Goal: Task Accomplishment & Management: Use online tool/utility

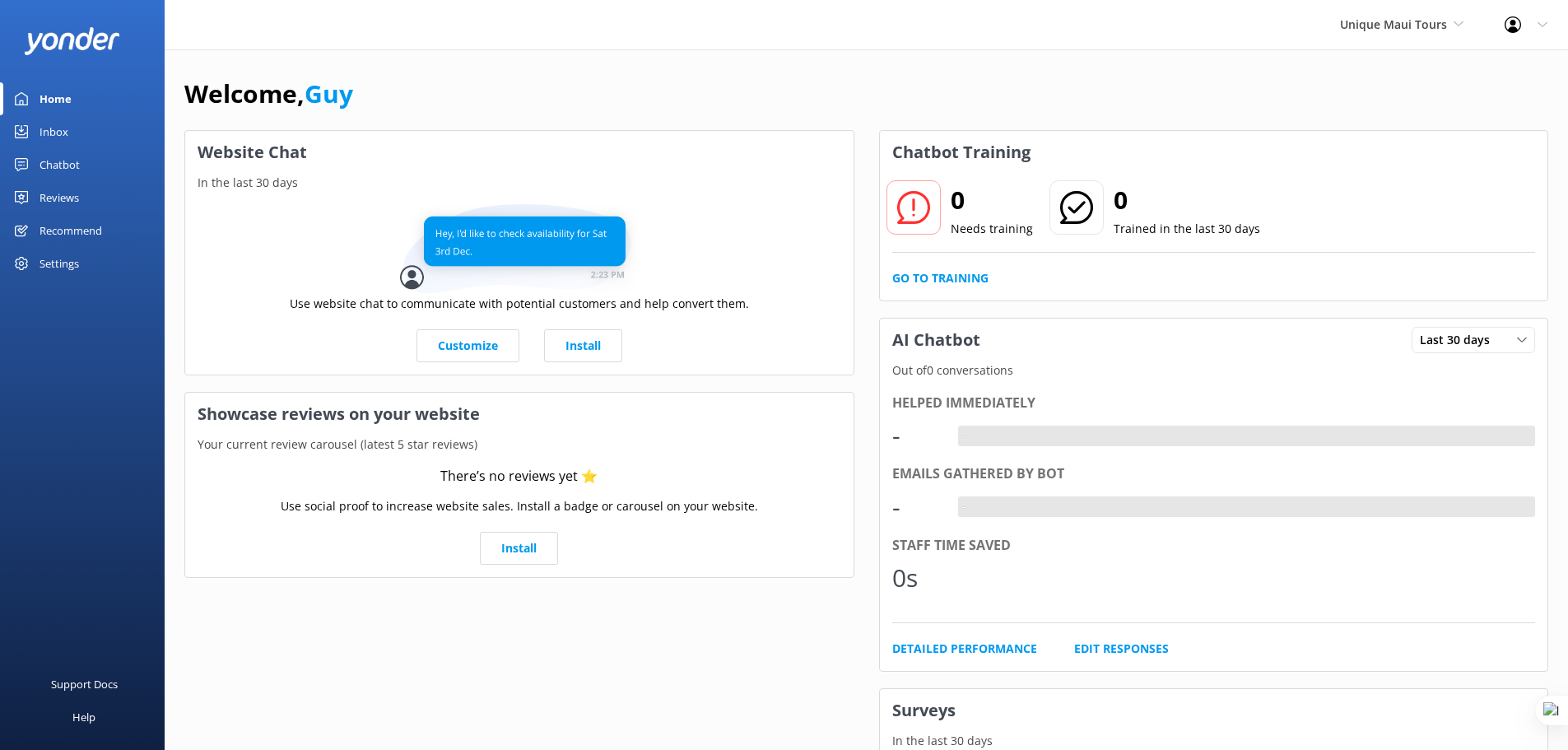
click at [58, 265] on div "Settings" at bounding box center [59, 263] width 40 height 33
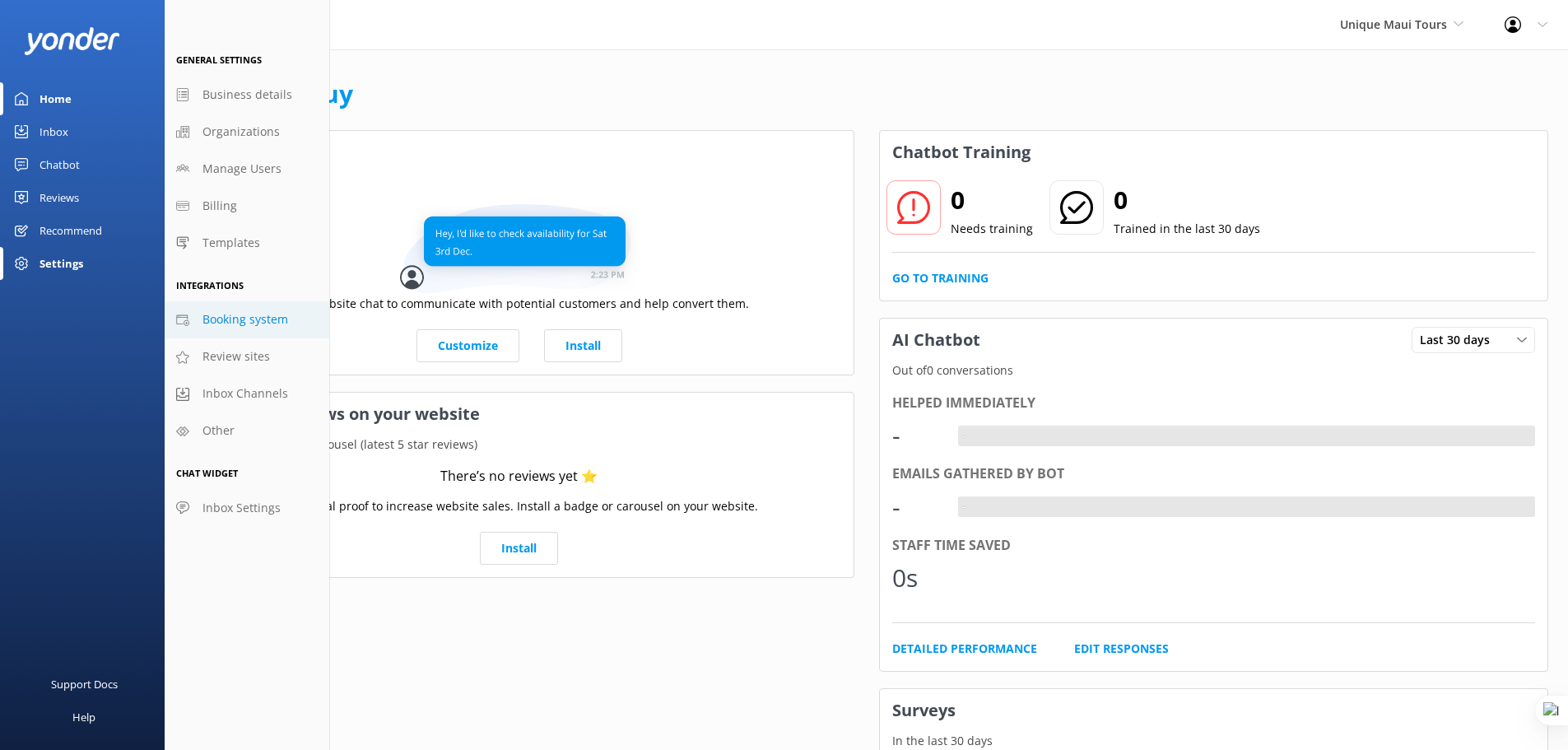
click at [238, 325] on span "Booking system" at bounding box center [245, 319] width 86 height 18
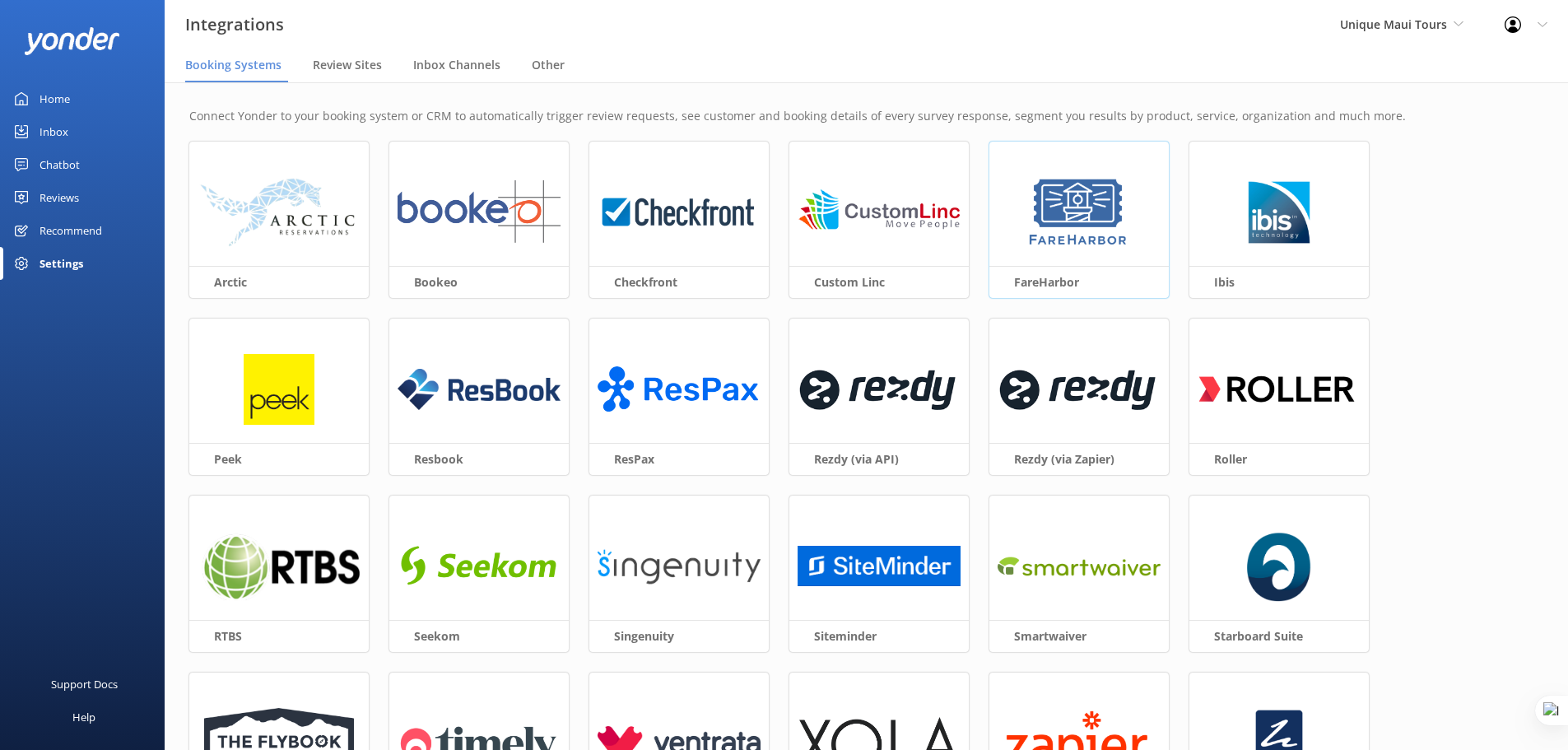
click at [1056, 233] on img at bounding box center [1079, 212] width 106 height 71
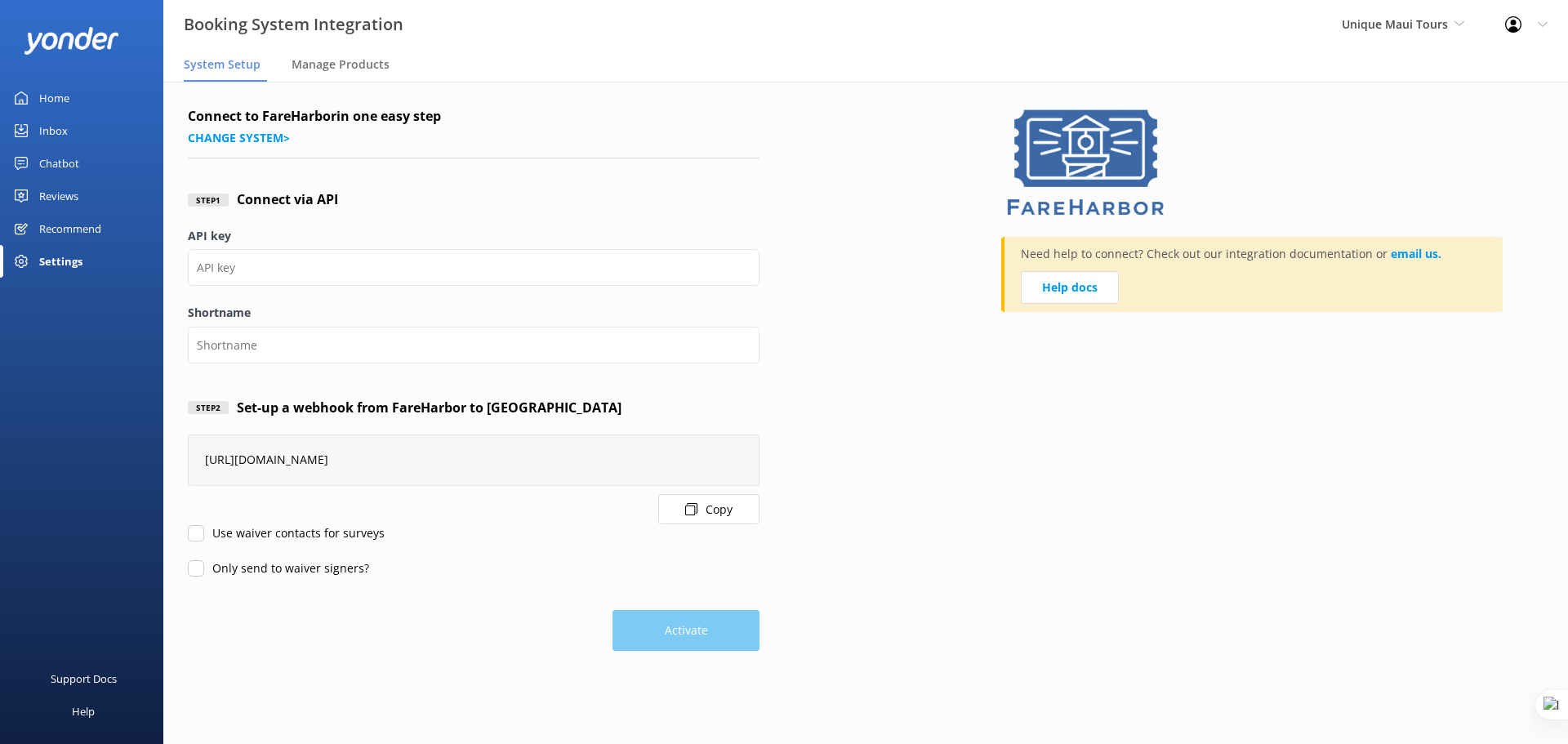
click at [701, 503] on button "Copy" at bounding box center [708, 510] width 101 height 30
click at [1393, 18] on span "Unique Maui Tours" at bounding box center [1394, 23] width 106 height 15
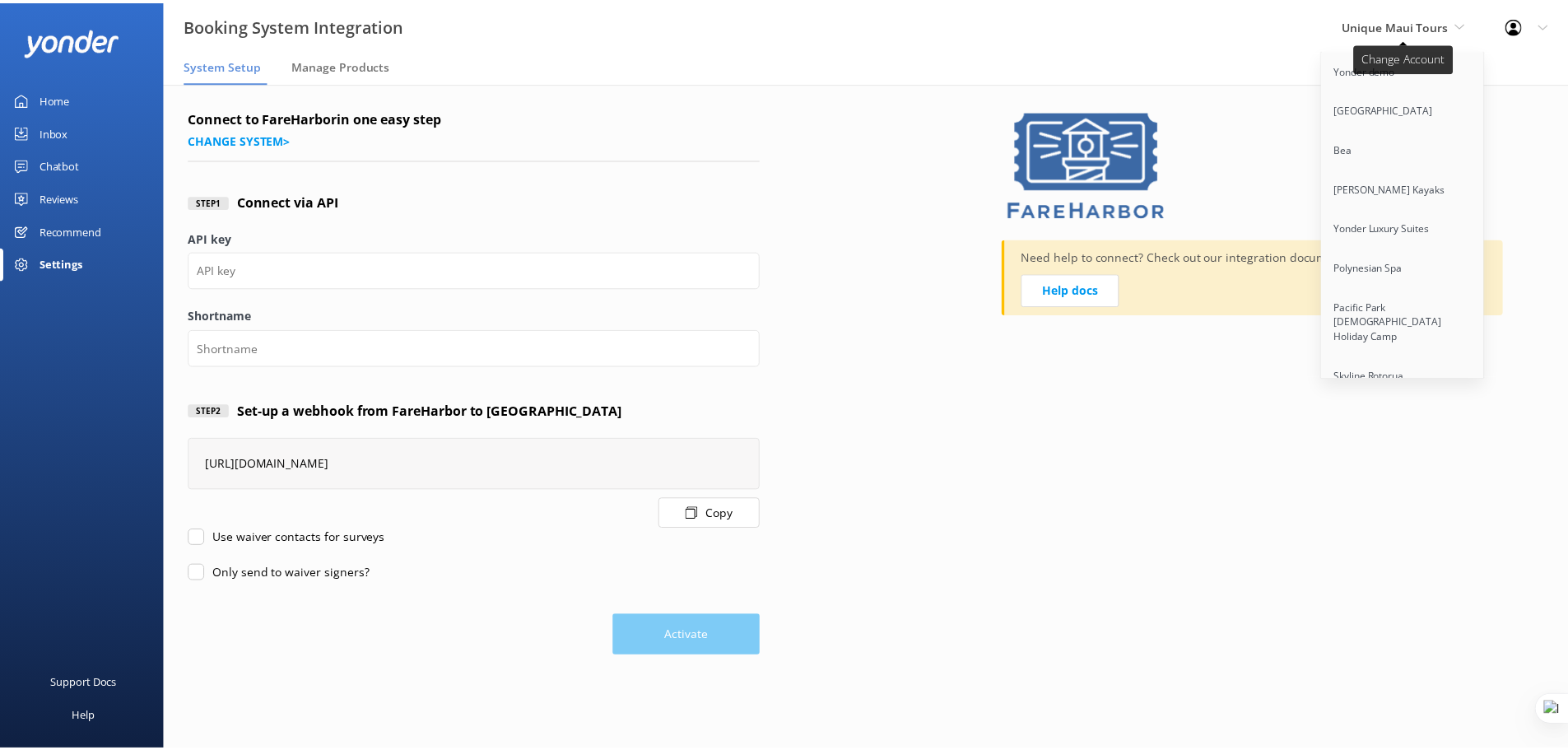
scroll to position [11538, 0]
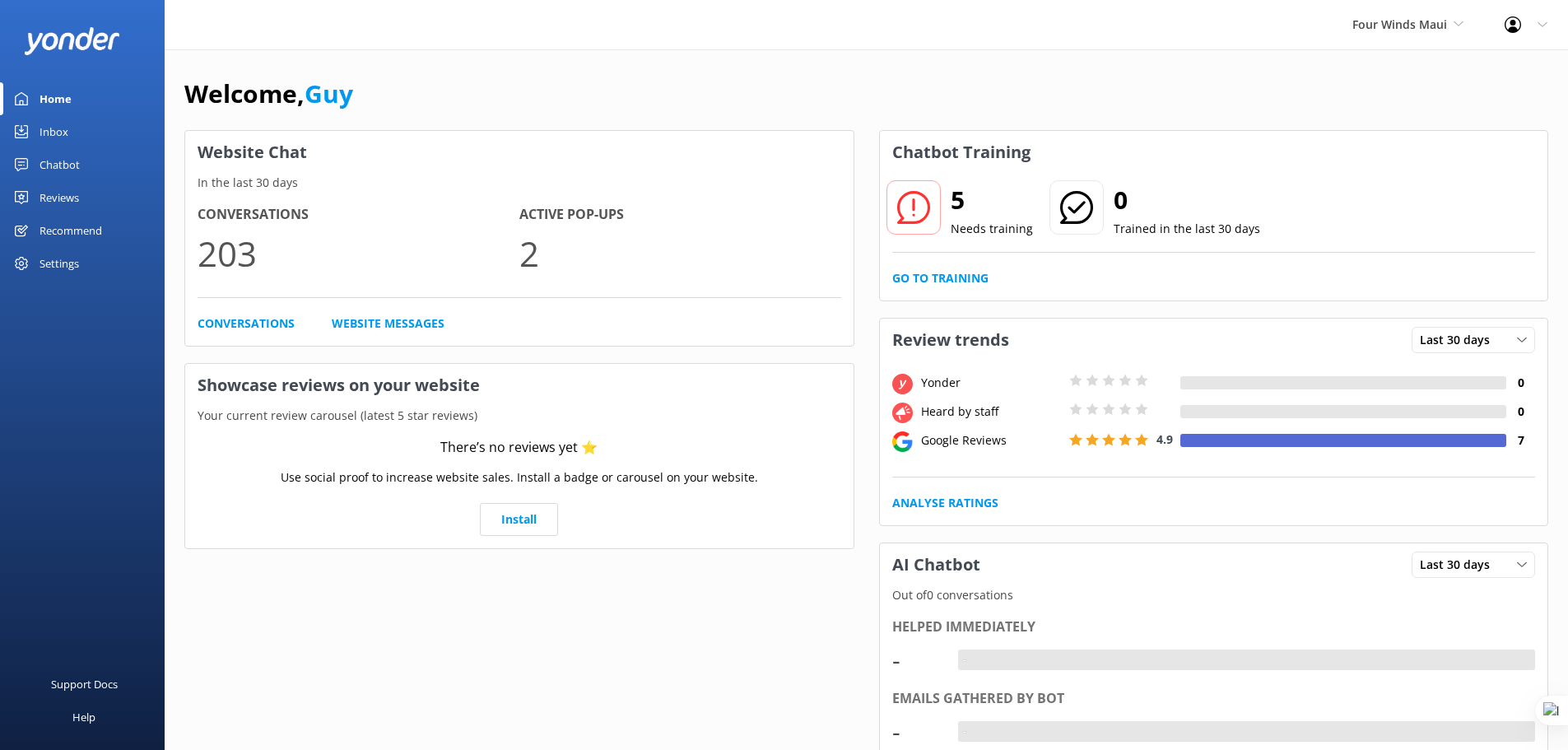
click at [59, 161] on div "Chatbot" at bounding box center [59, 164] width 41 height 33
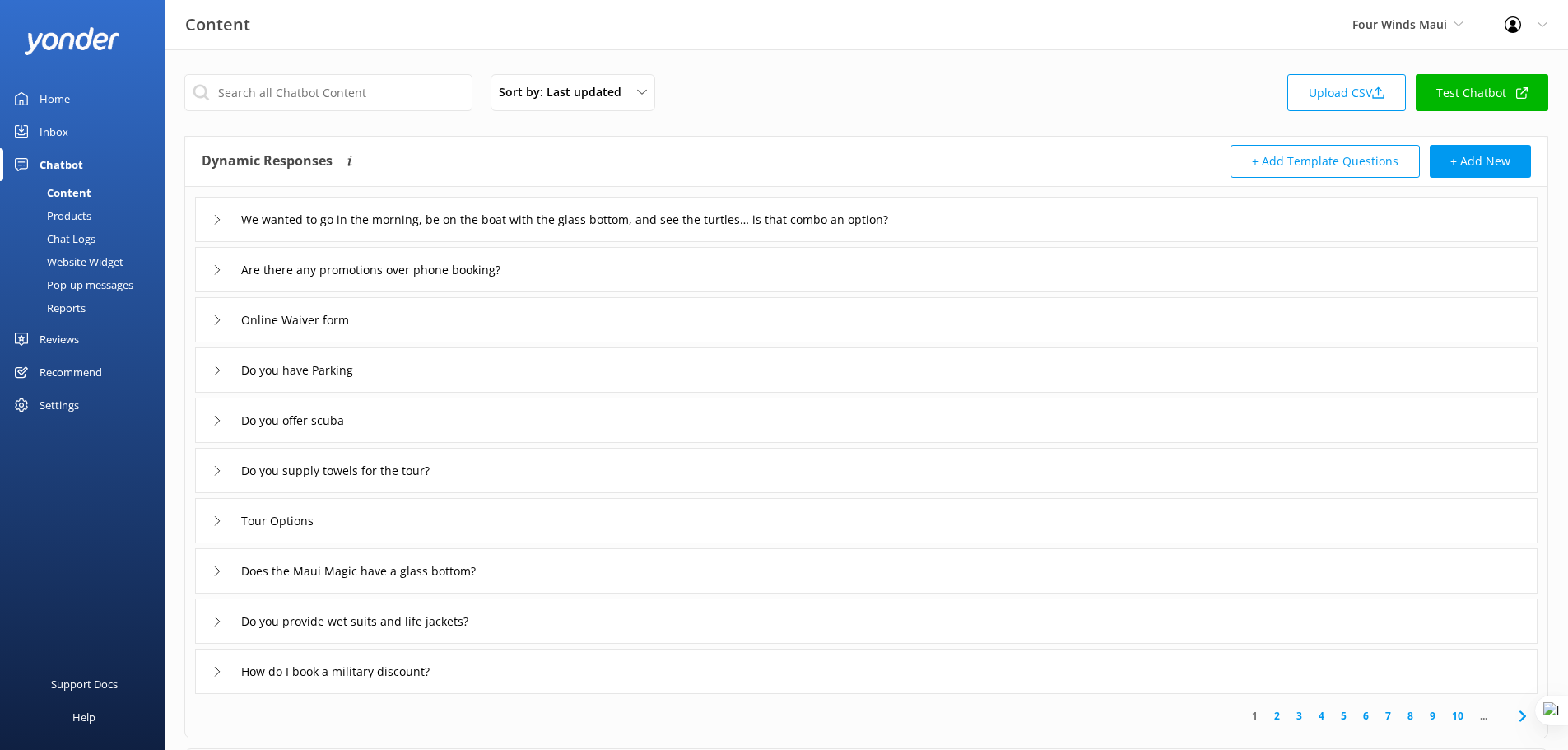
click at [80, 238] on div "Chat Logs" at bounding box center [52, 239] width 86 height 23
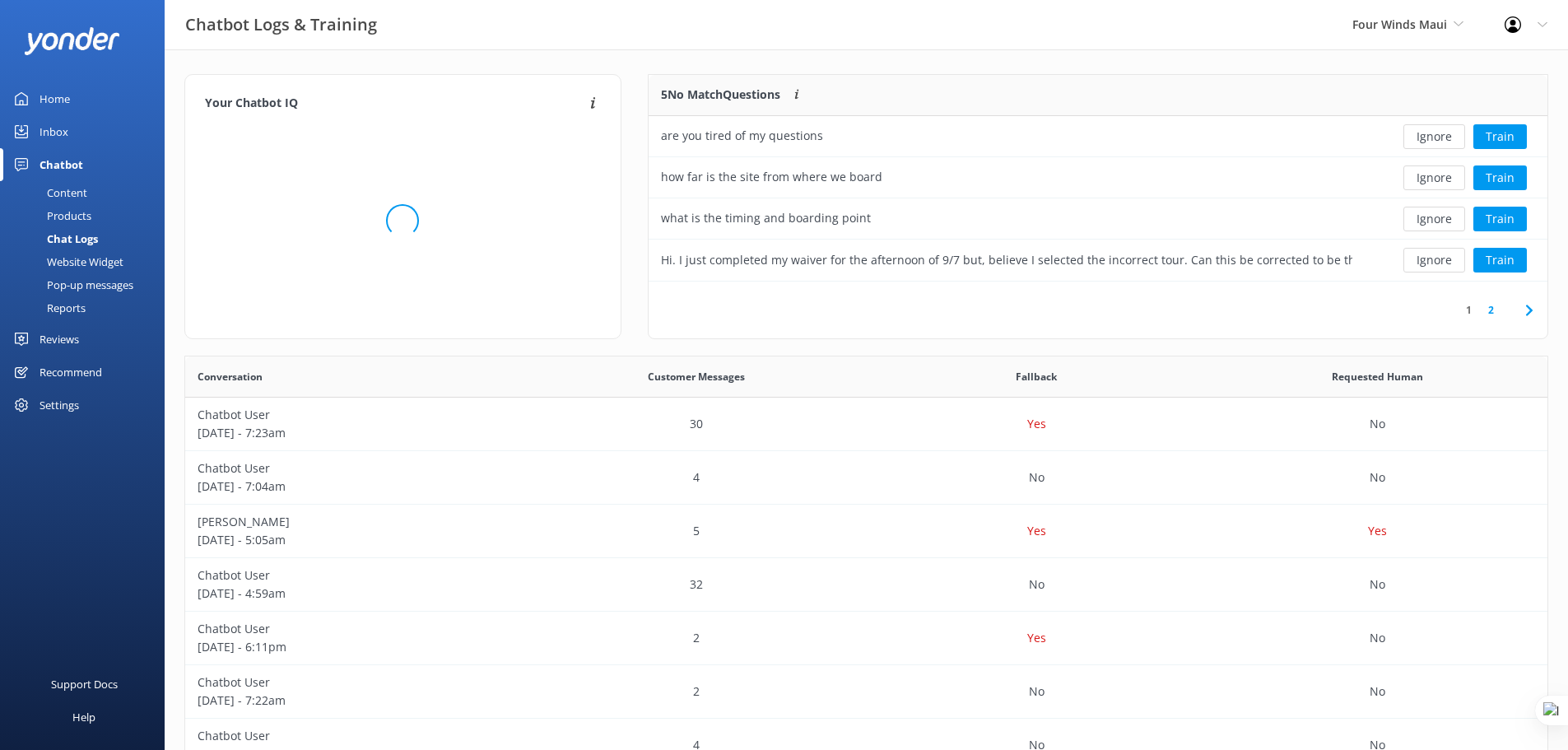
scroll to position [14, 14]
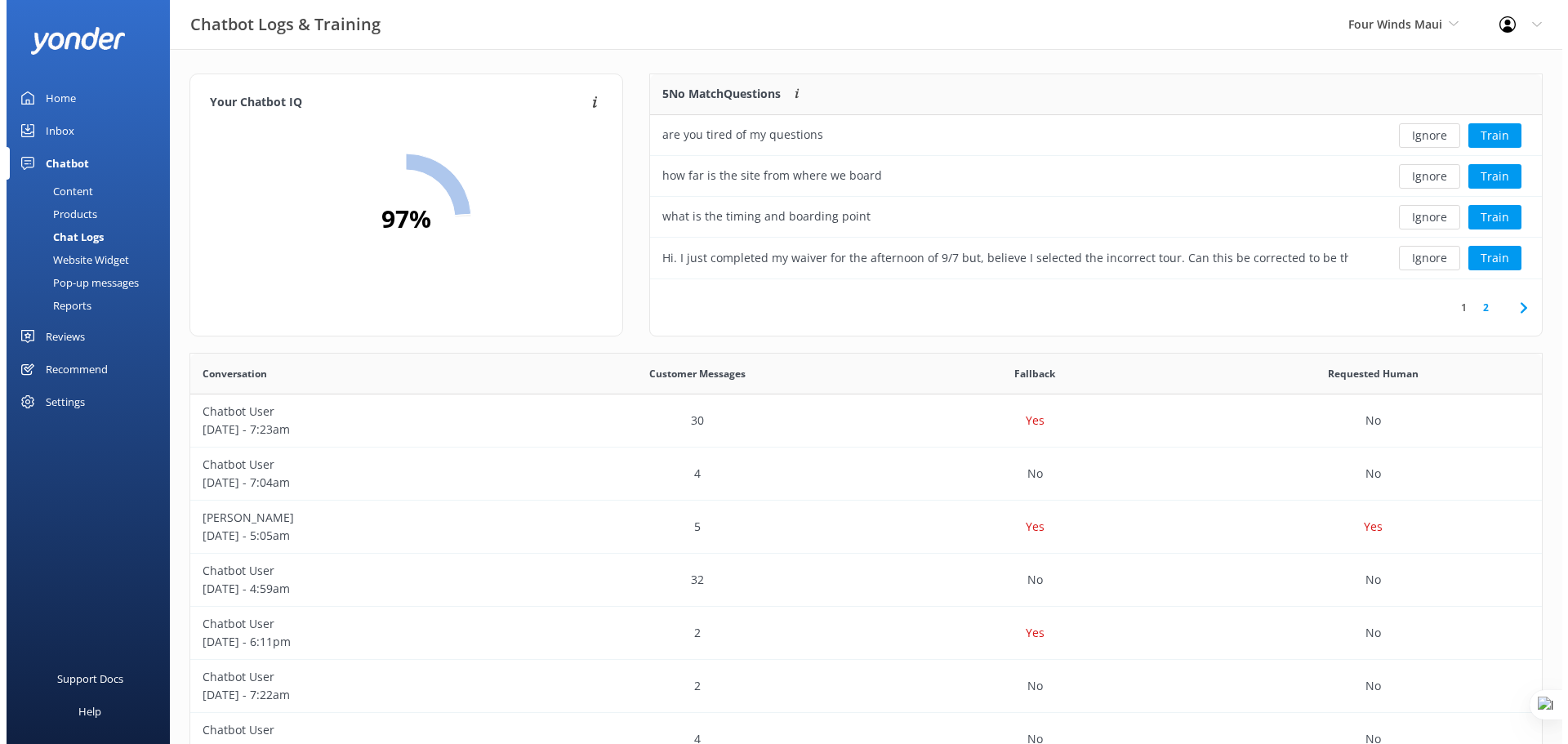
scroll to position [560, 1340]
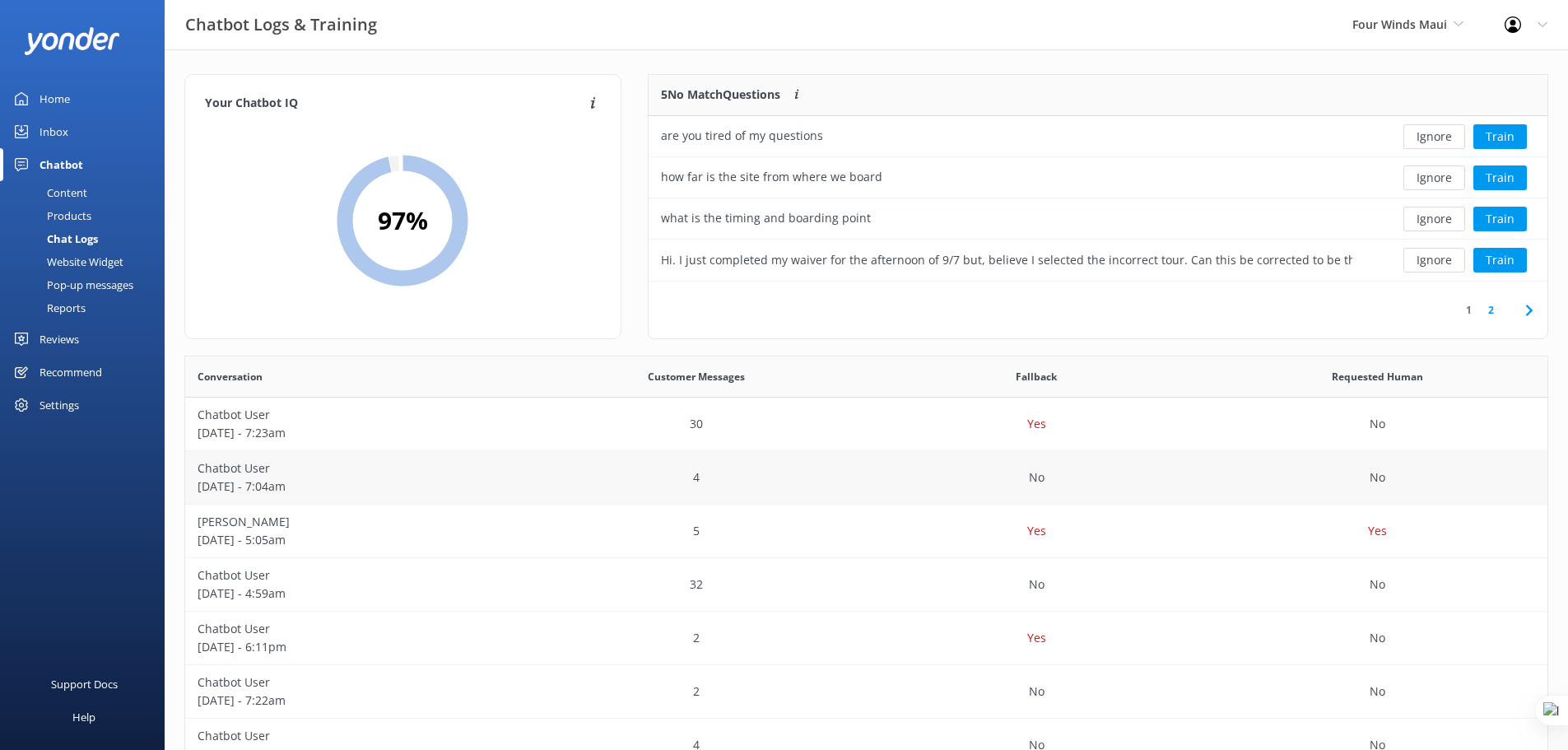
click at [290, 488] on p "[DATE] - 7:04am" at bounding box center [355, 487] width 316 height 18
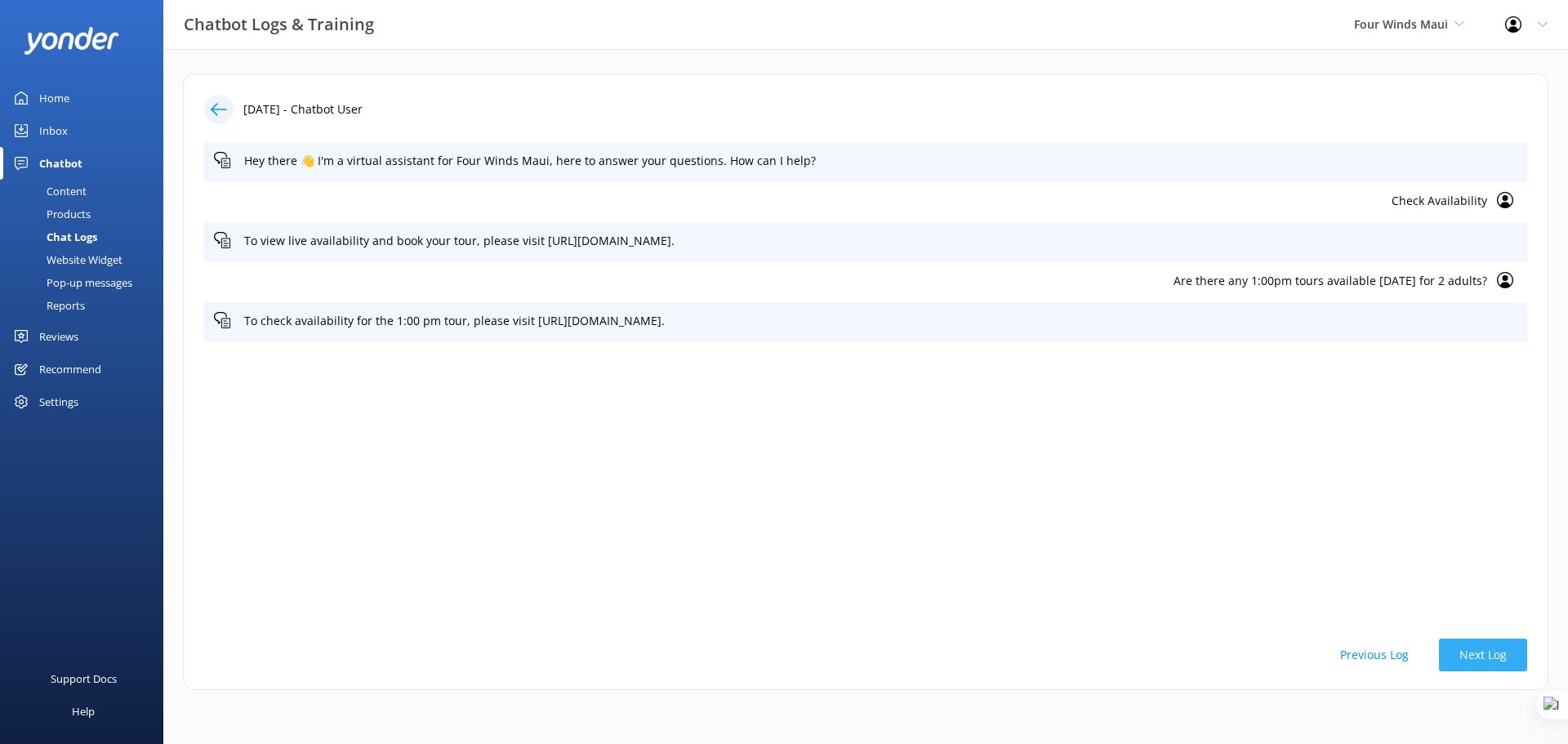
click at [1484, 651] on button "Next Log" at bounding box center [1483, 655] width 89 height 33
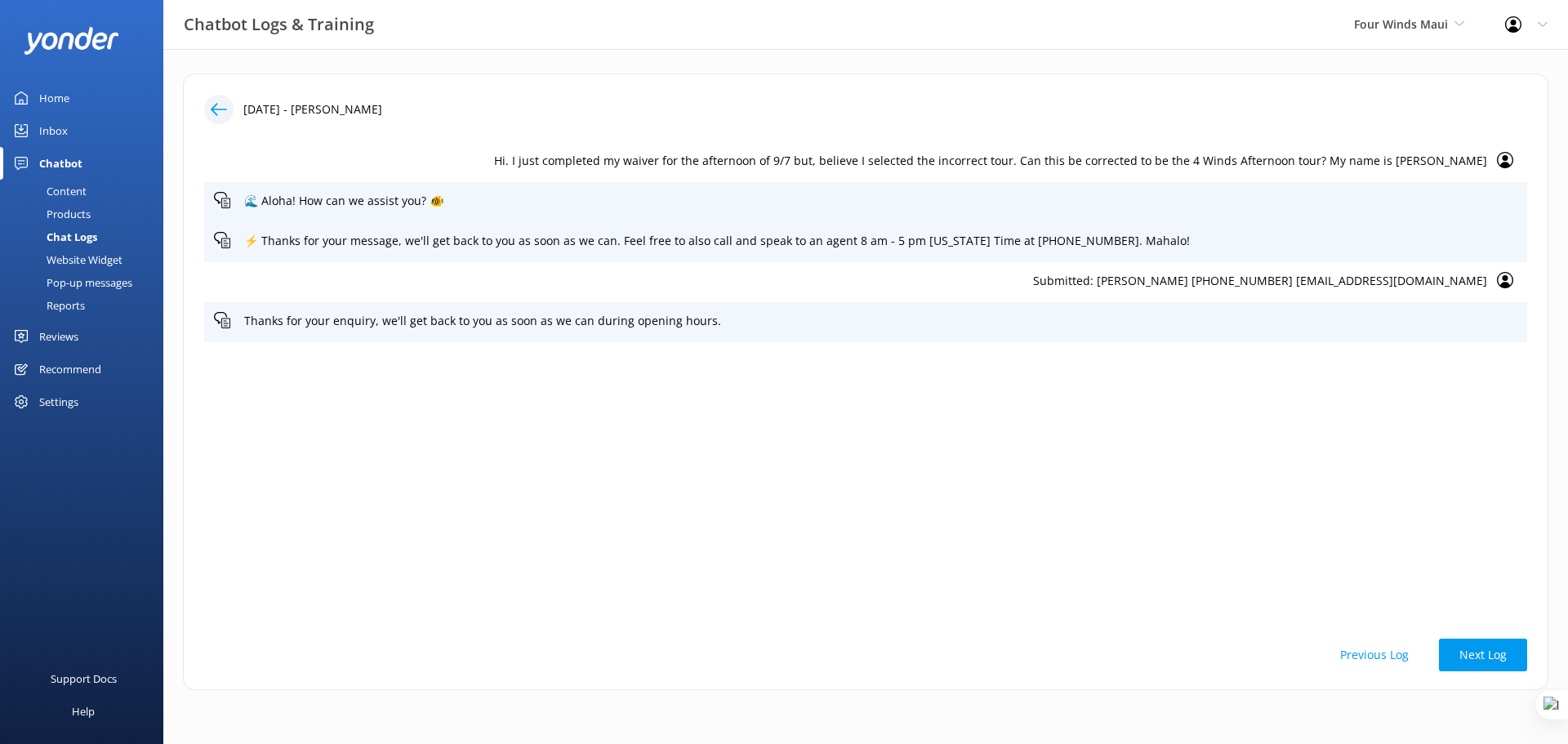
click at [1393, 649] on button "Previous Log" at bounding box center [1375, 655] width 109 height 33
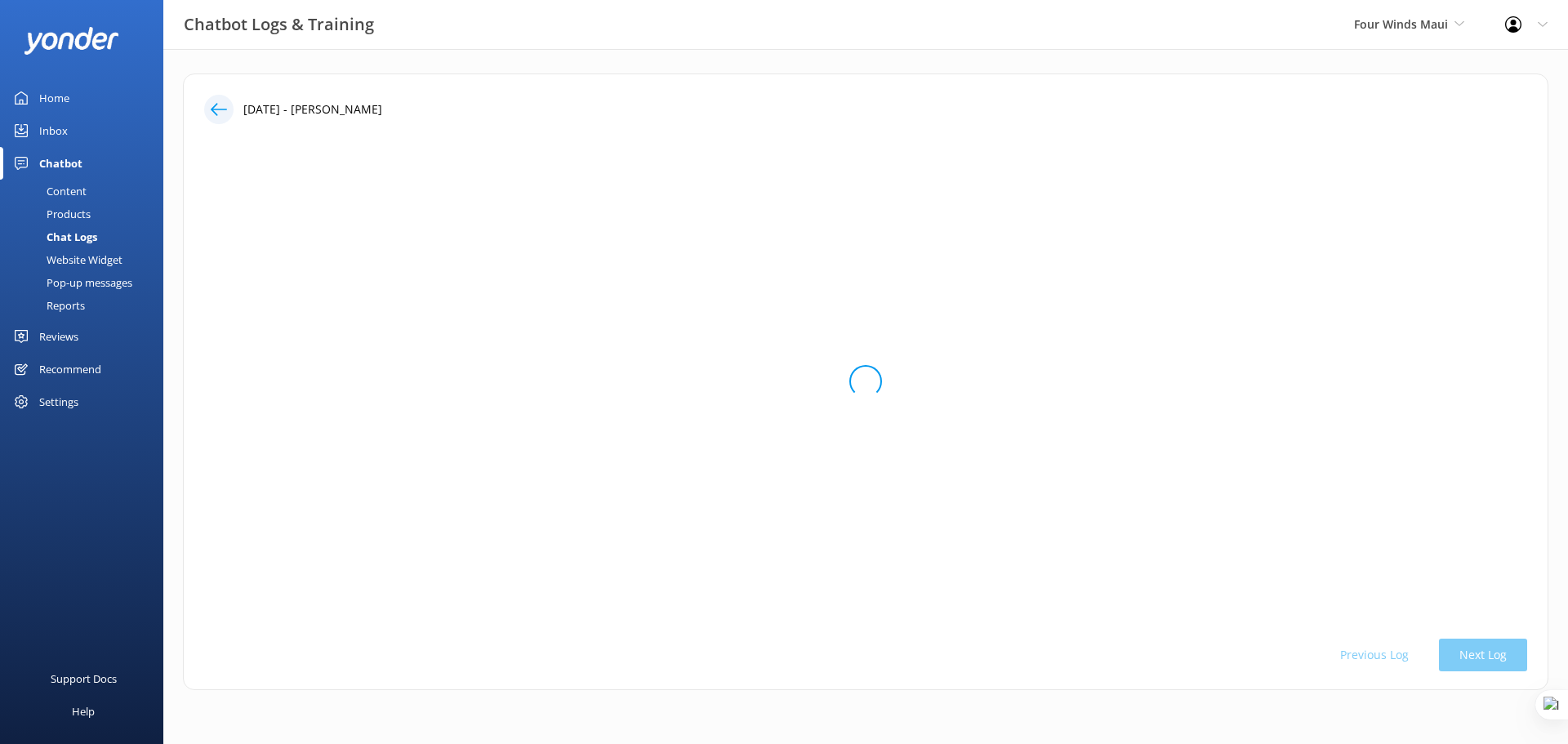
click at [1393, 649] on button "Previous Log" at bounding box center [1375, 655] width 109 height 33
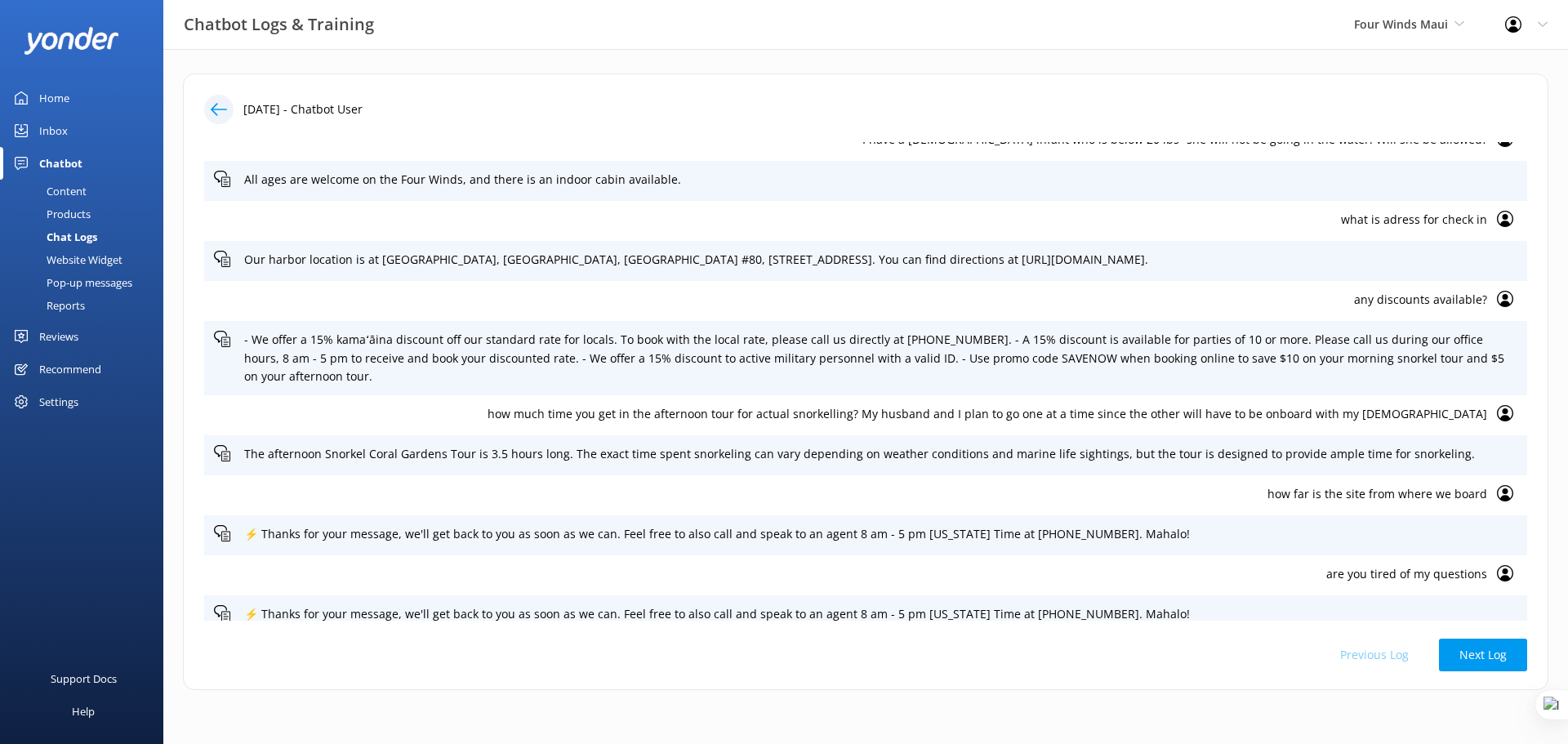
scroll to position [880, 0]
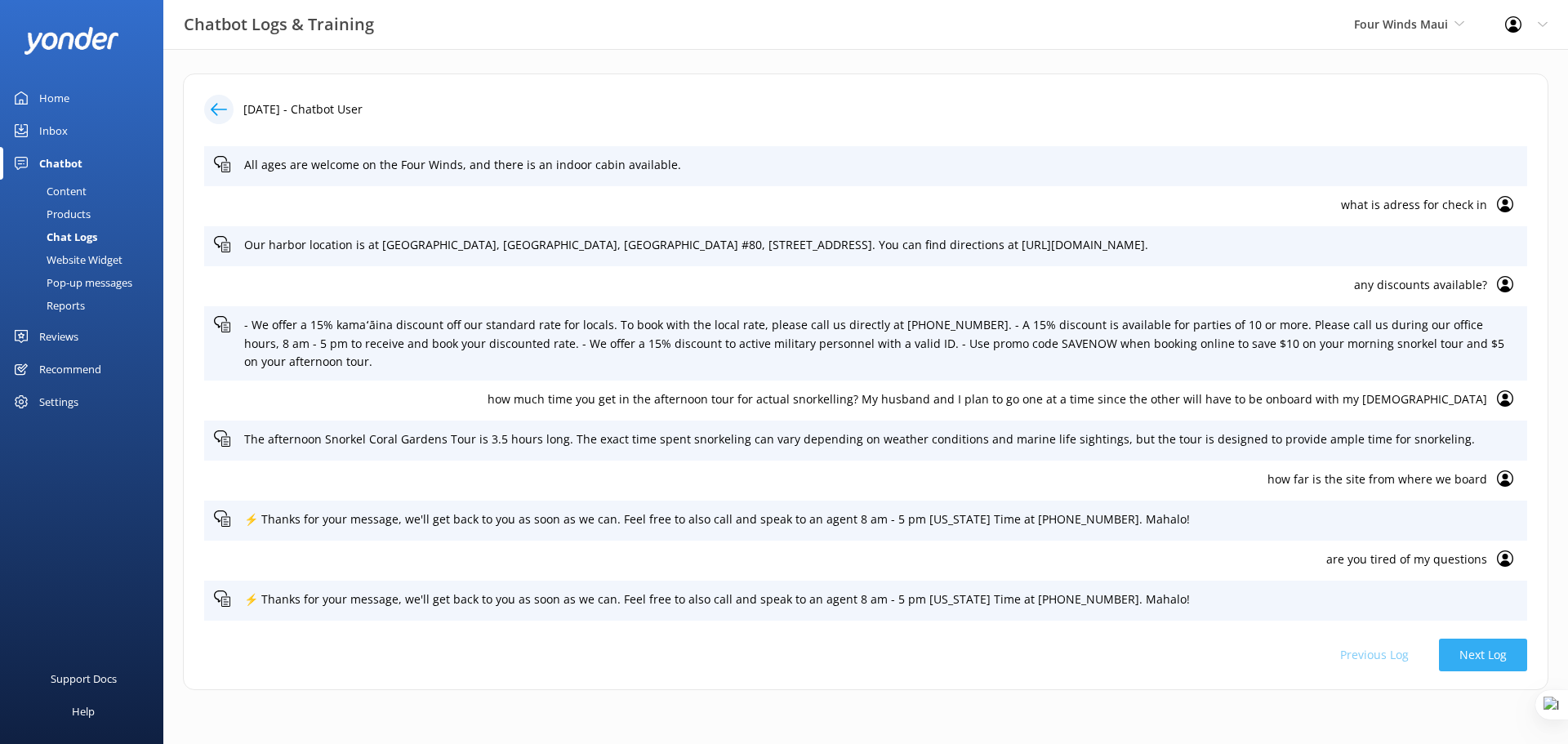
click at [1482, 653] on button "Next Log" at bounding box center [1483, 655] width 89 height 33
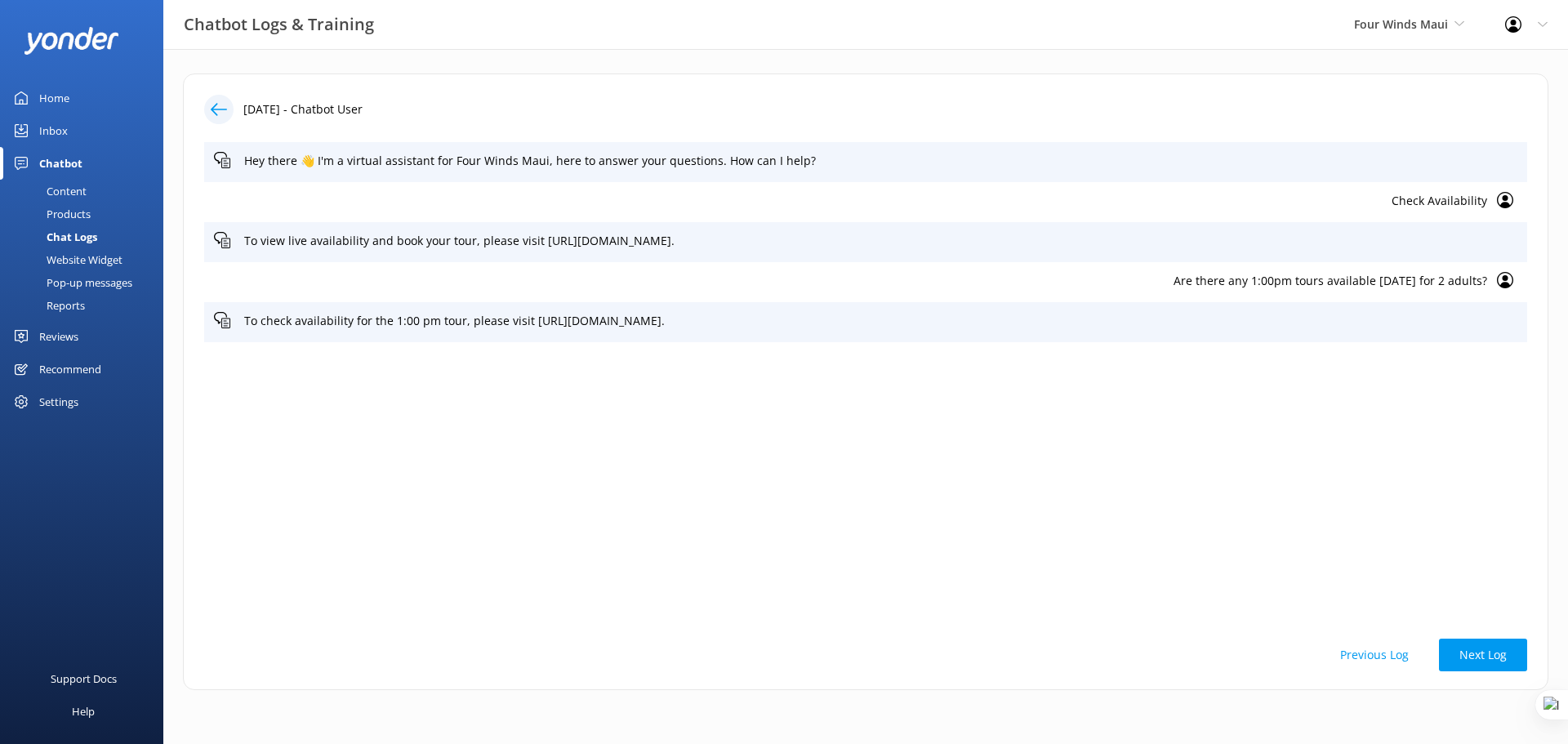
click at [1381, 655] on button "Previous Log" at bounding box center [1375, 655] width 109 height 33
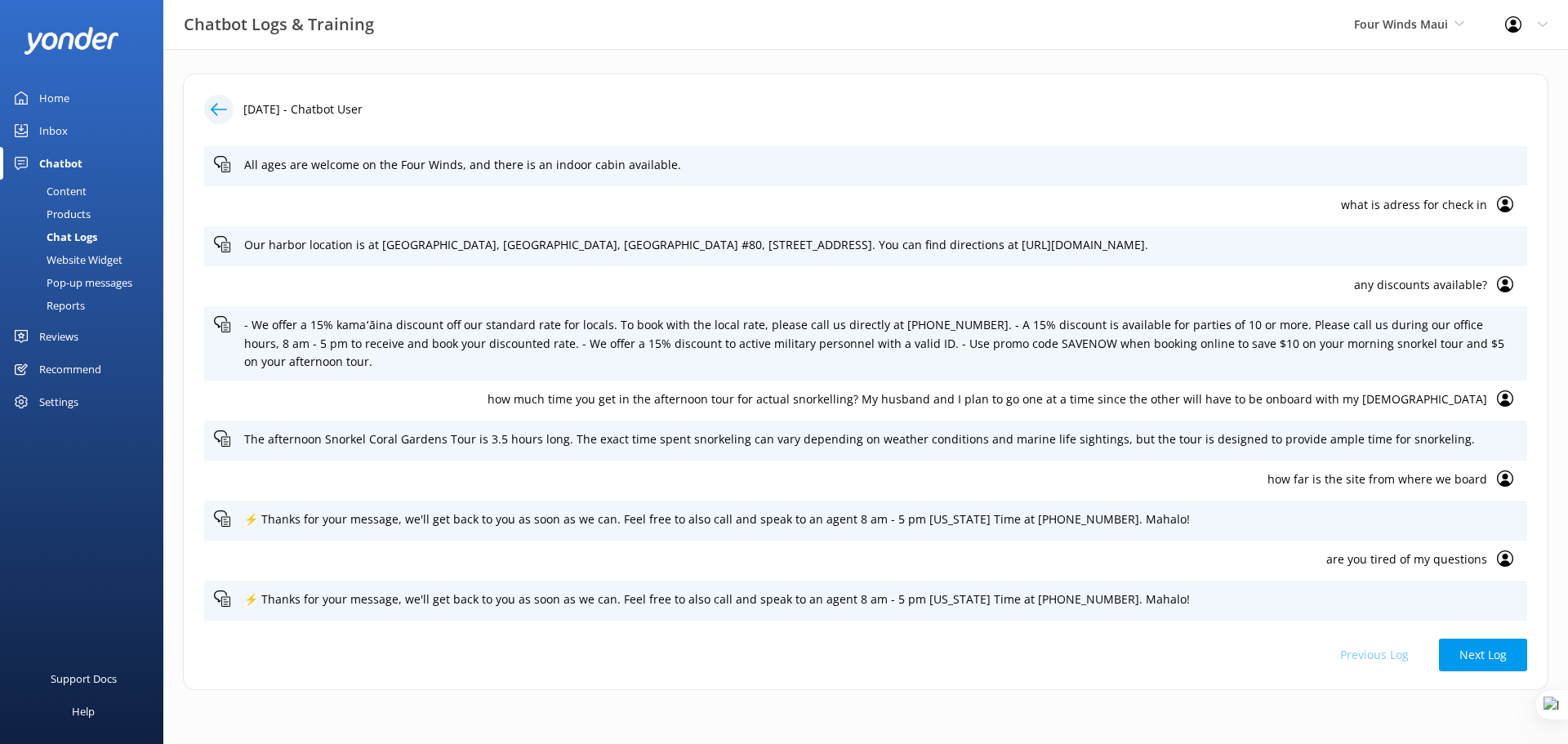
scroll to position [880, 0]
click at [1485, 666] on button "Next Log" at bounding box center [1483, 655] width 89 height 33
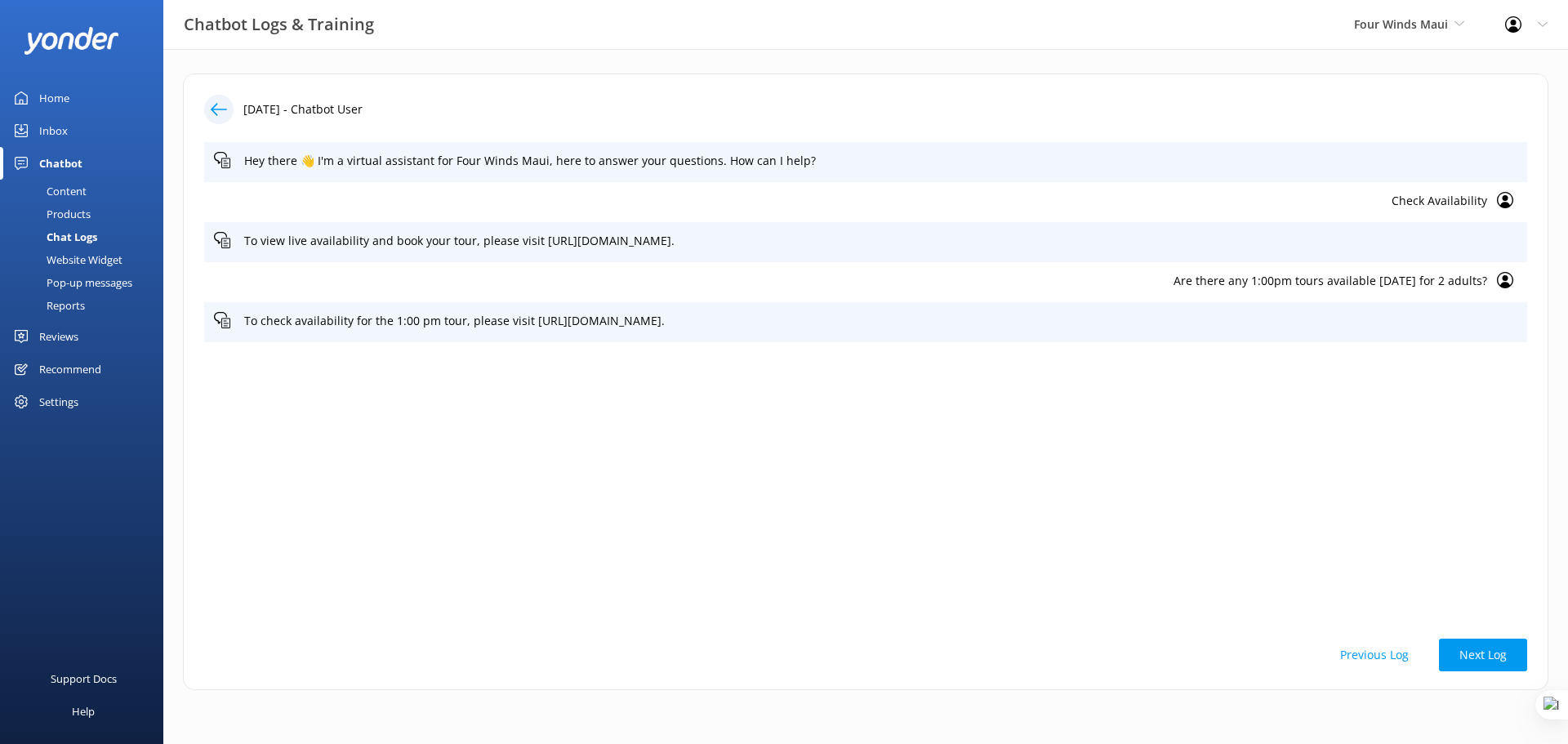
click at [1493, 660] on button "Next Log" at bounding box center [1483, 655] width 89 height 33
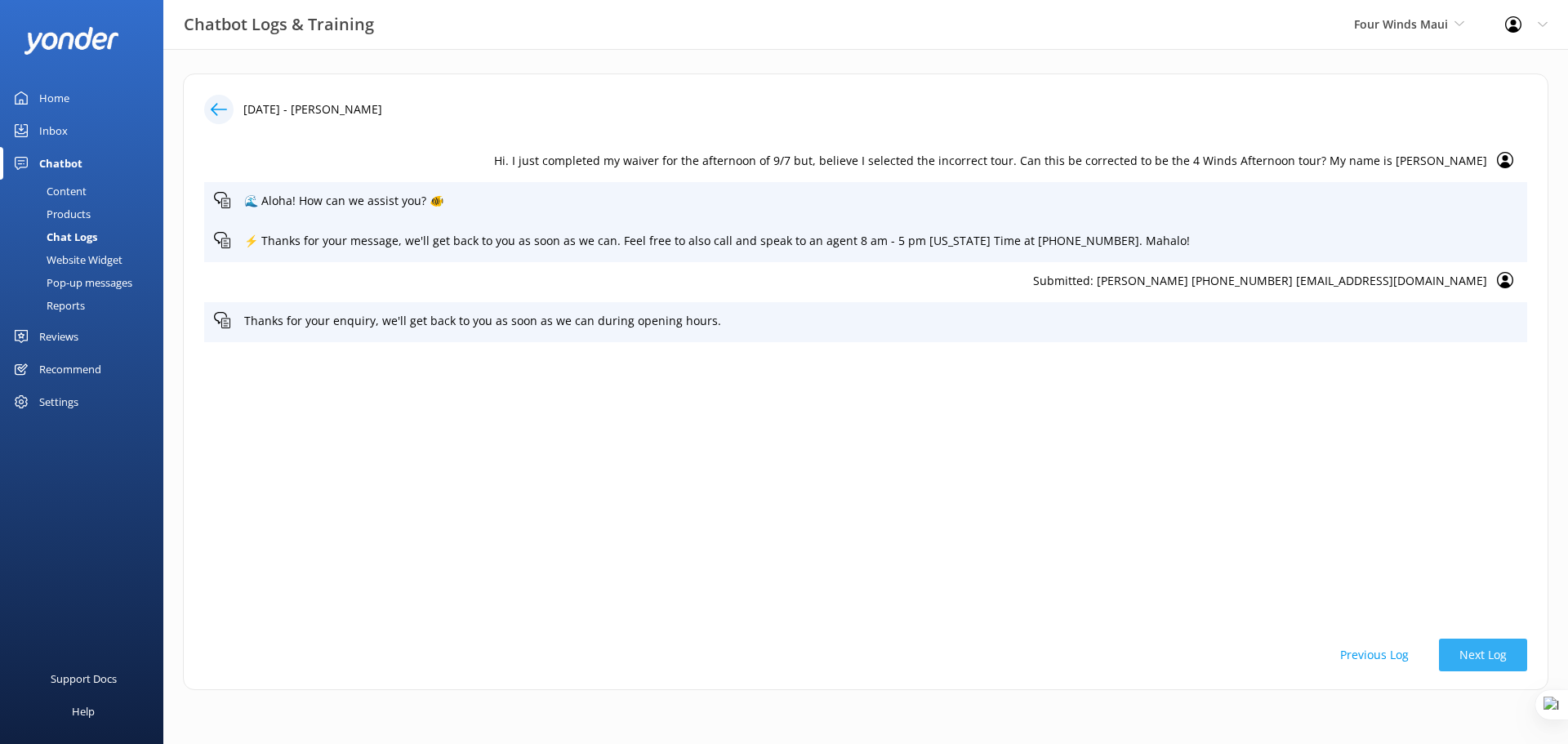
click at [1479, 653] on button "Next Log" at bounding box center [1483, 655] width 89 height 33
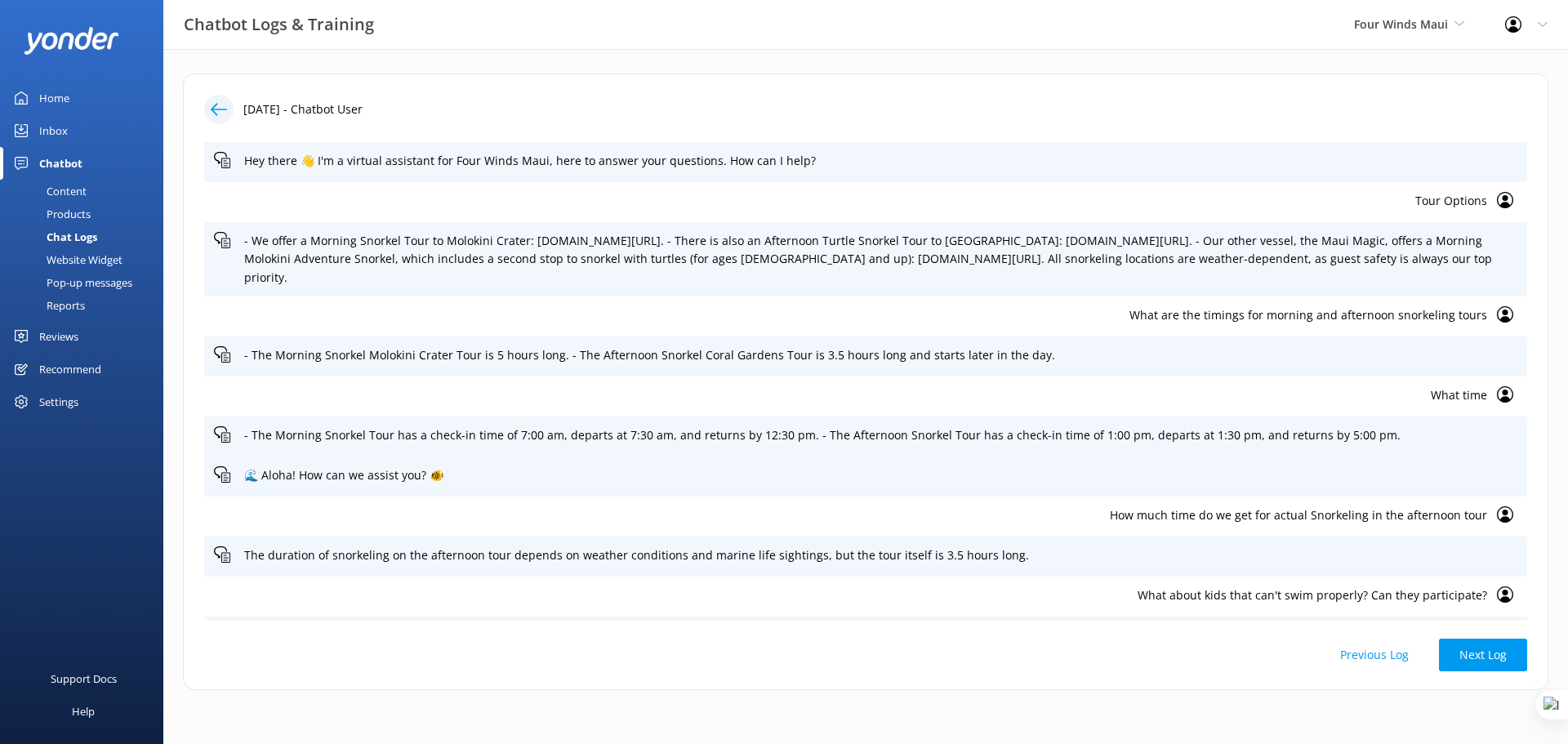
click at [213, 103] on icon at bounding box center [219, 109] width 16 height 16
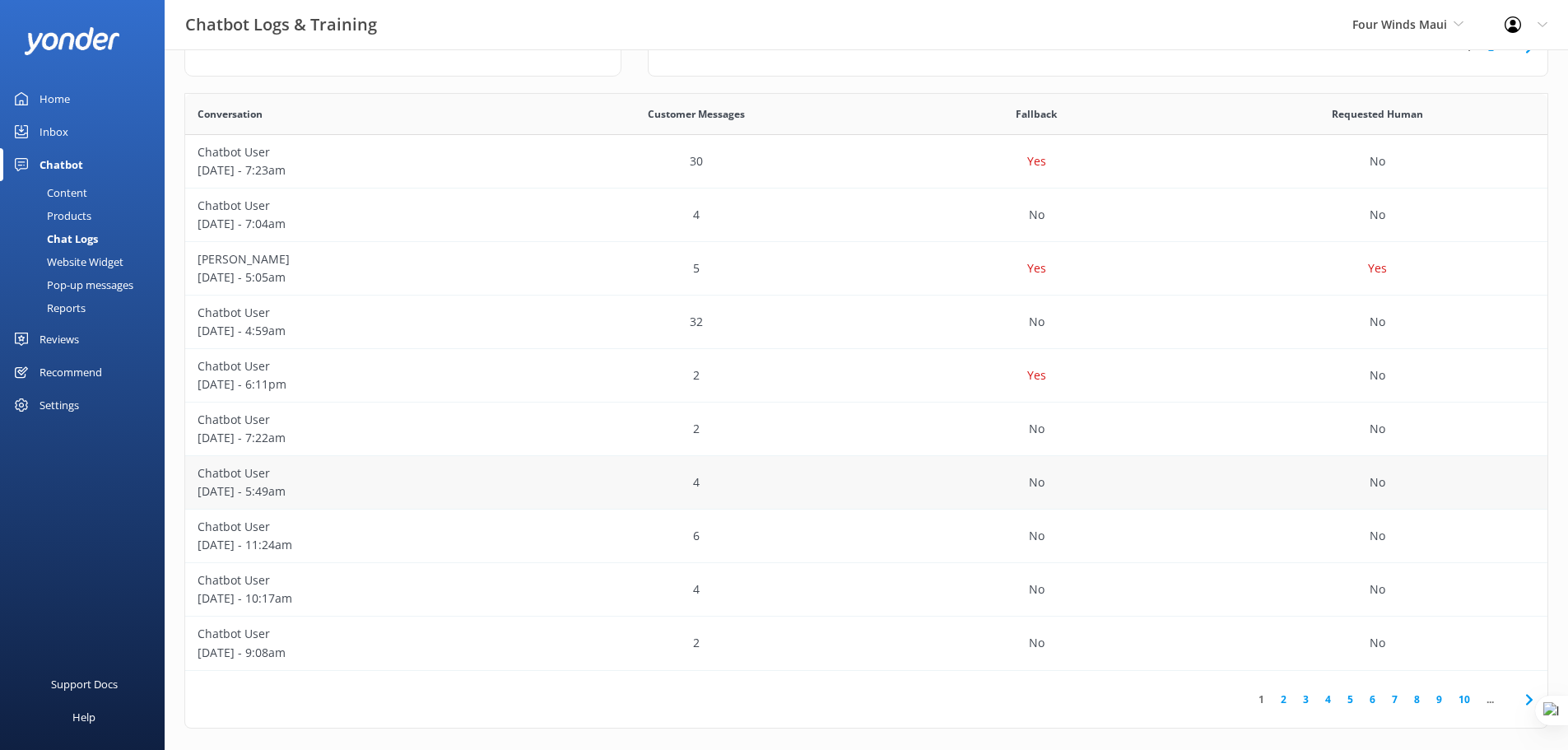
scroll to position [268, 0]
click at [494, 425] on p "[DATE] - 7:22am" at bounding box center [355, 433] width 316 height 18
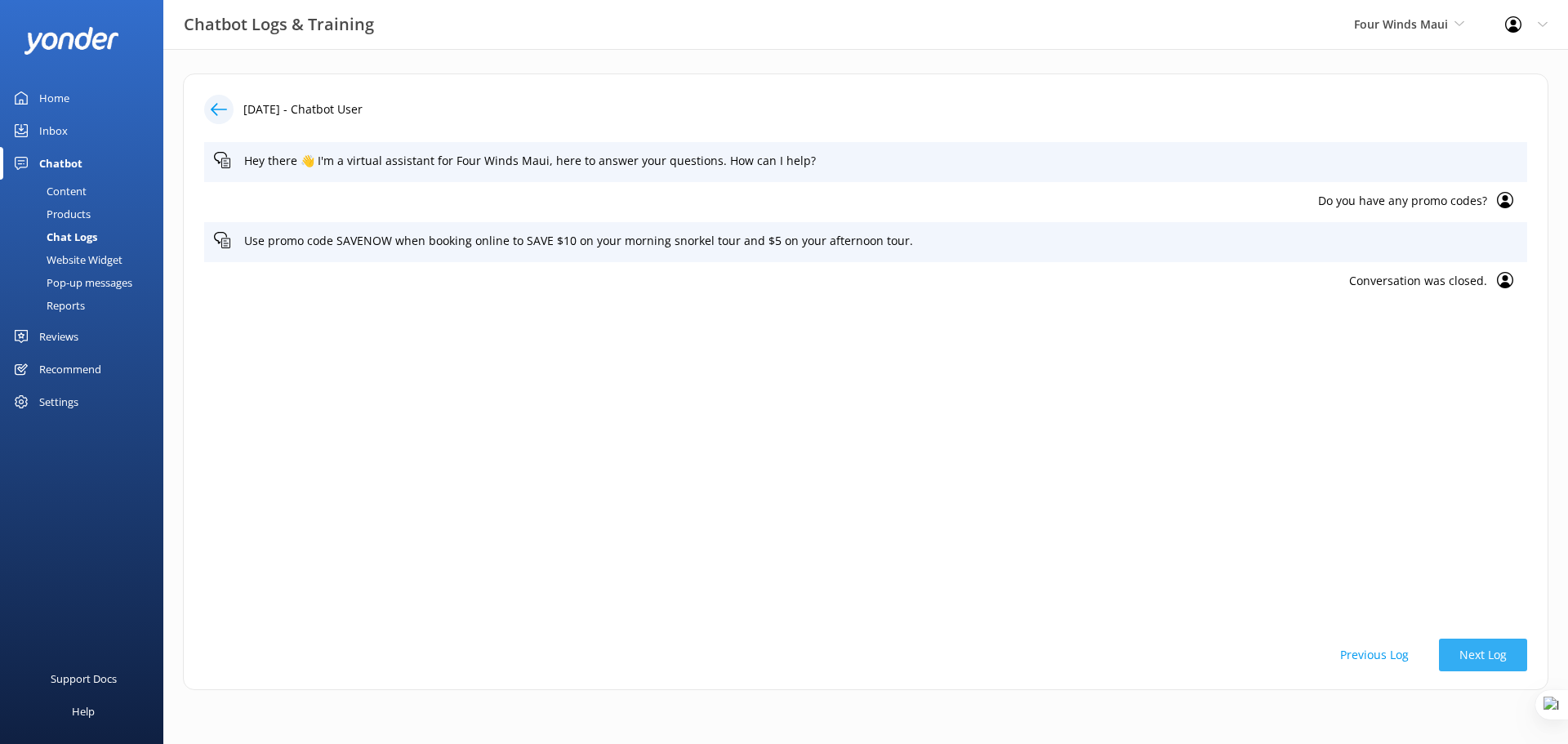
click at [1489, 662] on button "Next Log" at bounding box center [1483, 655] width 89 height 33
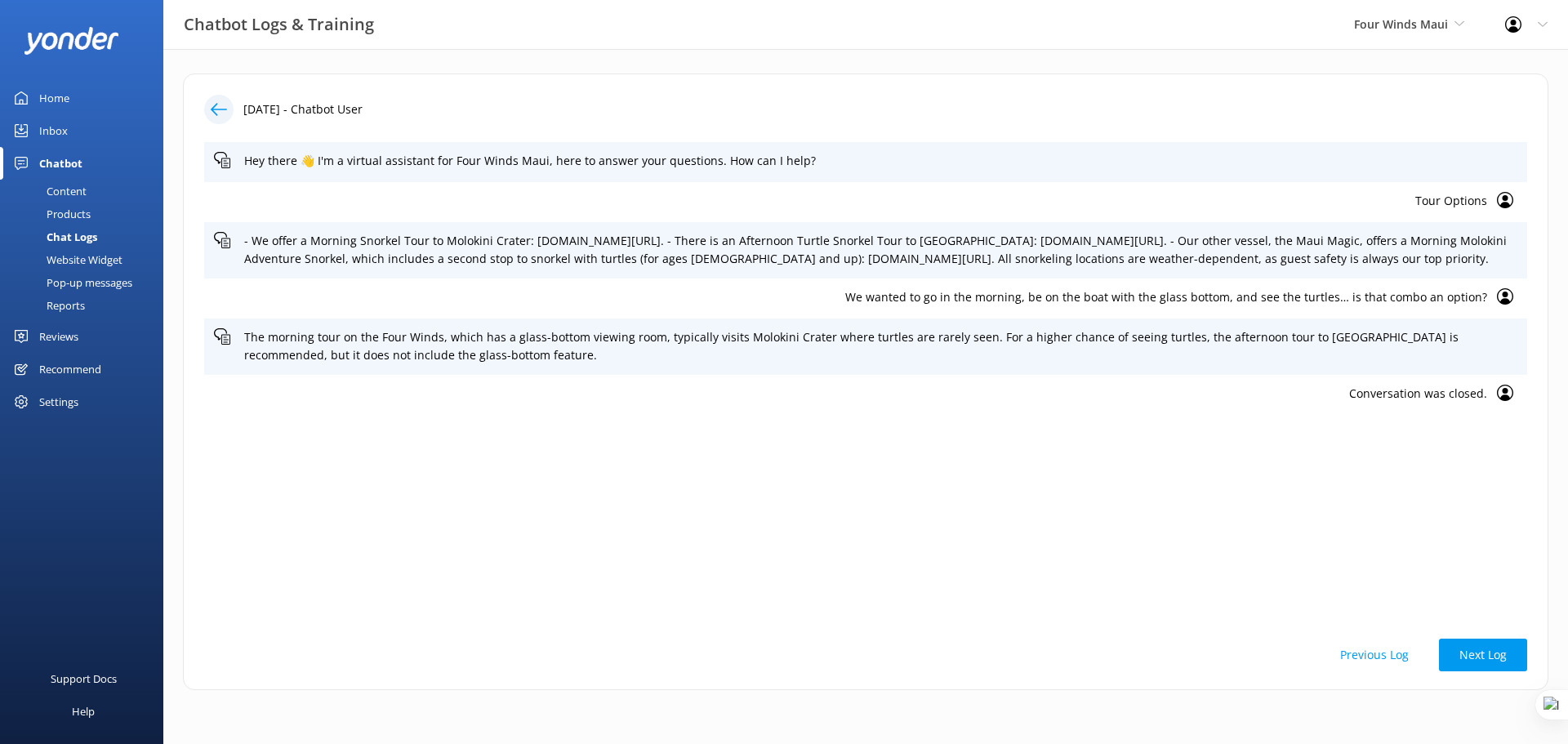
click at [1384, 306] on p "We wanted to go in the morning, be on the boat with the glass bottom, and see t…" at bounding box center [851, 297] width 1274 height 18
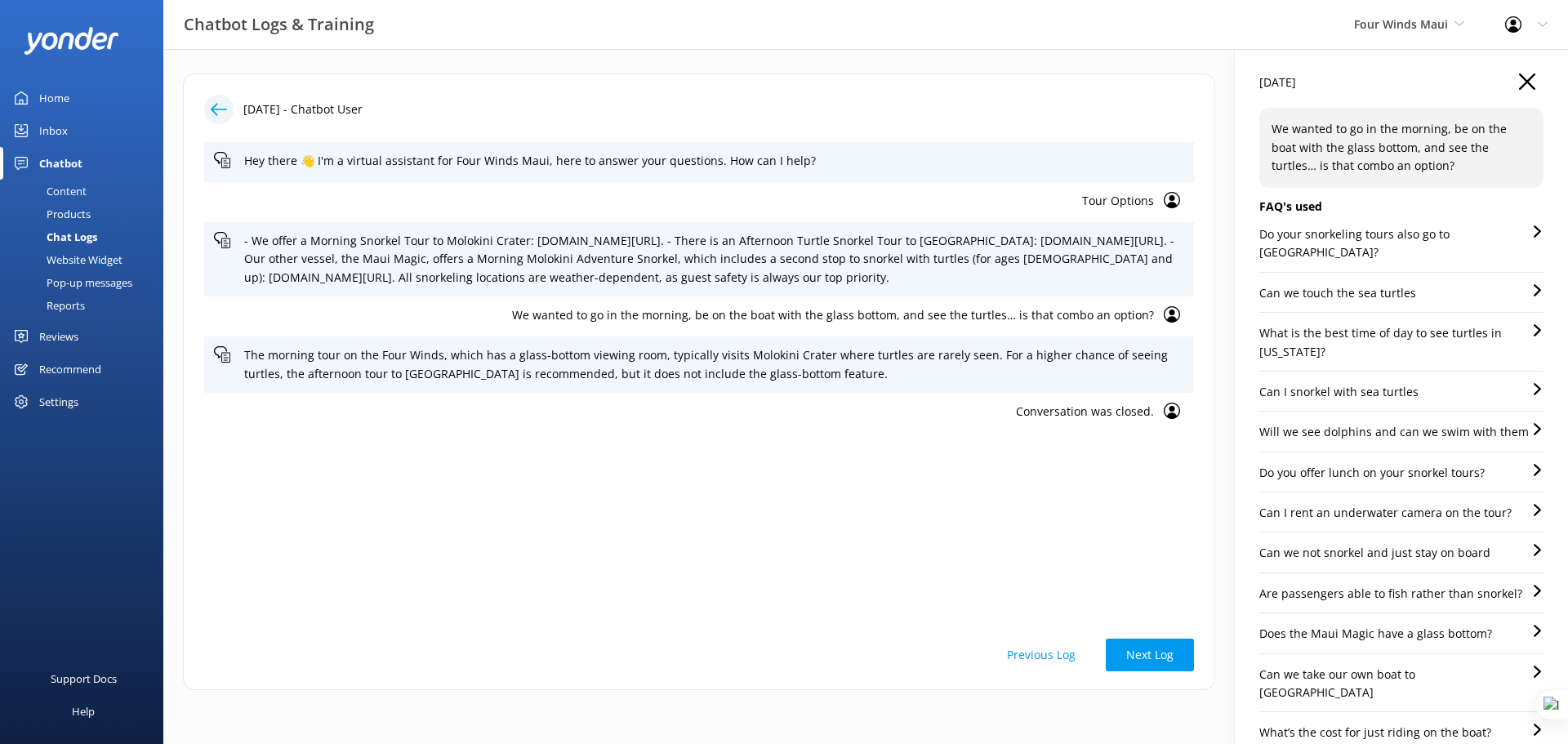
click at [1370, 243] on p "Do your snorkeling tours also go to [GEOGRAPHIC_DATA]?" at bounding box center [1395, 243] width 272 height 37
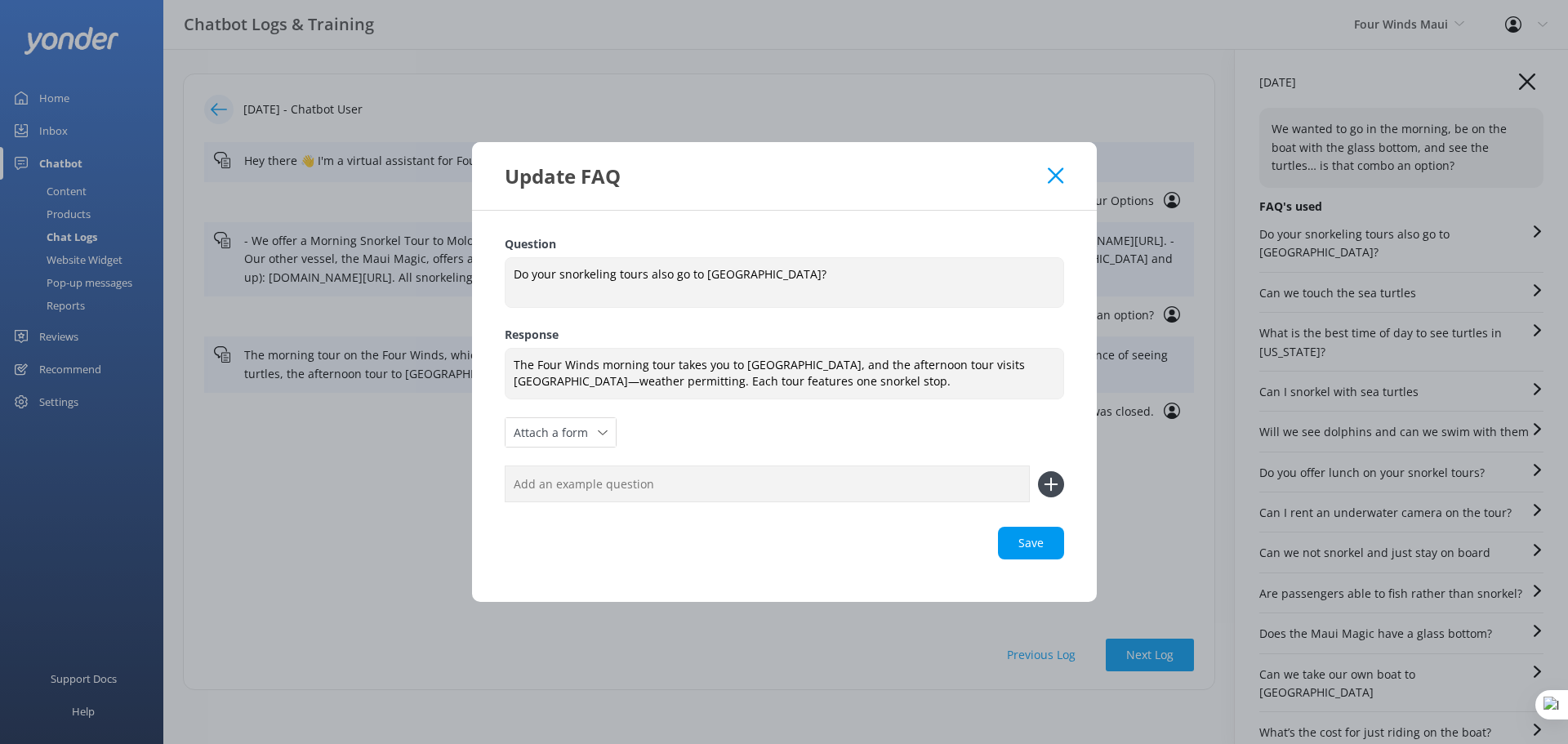
click at [1055, 182] on icon at bounding box center [1055, 175] width 15 height 16
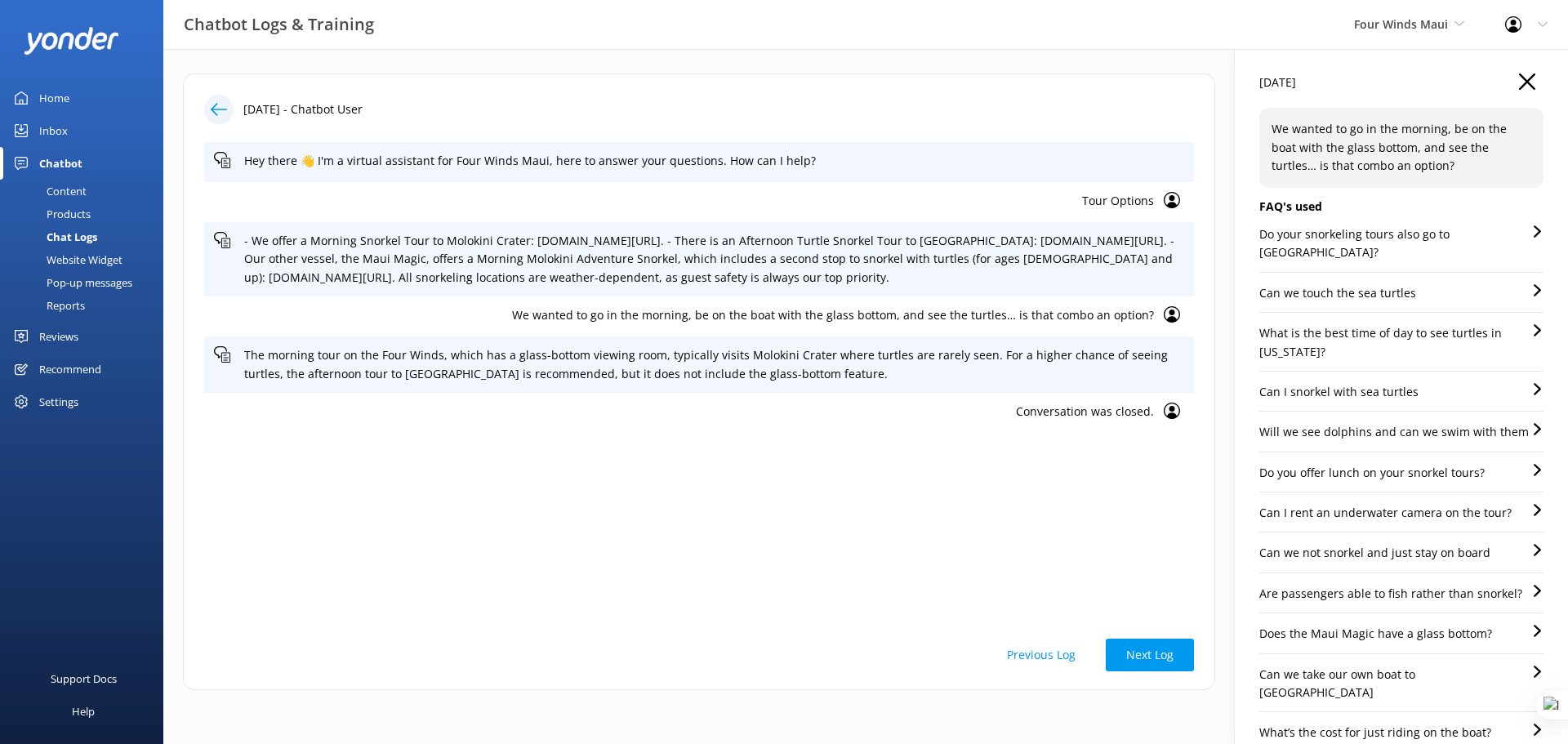
click at [1361, 284] on p "Can we touch the sea turtles" at bounding box center [1337, 293] width 157 height 18
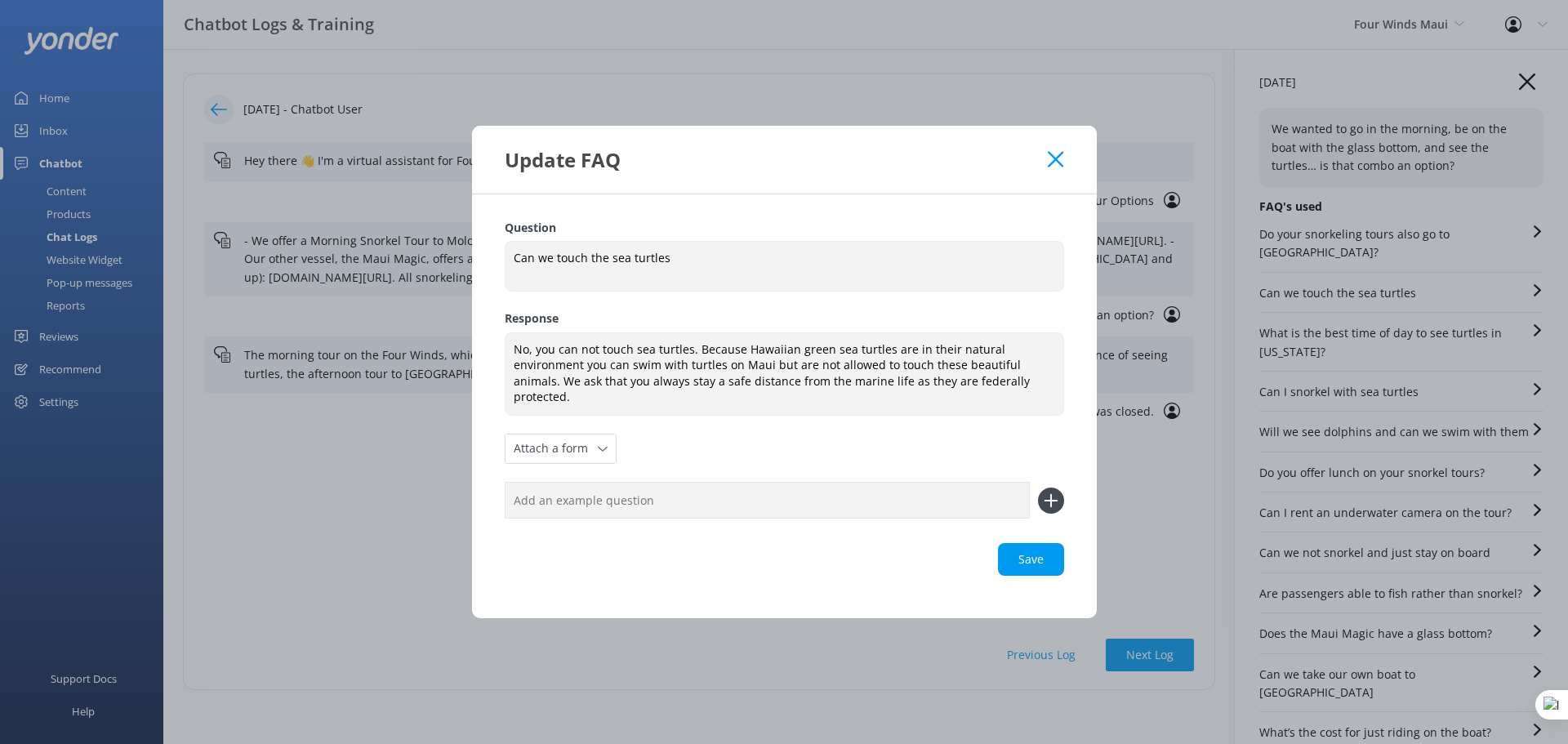
click at [1056, 167] on icon at bounding box center [1055, 159] width 15 height 16
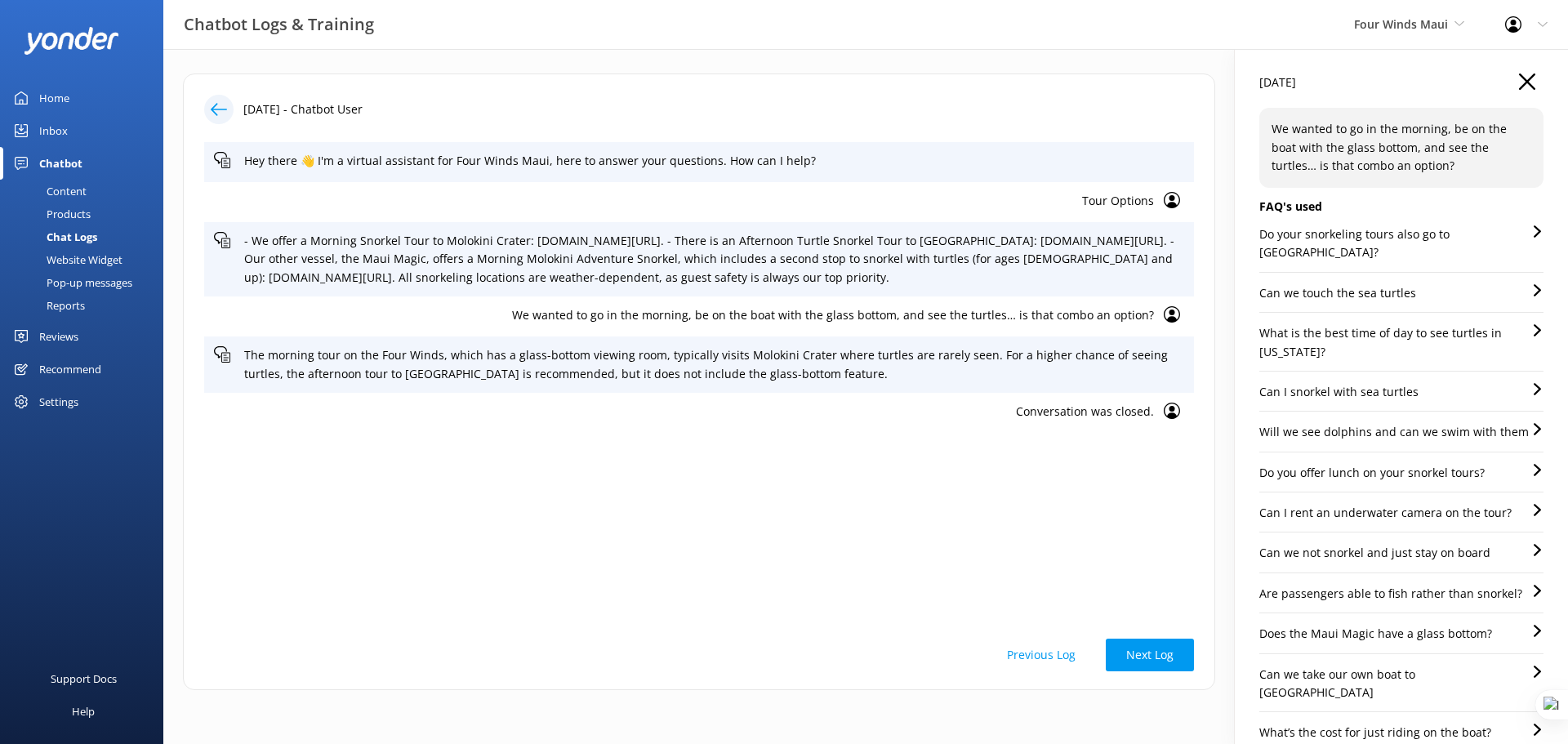
click at [1427, 325] on p "What is the best time of day to see turtles in [US_STATE]?" at bounding box center [1395, 342] width 272 height 37
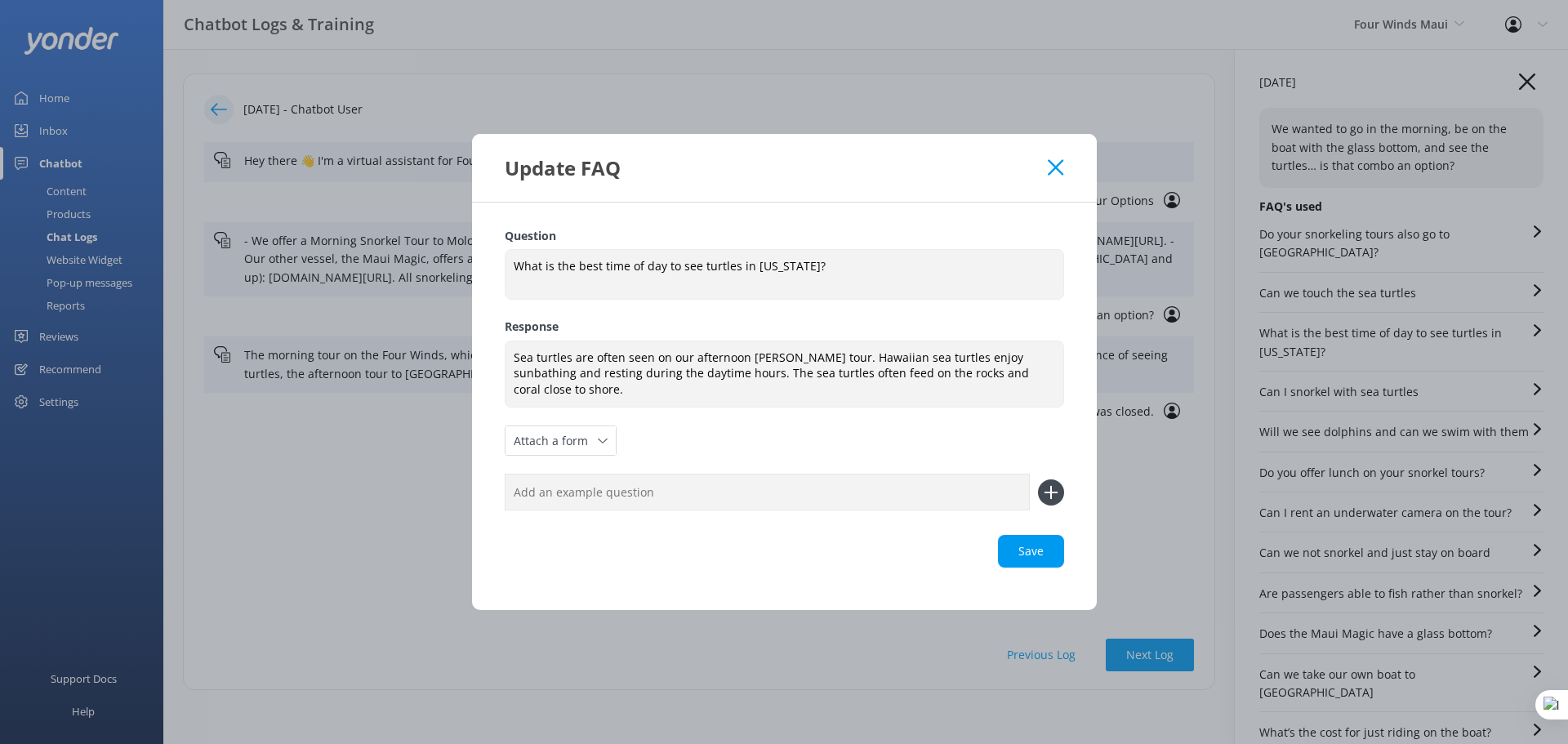
click at [1055, 164] on icon at bounding box center [1055, 167] width 15 height 16
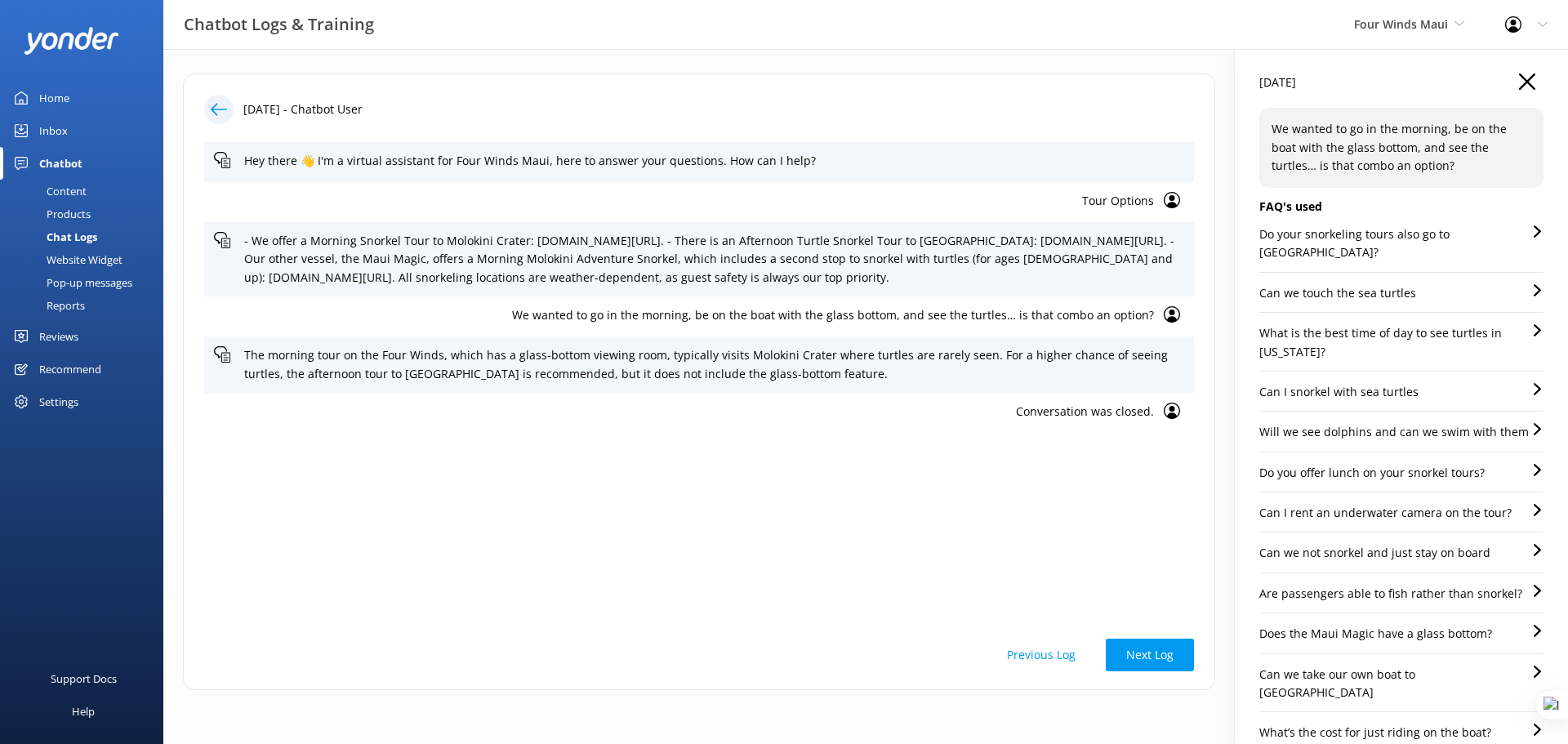
click at [1374, 229] on p "Do your snorkeling tours also go to [GEOGRAPHIC_DATA]?" at bounding box center [1395, 243] width 272 height 37
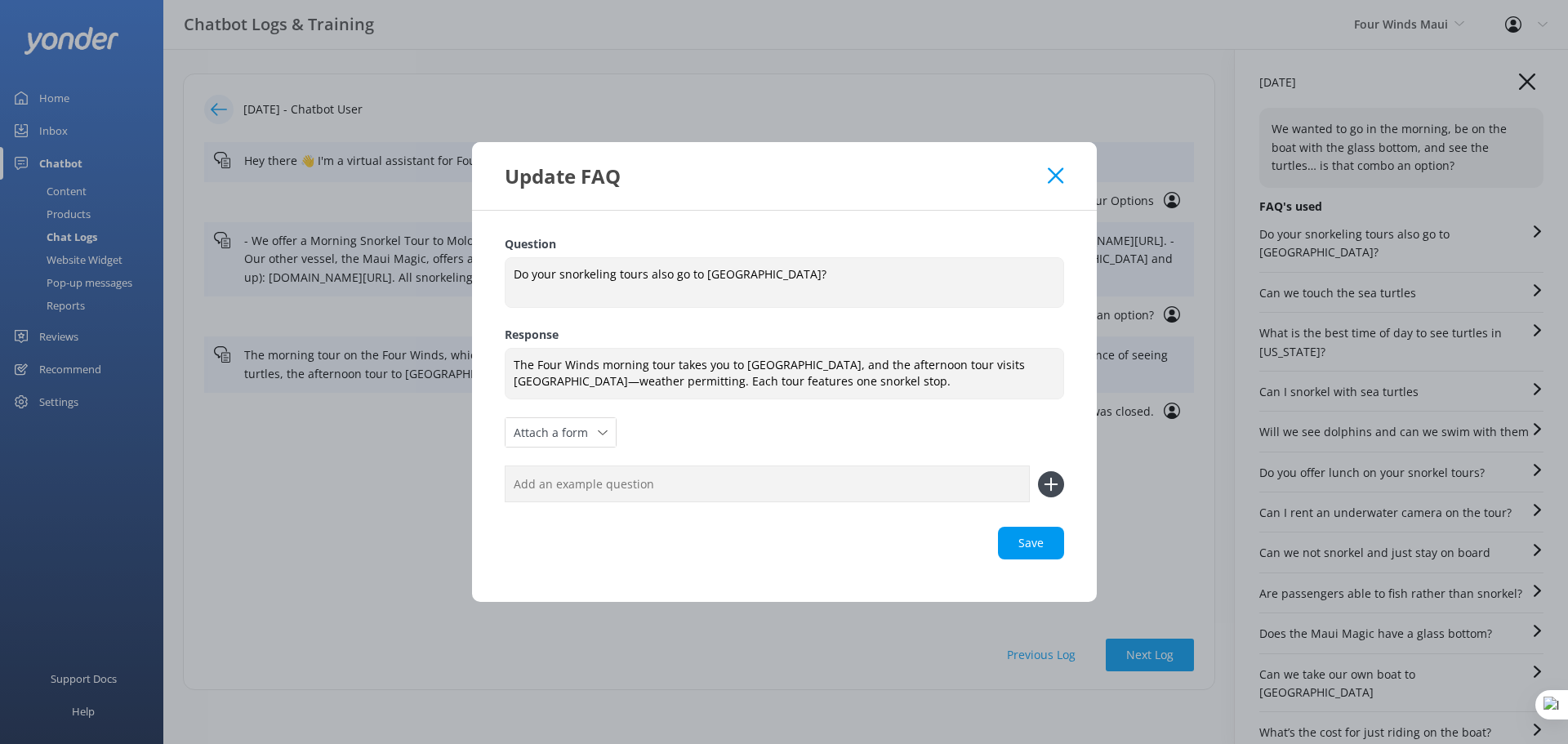
click at [1063, 175] on icon at bounding box center [1055, 175] width 15 height 16
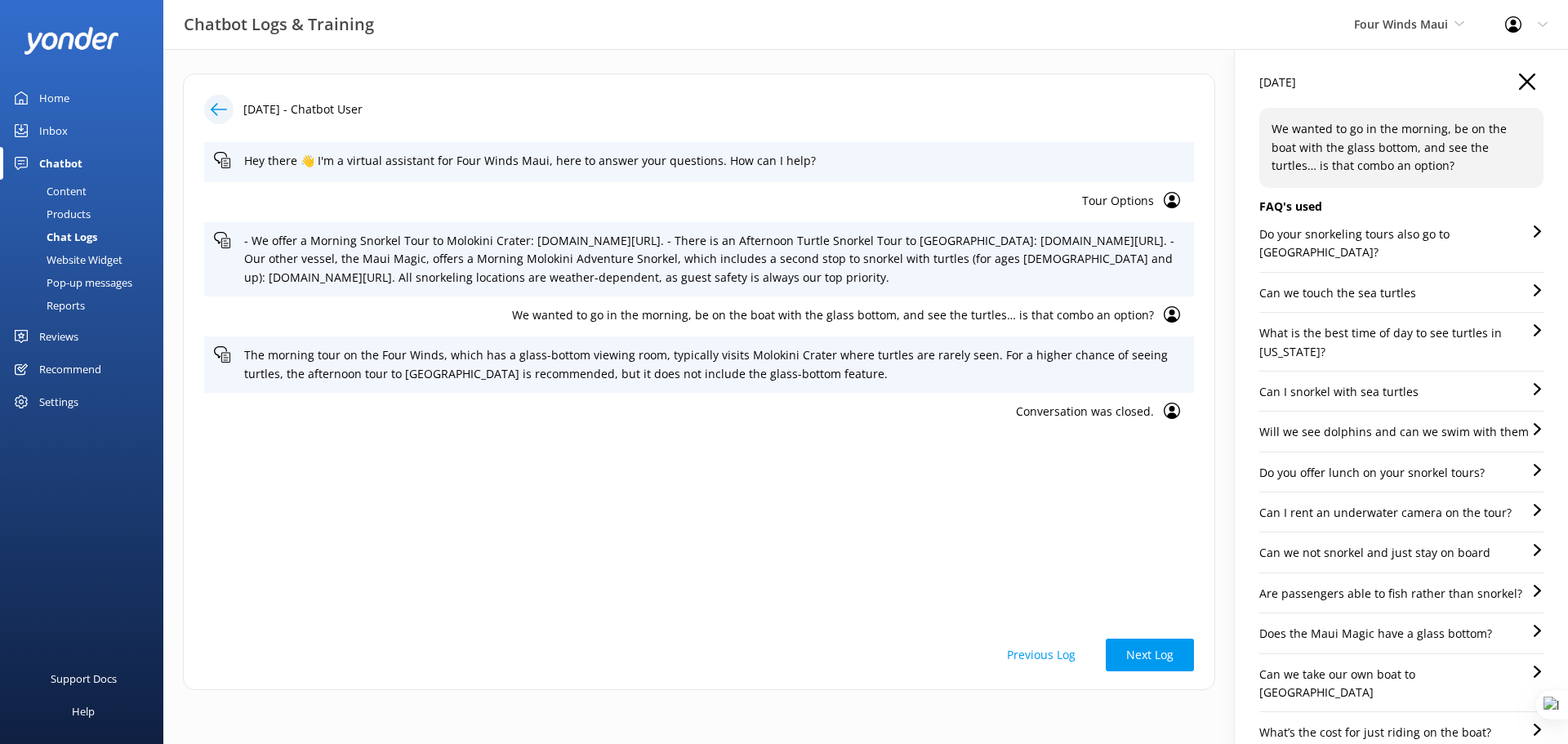
click at [1399, 383] on p "Can I snorkel with sea turtles" at bounding box center [1339, 392] width 159 height 18
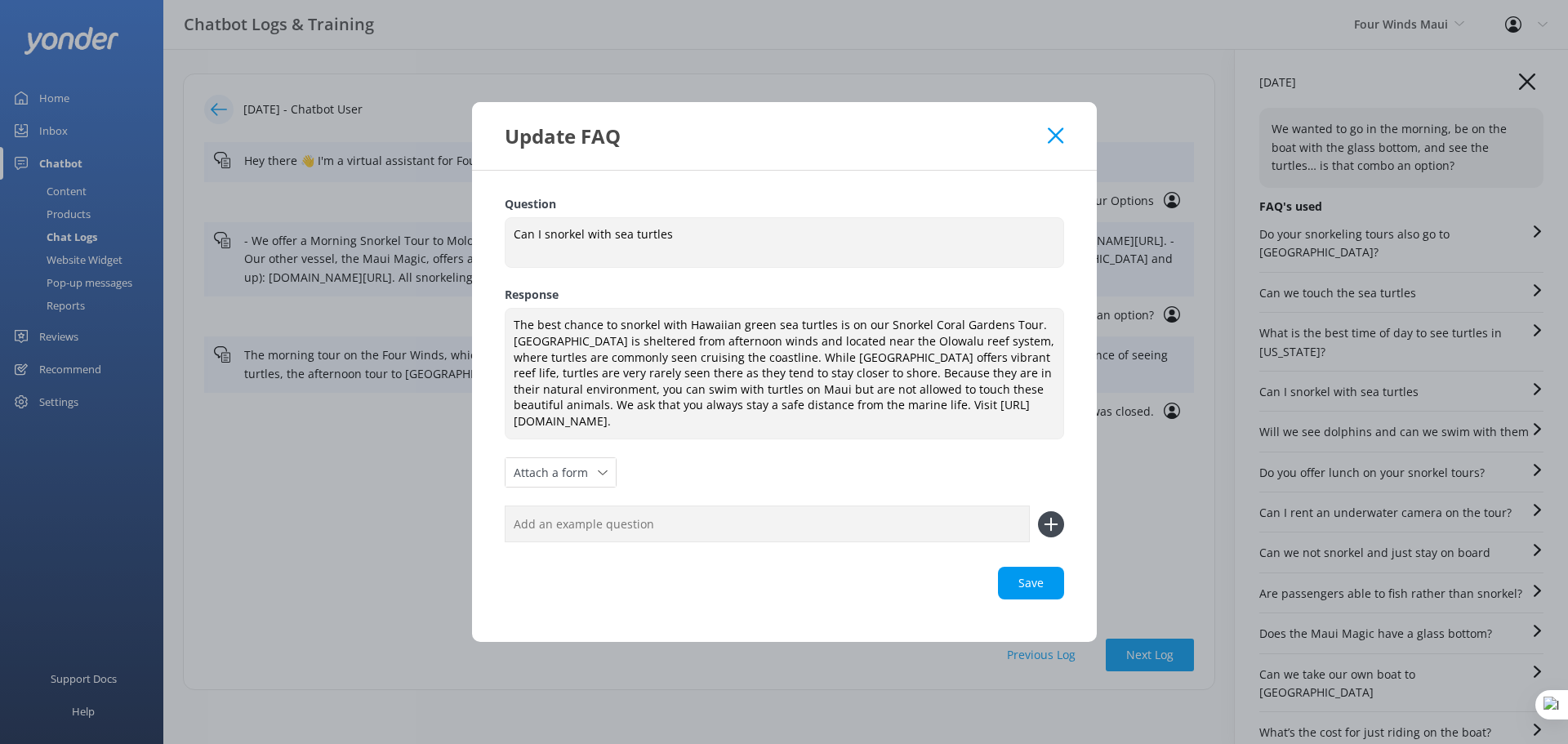
click at [1061, 131] on use at bounding box center [1055, 134] width 15 height 15
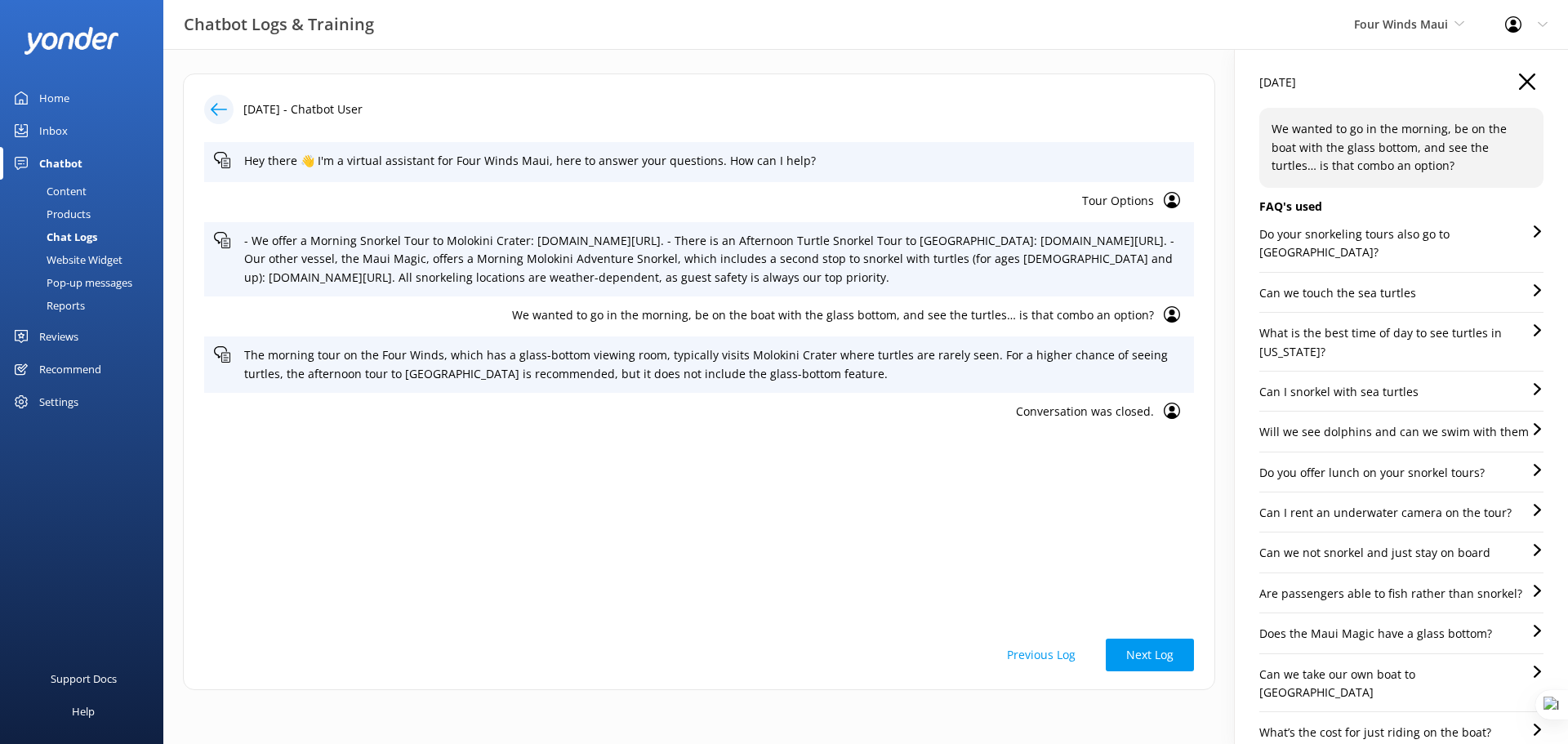
click at [1398, 325] on p "What is the best time of day to see turtles in [US_STATE]?" at bounding box center [1395, 342] width 272 height 37
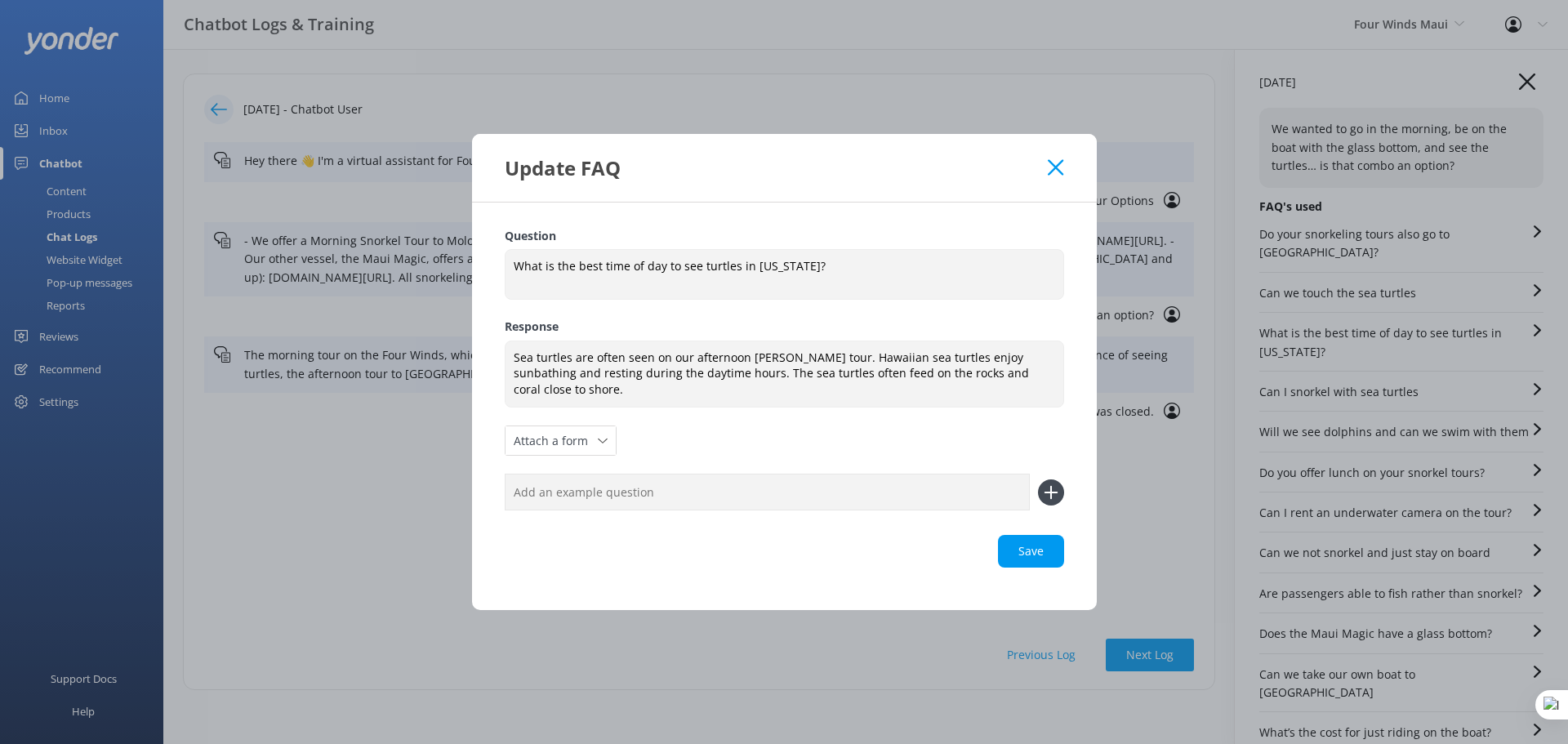
click at [1052, 163] on use at bounding box center [1055, 166] width 15 height 15
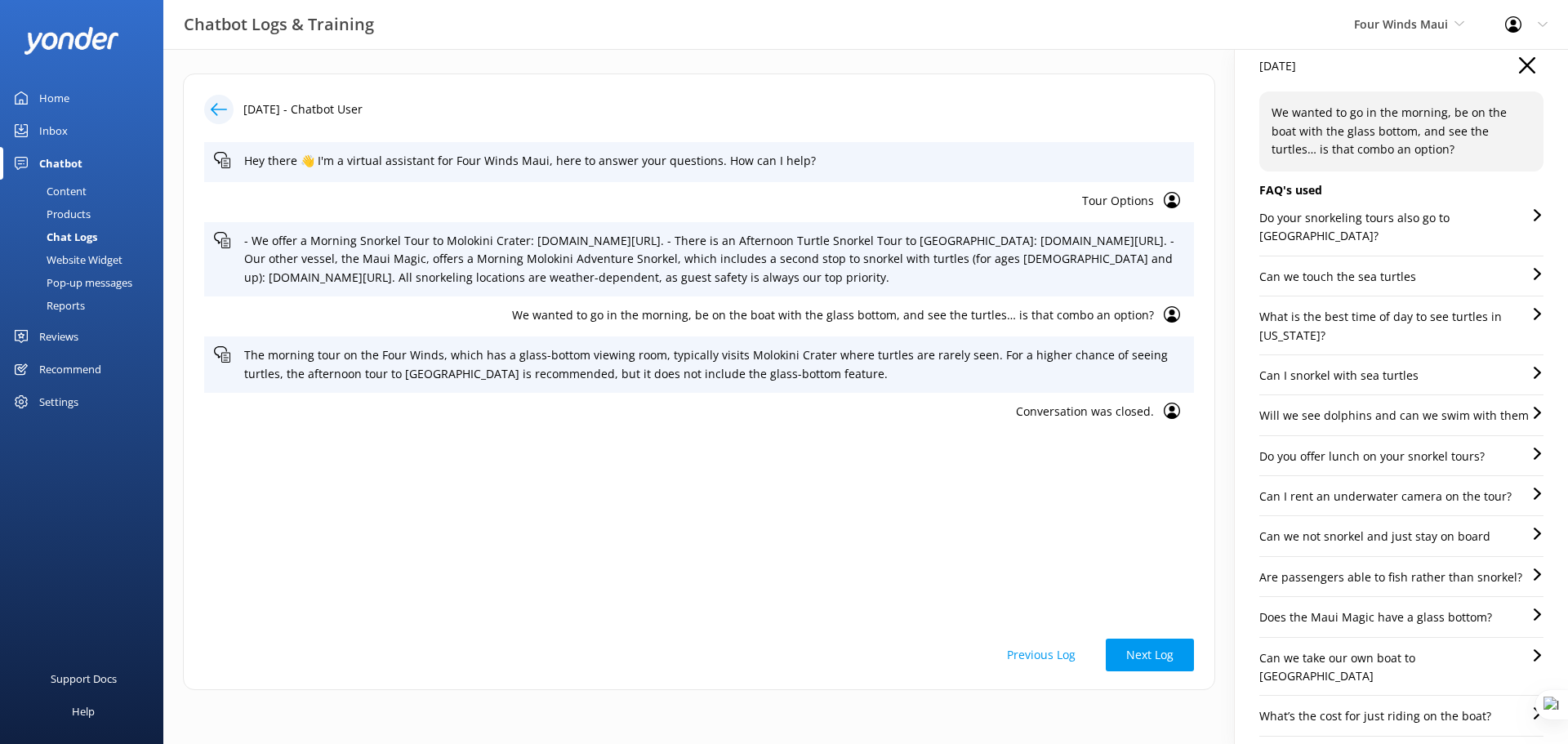
scroll to position [21, 0]
click at [1377, 402] on p "Will we see dolphins and can we swim with them" at bounding box center [1394, 411] width 269 height 18
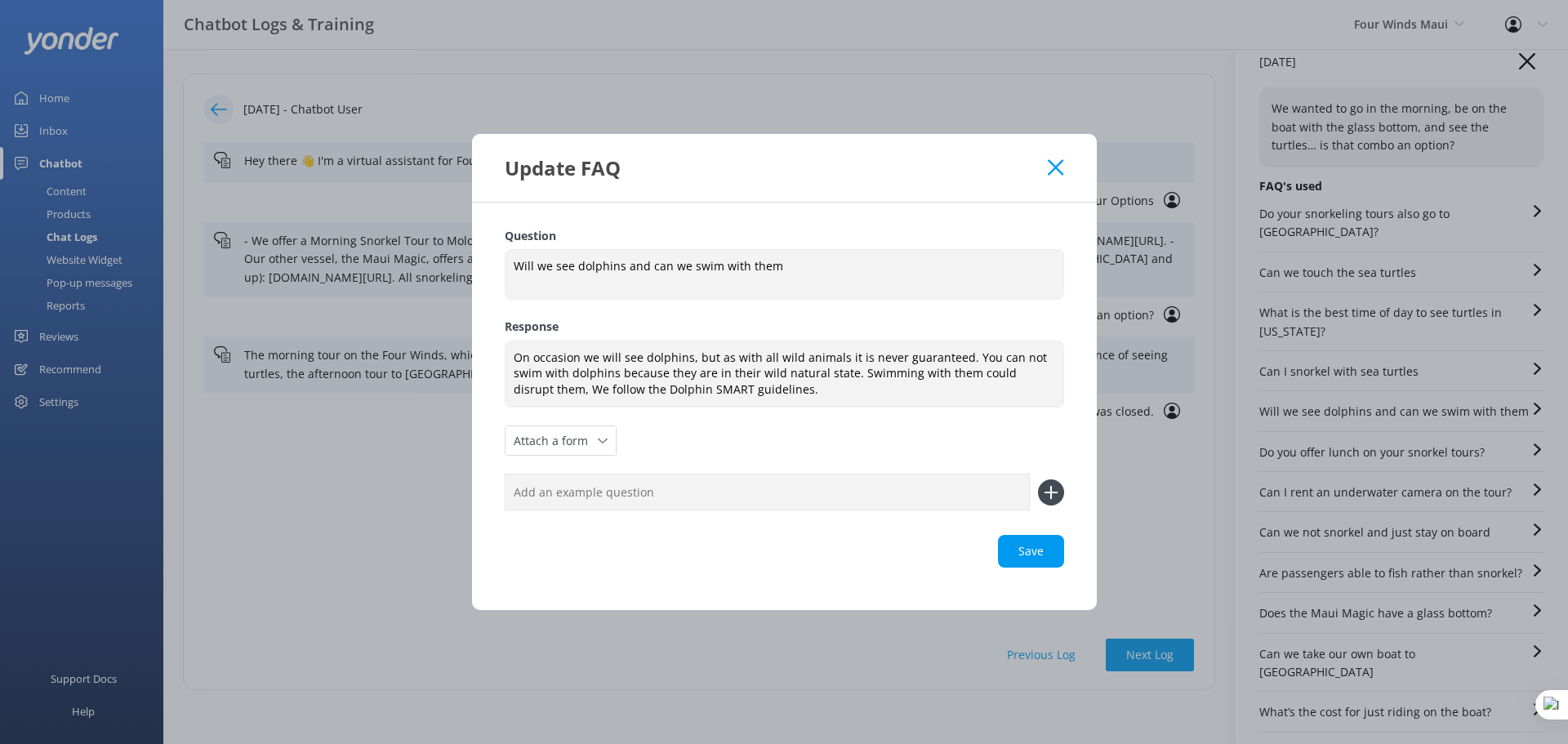
click at [1057, 165] on use at bounding box center [1055, 166] width 15 height 15
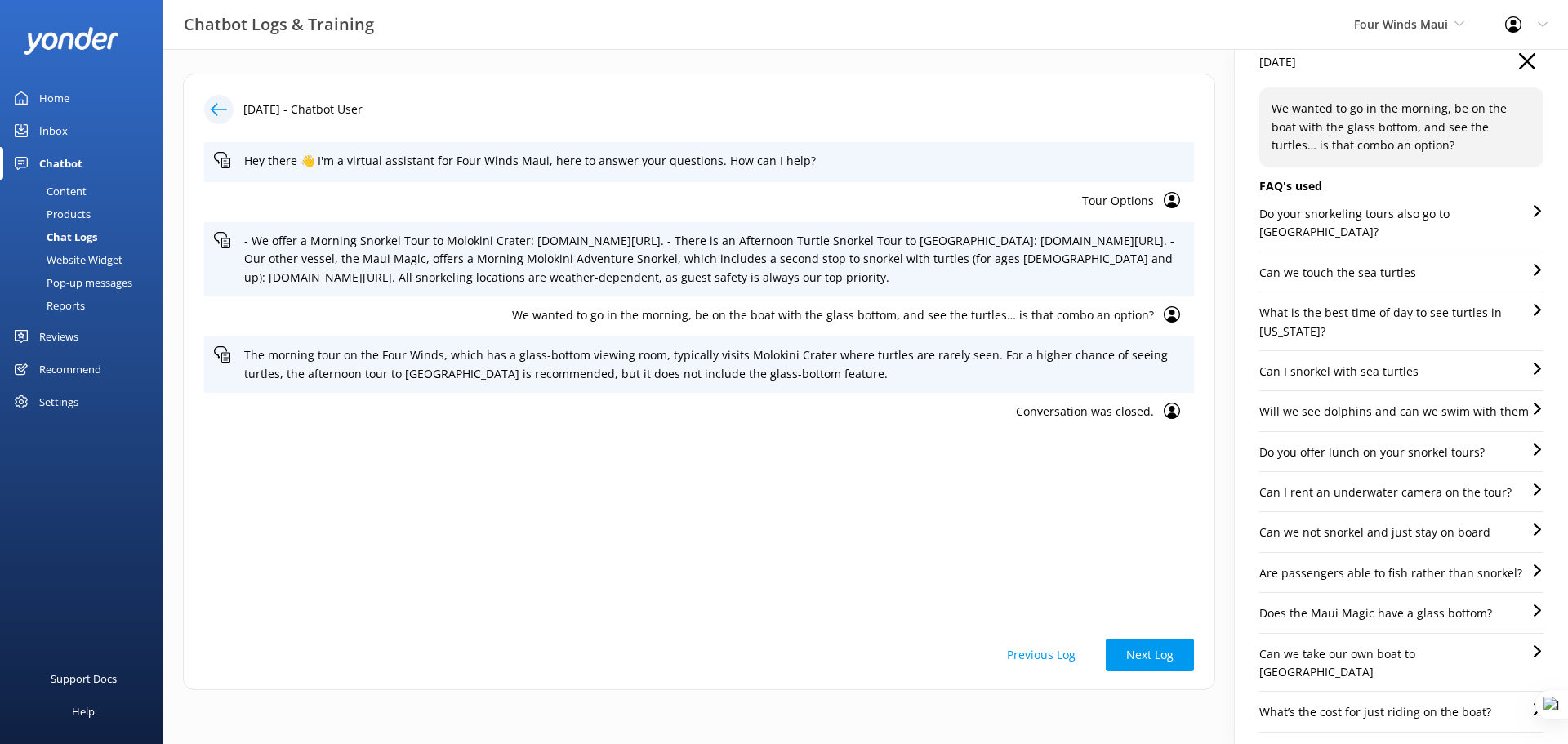
click at [1411, 444] on p "Do you offer lunch on your snorkel tours?" at bounding box center [1372, 452] width 225 height 18
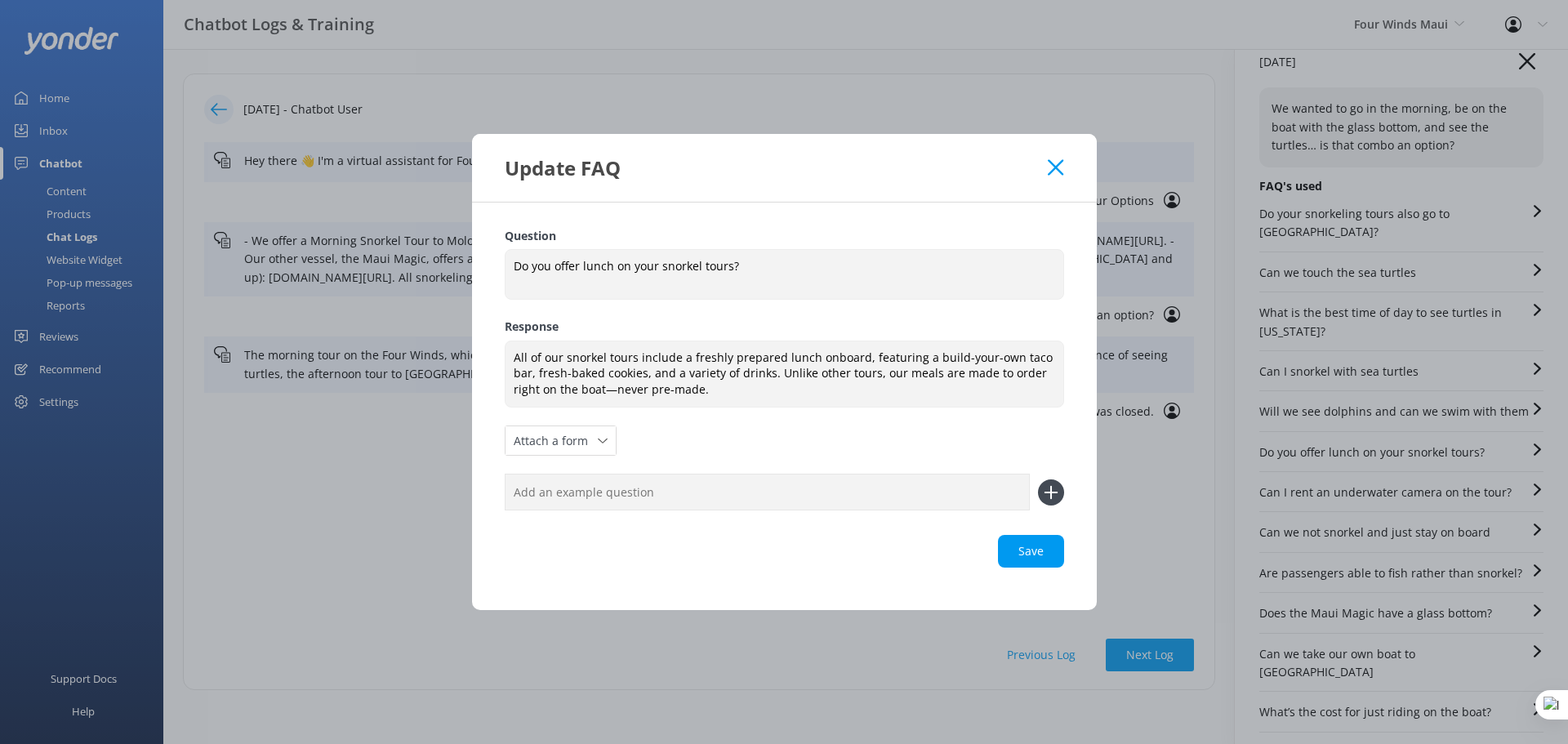
click at [1053, 174] on icon at bounding box center [1055, 167] width 15 height 16
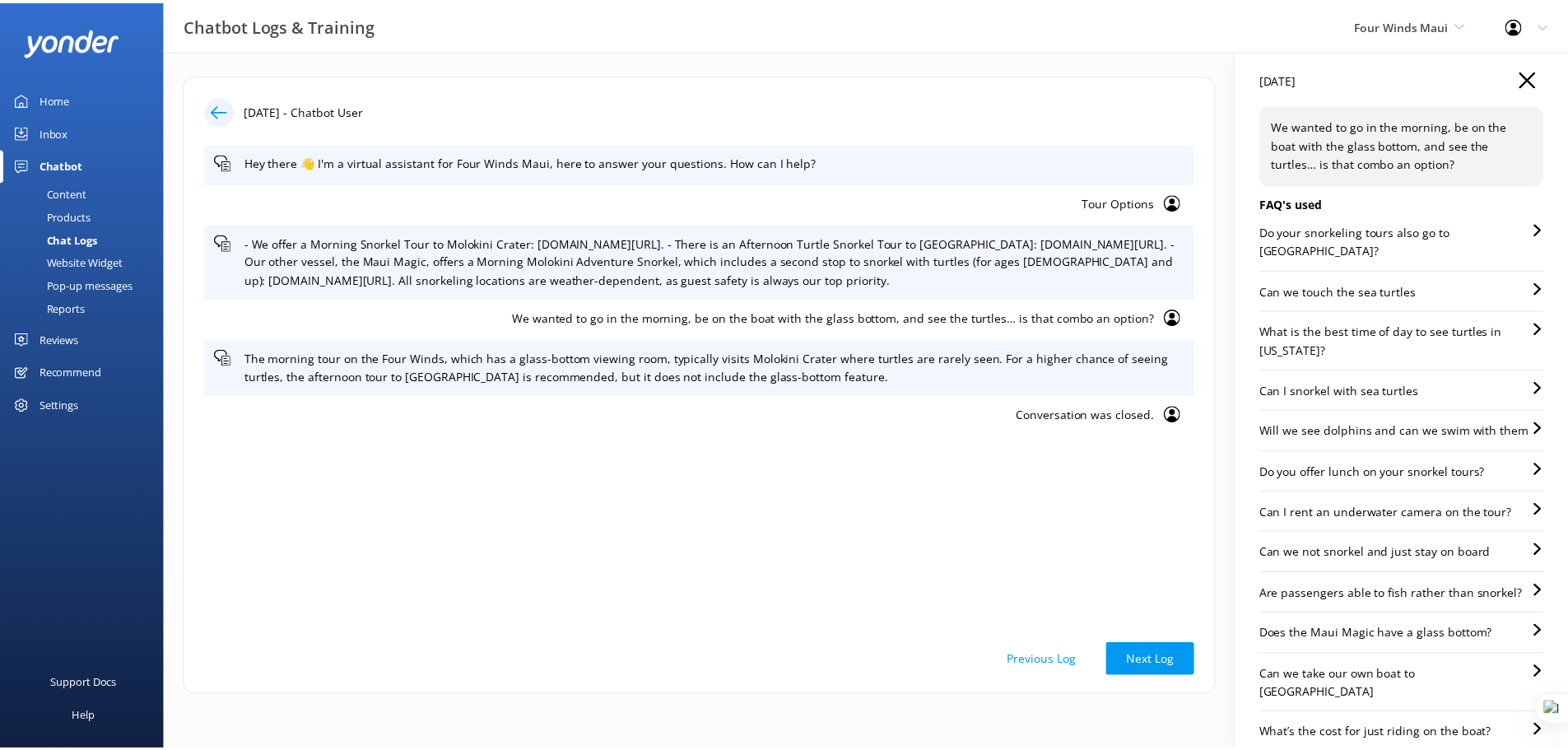
scroll to position [0, 0]
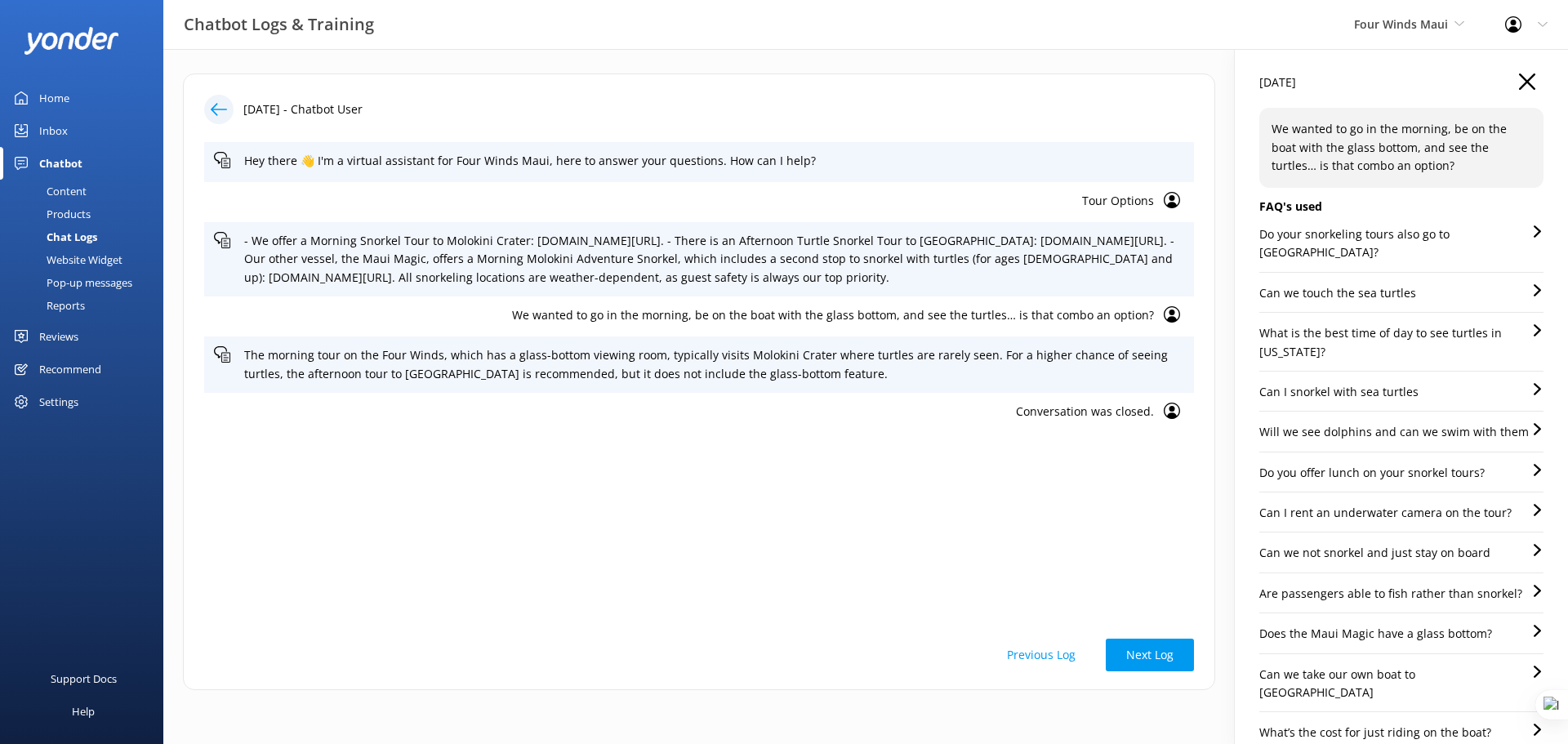
click at [59, 194] on div "Content" at bounding box center [48, 191] width 77 height 23
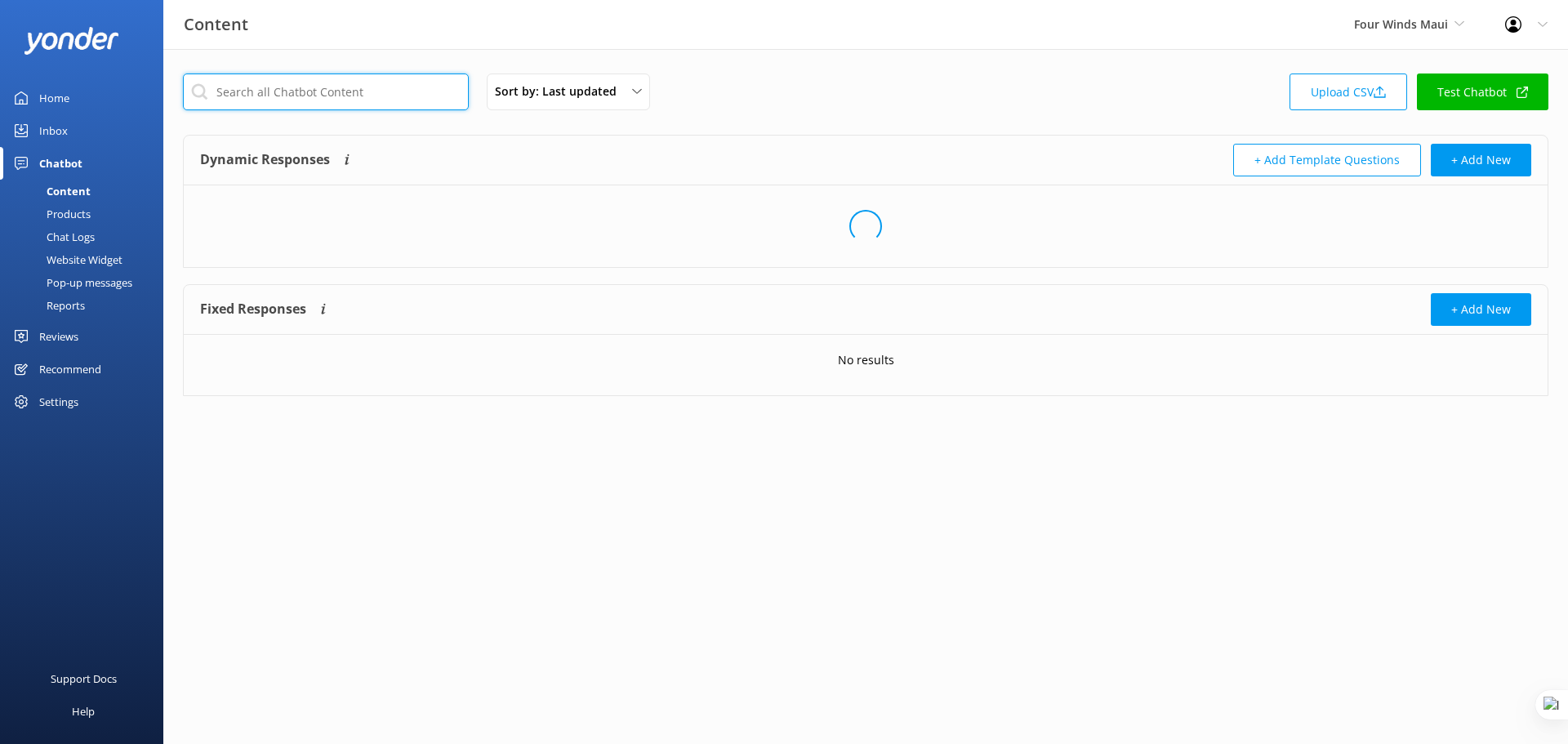
click at [340, 91] on input "text" at bounding box center [326, 91] width 286 height 37
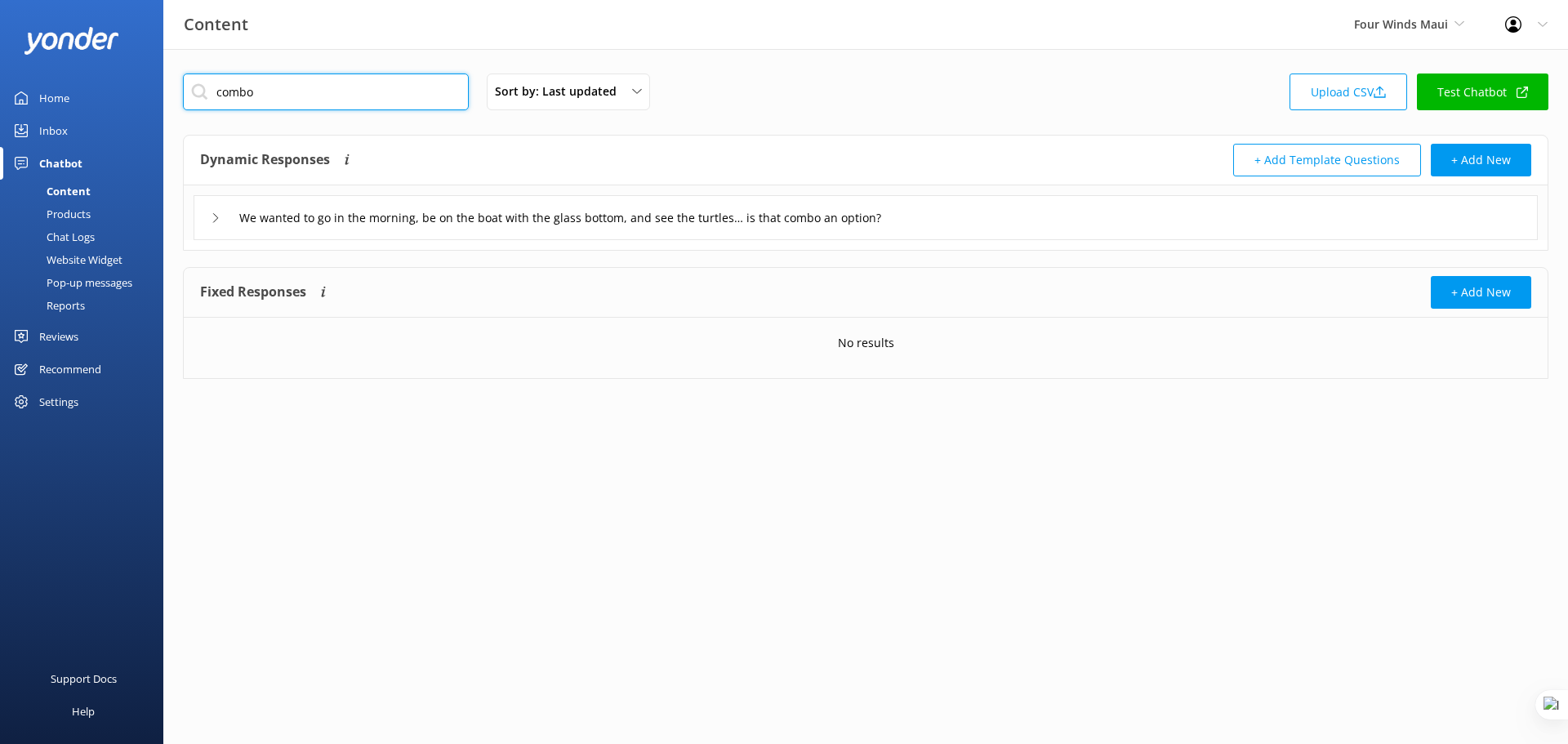
type input "combo"
click at [1027, 217] on div "We wanted to go in the morning, be on the boat with the glass bottom, and see t…" at bounding box center [865, 217] width 1344 height 45
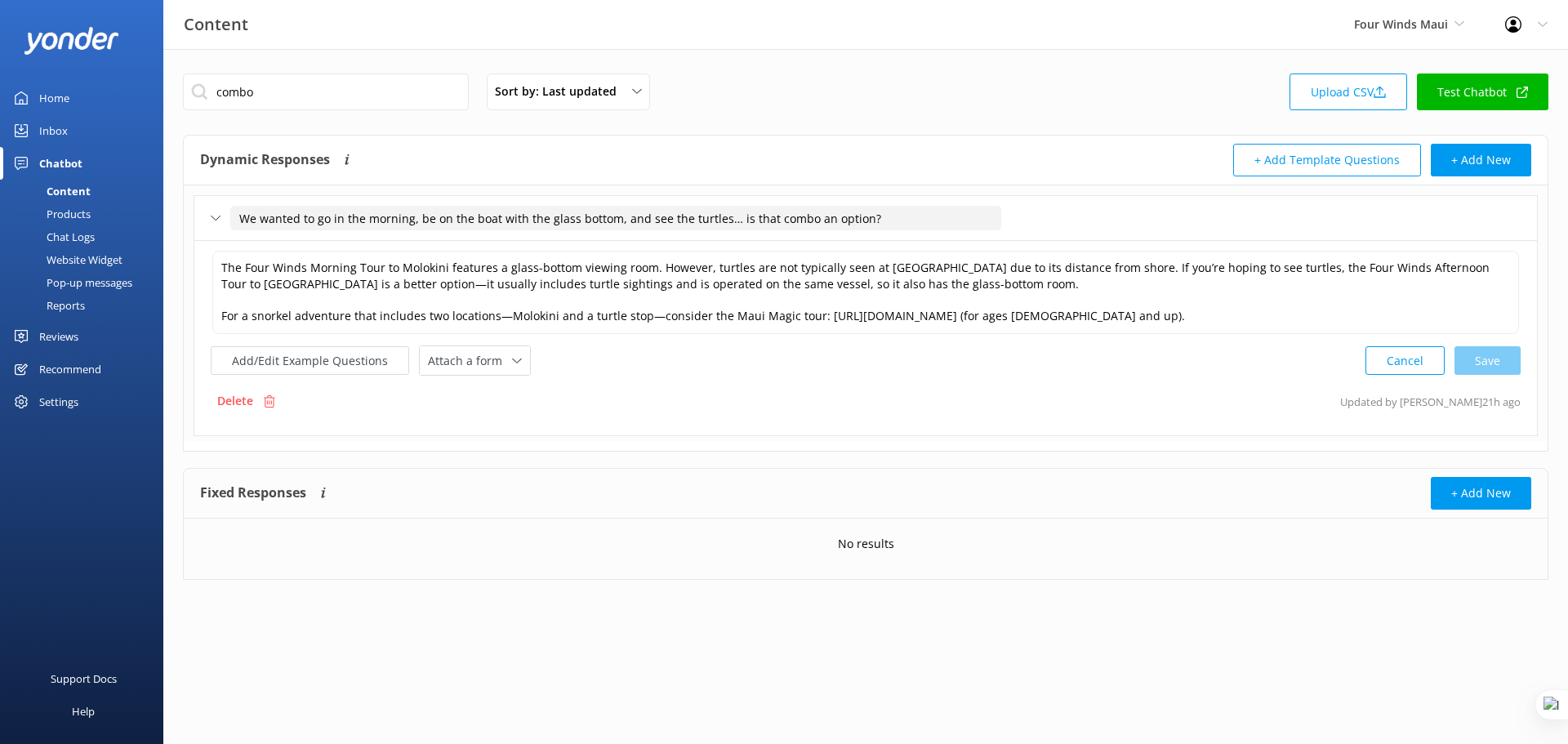
drag, startPoint x: 245, startPoint y: 221, endPoint x: 879, endPoint y: 217, distance: 634.0
click at [879, 217] on input "We wanted to go in the morning, be on the boat with the glass bottom, and see t…" at bounding box center [616, 217] width 771 height 24
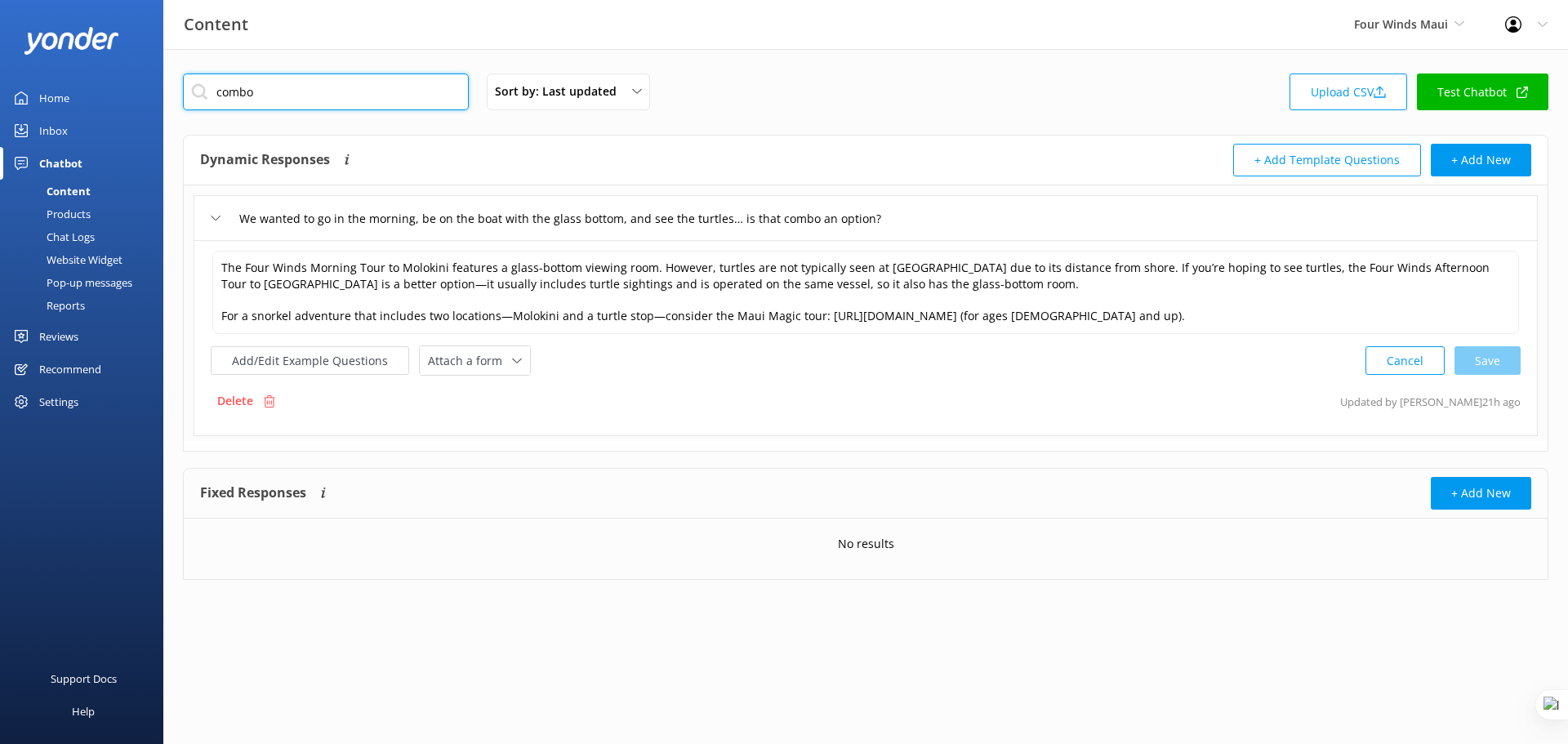
drag, startPoint x: 285, startPoint y: 87, endPoint x: 211, endPoint y: 97, distance: 74.7
click at [211, 97] on input "combo" at bounding box center [326, 91] width 286 height 37
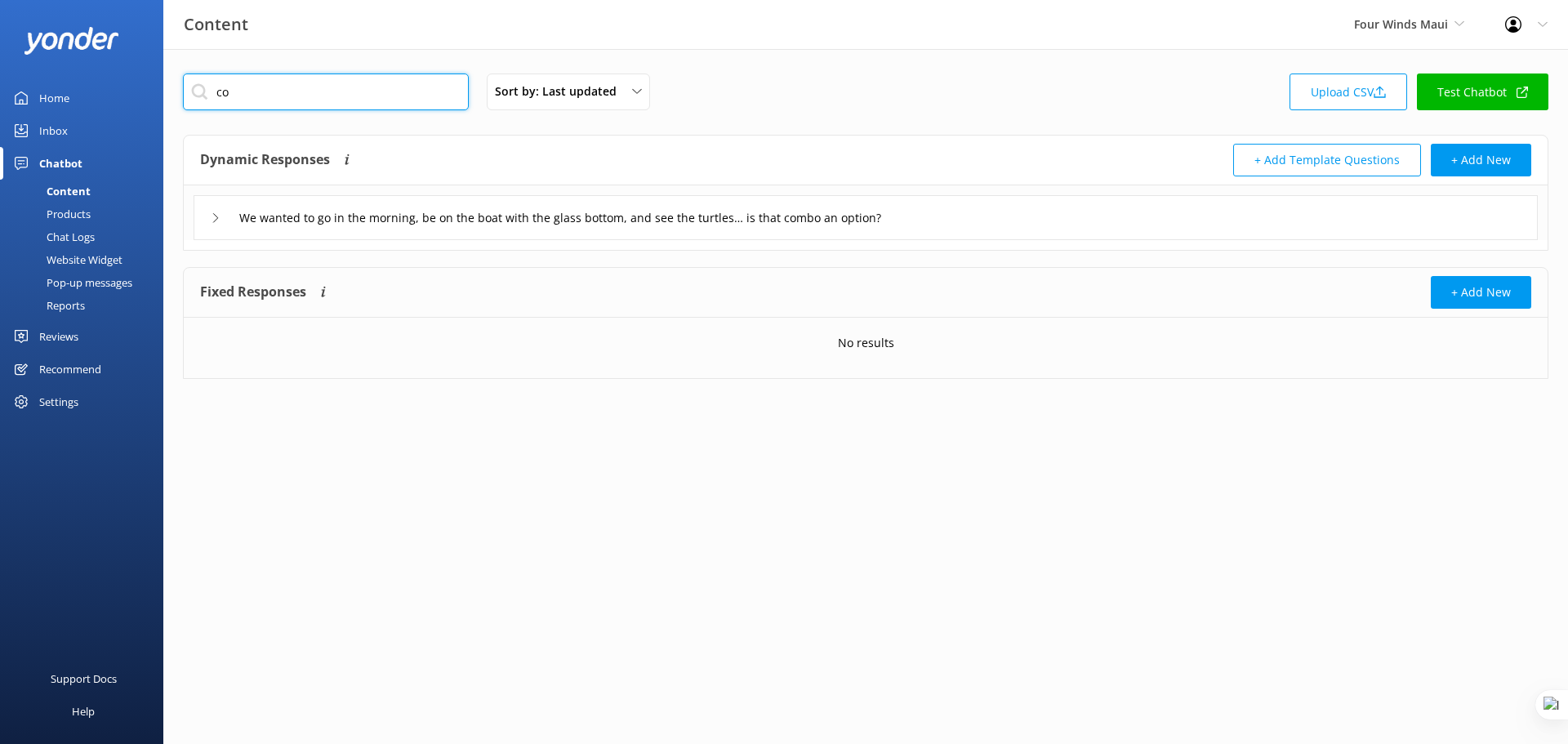
type input "c"
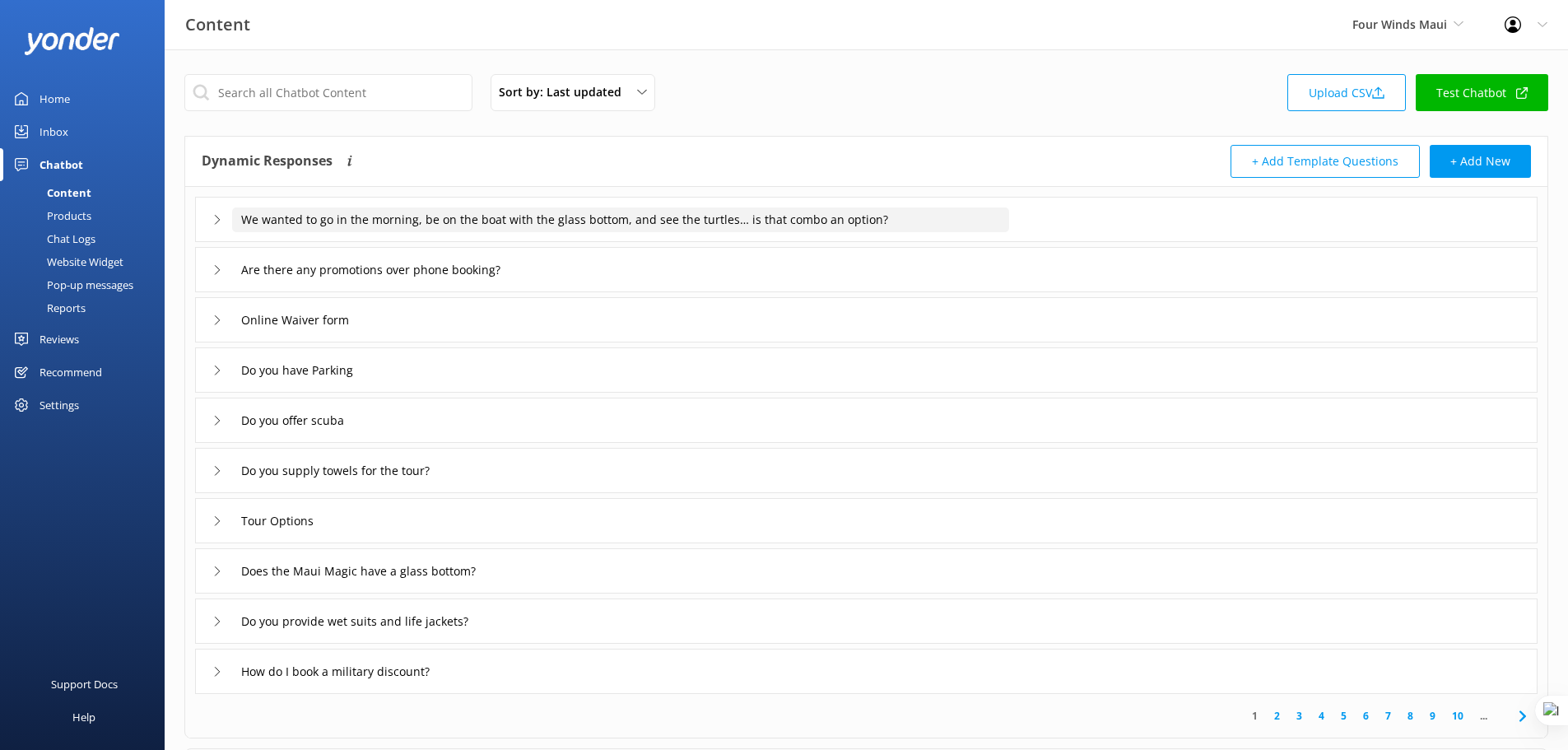
click at [566, 221] on input "We wanted to go in the morning, be on the boat with the glass bottom, and see t…" at bounding box center [621, 219] width 777 height 24
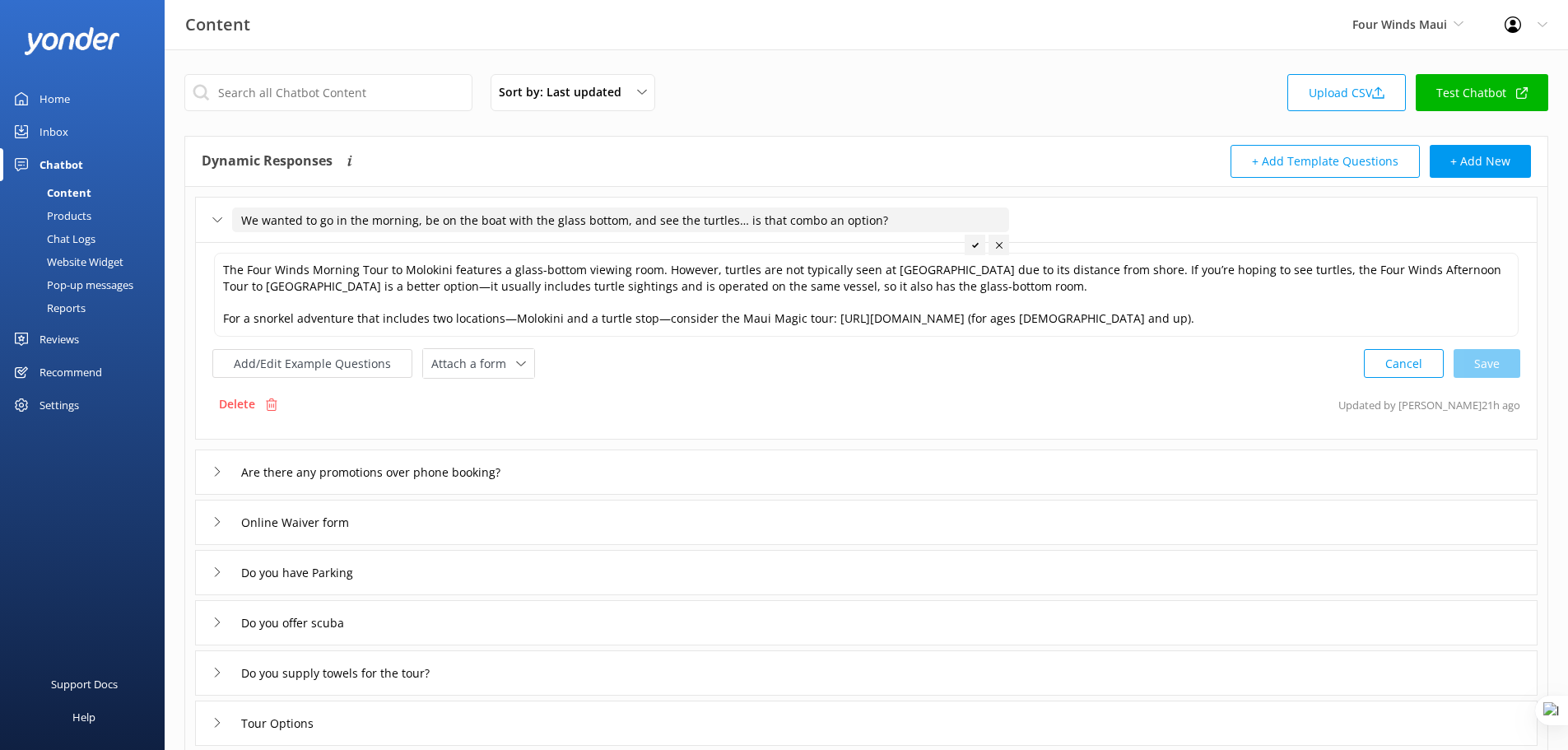
drag, startPoint x: 877, startPoint y: 217, endPoint x: 984, endPoint y: 223, distance: 107.2
click at [984, 223] on input "We wanted to go in the morning, be on the boat with the glass bottom, and see t…" at bounding box center [621, 219] width 777 height 24
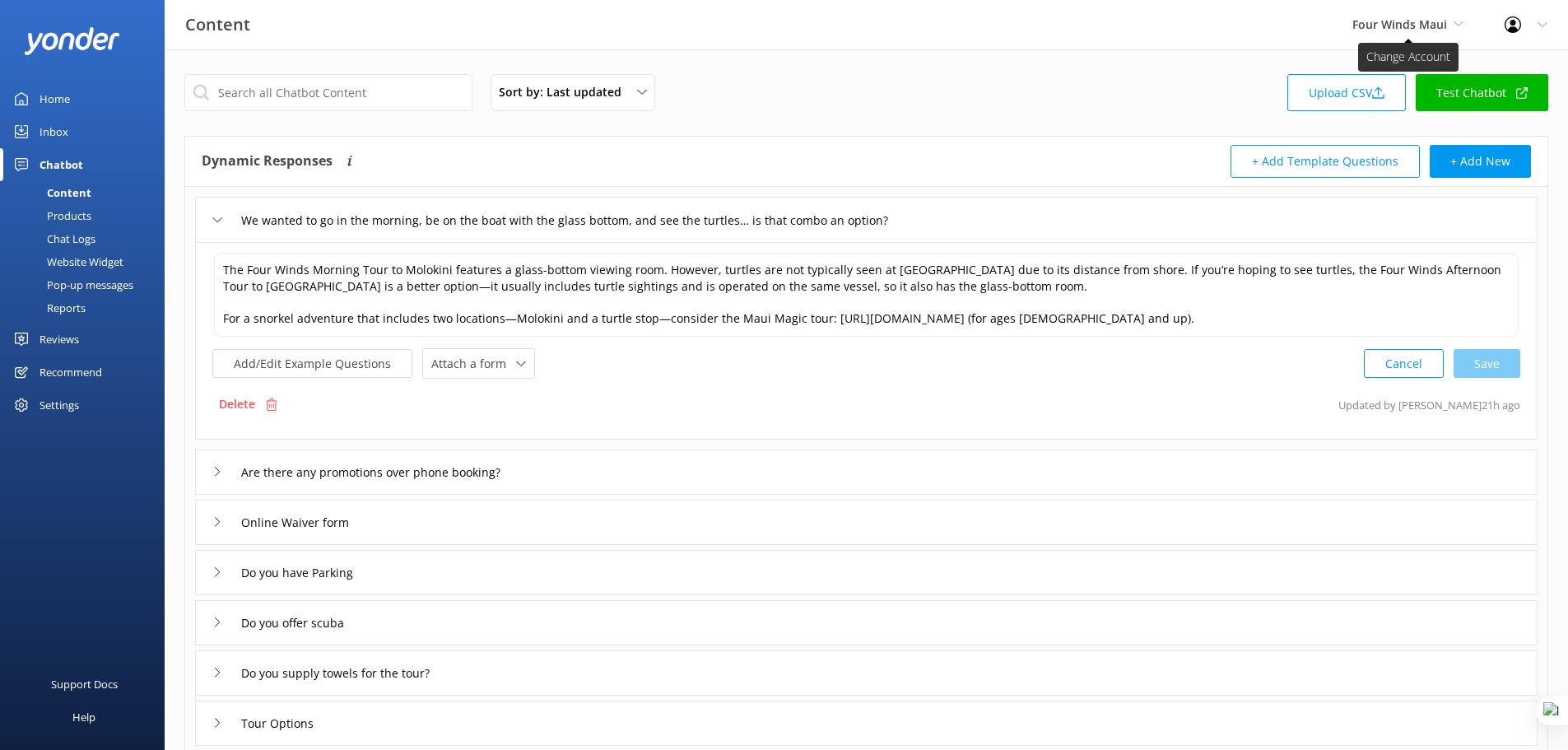
click at [1439, 23] on span "Four Winds Maui" at bounding box center [1399, 23] width 95 height 15
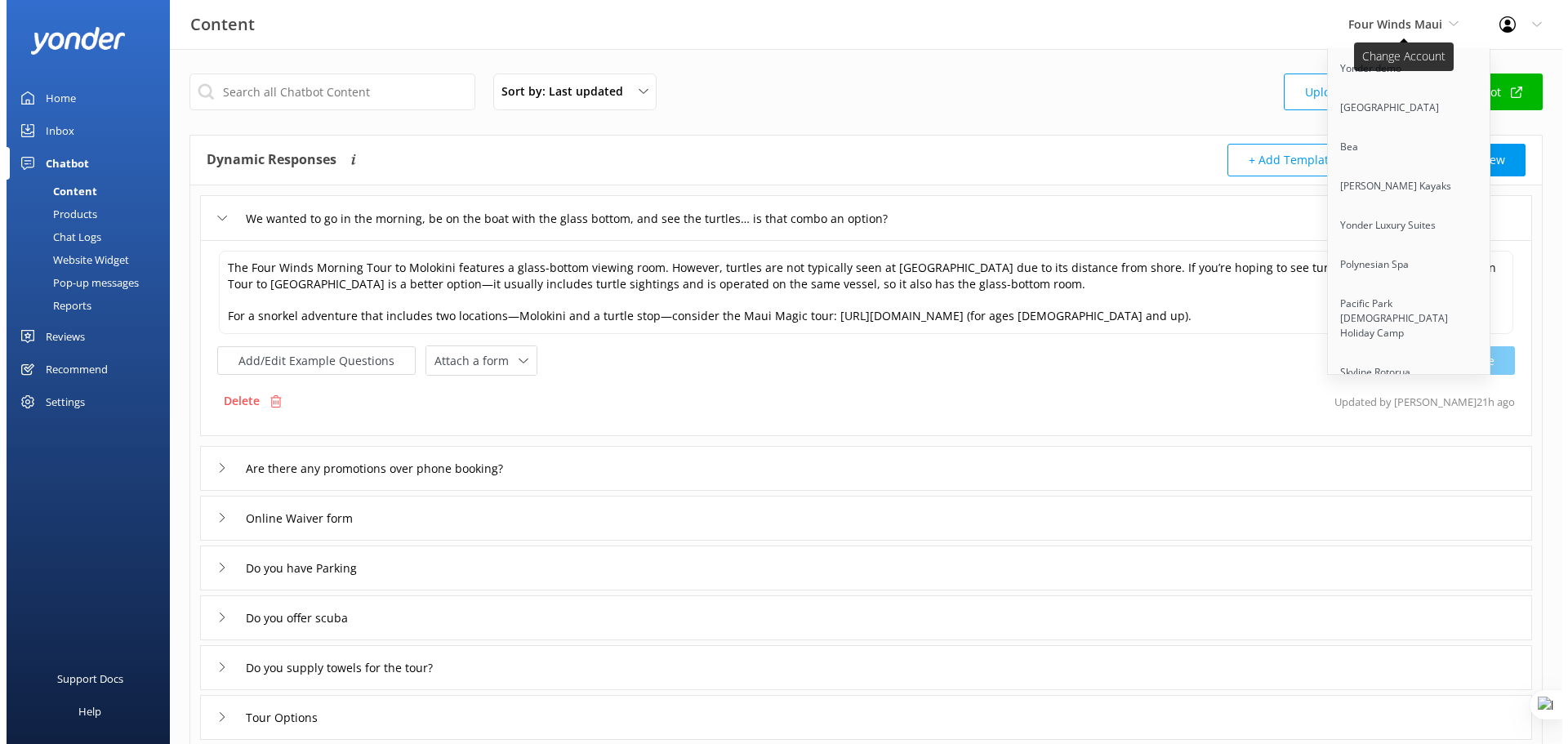
scroll to position [6394, 0]
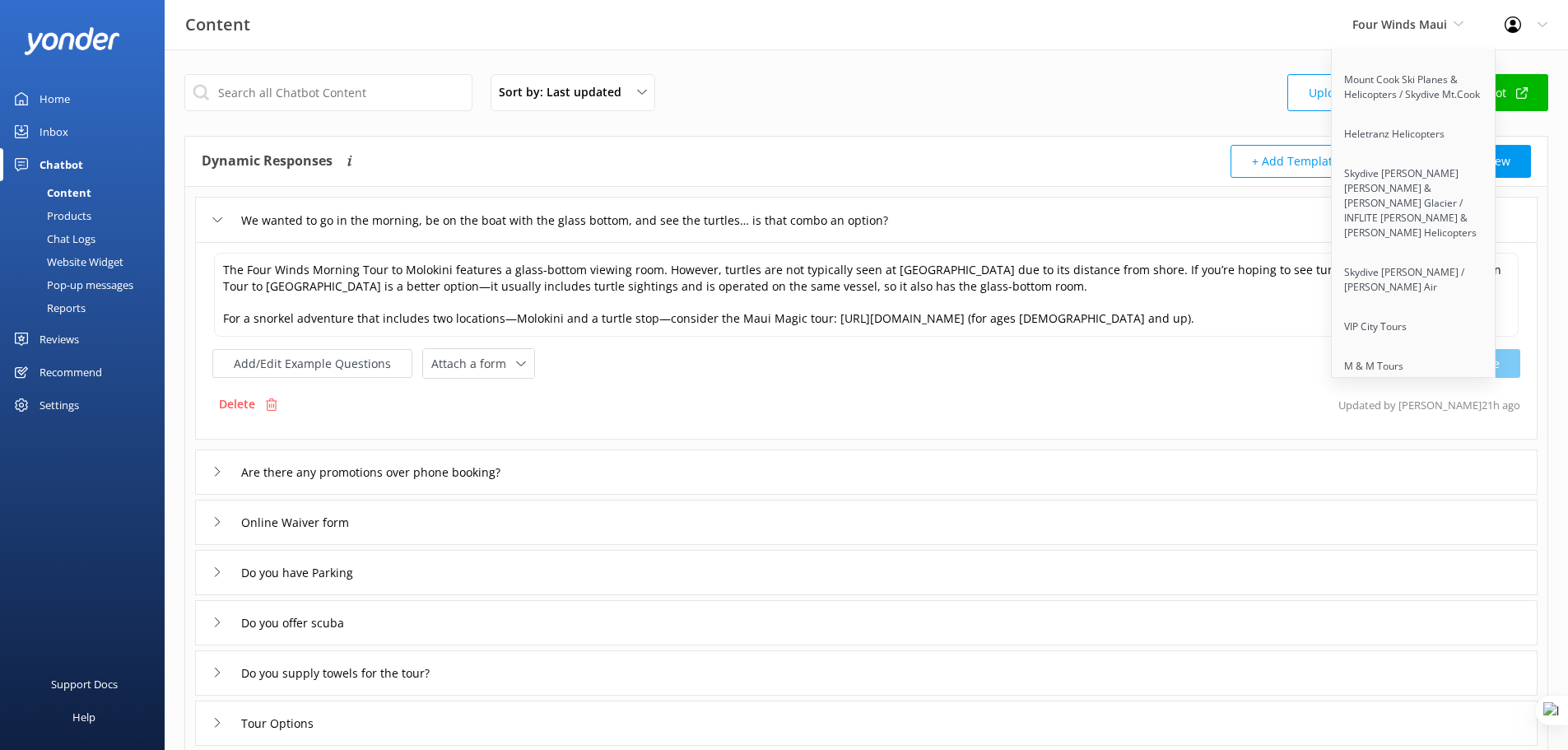
click at [1426, 386] on link "GoCar Tours [GEOGRAPHIC_DATA]" at bounding box center [1414, 413] width 165 height 54
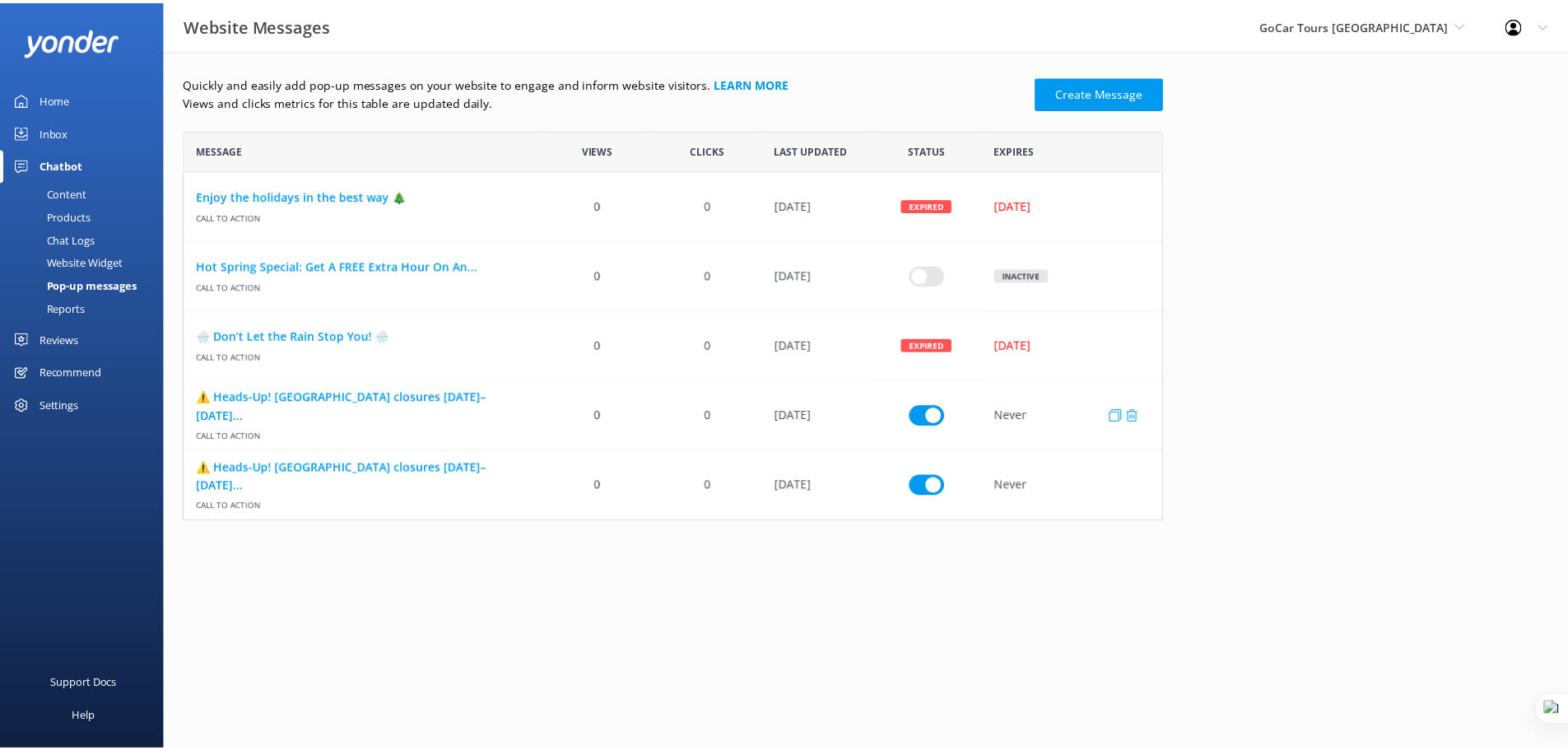
scroll to position [380, 975]
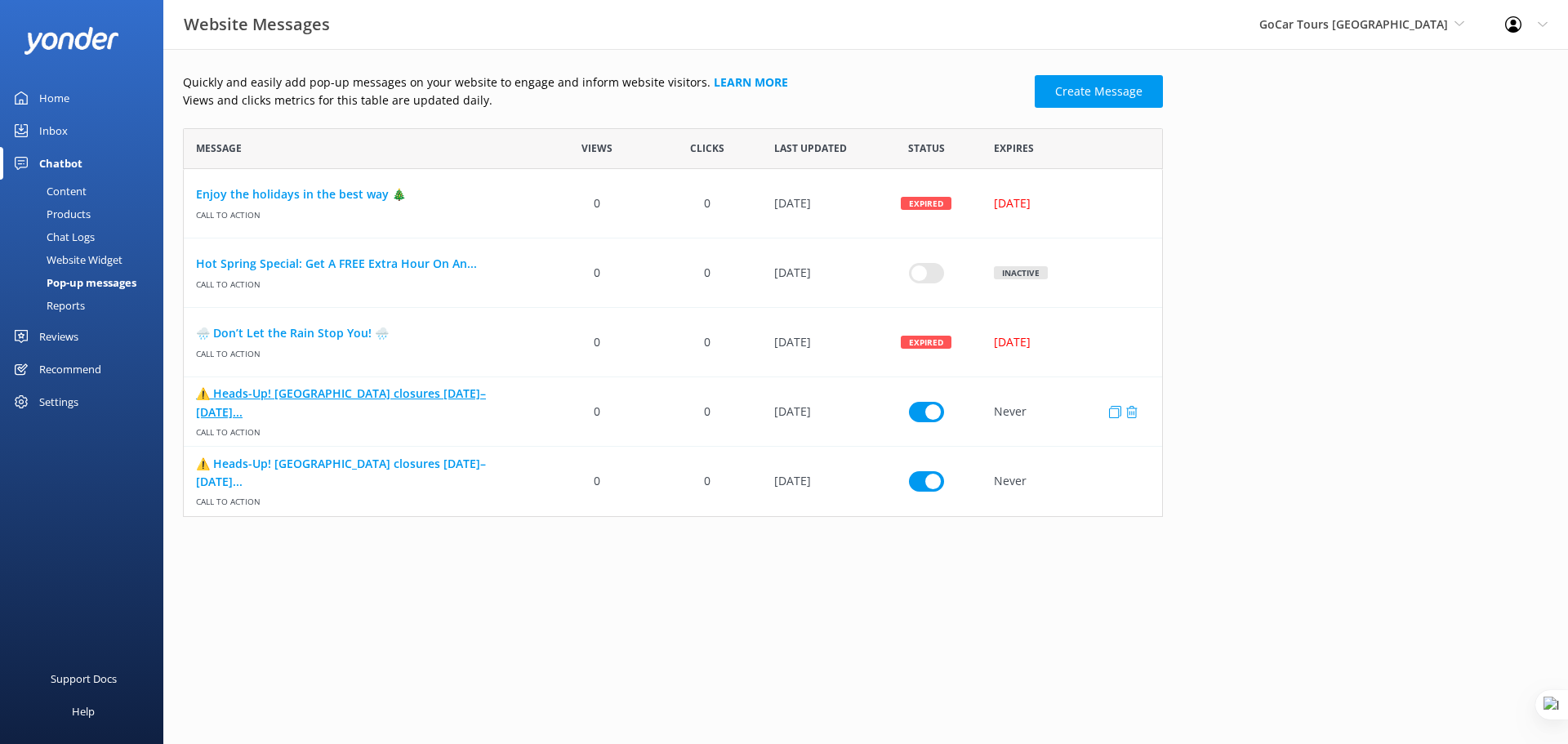
click at [378, 406] on link "⚠️ Heads-Up! [GEOGRAPHIC_DATA] closures [DATE]–[DATE]..." at bounding box center [363, 402] width 335 height 37
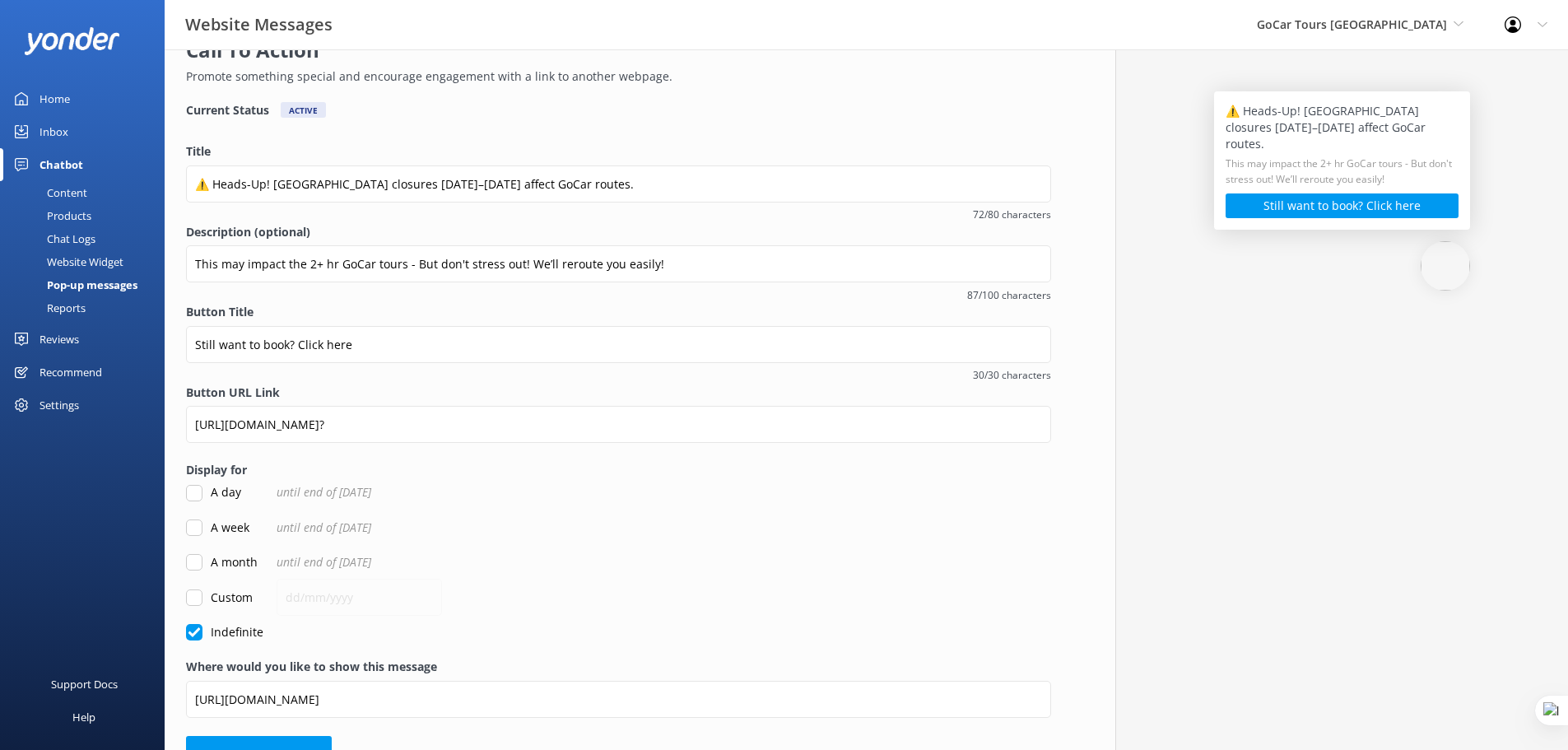
scroll to position [117, 0]
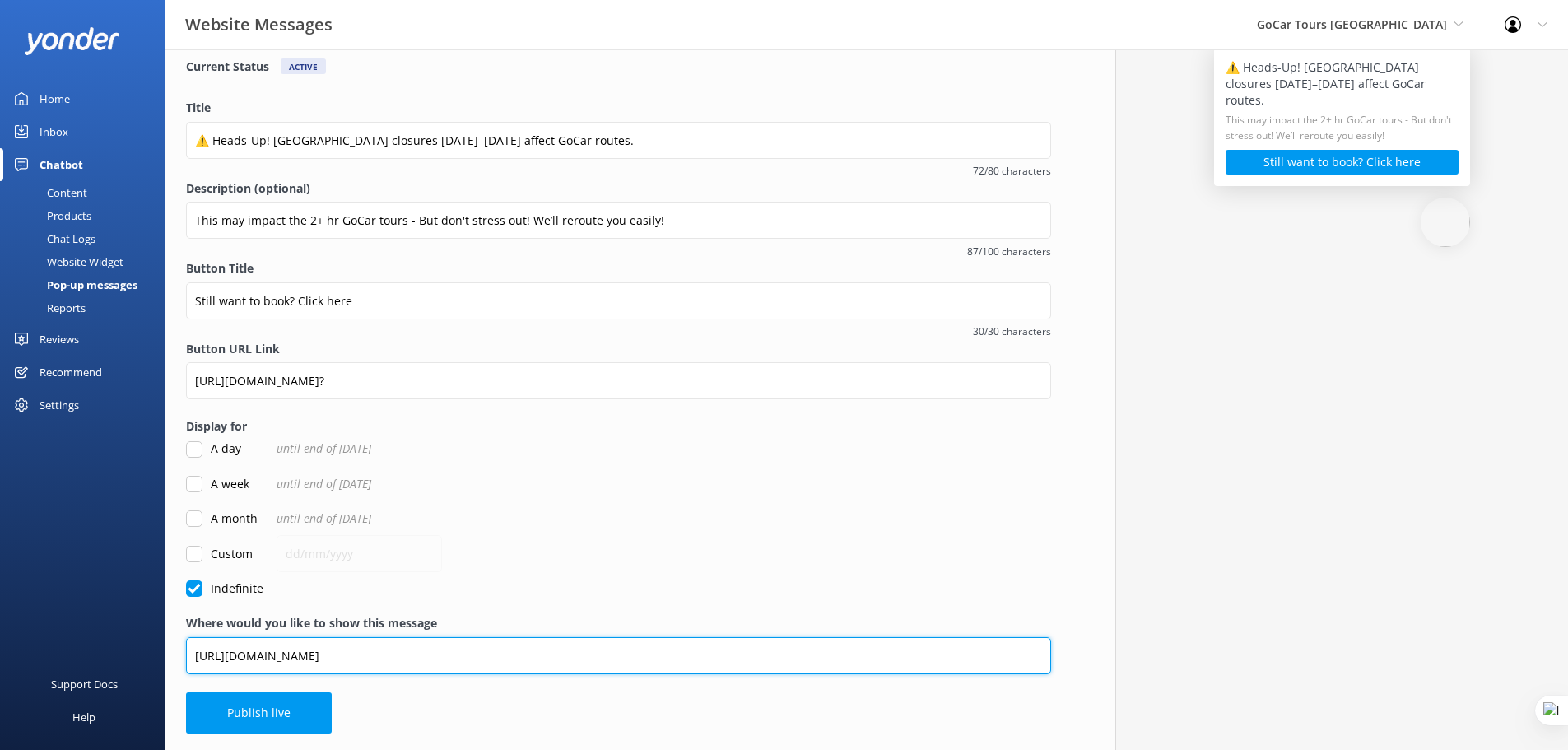
click at [412, 655] on input "[URL][DOMAIN_NAME]" at bounding box center [618, 655] width 865 height 37
drag, startPoint x: 194, startPoint y: 657, endPoint x: 479, endPoint y: 646, distance: 285.2
click at [479, 646] on input "[URL][DOMAIN_NAME]" at bounding box center [618, 655] width 865 height 37
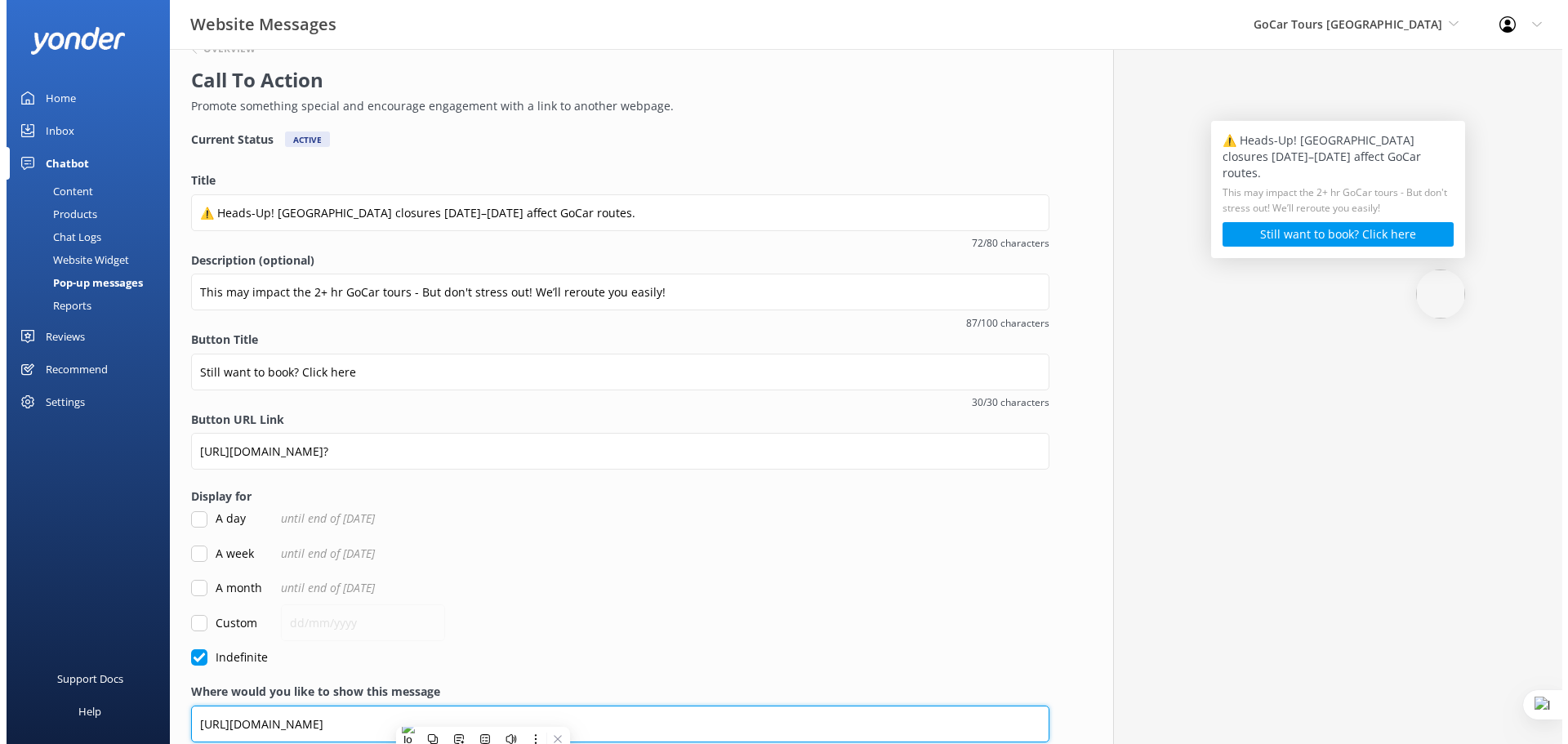
scroll to position [0, 0]
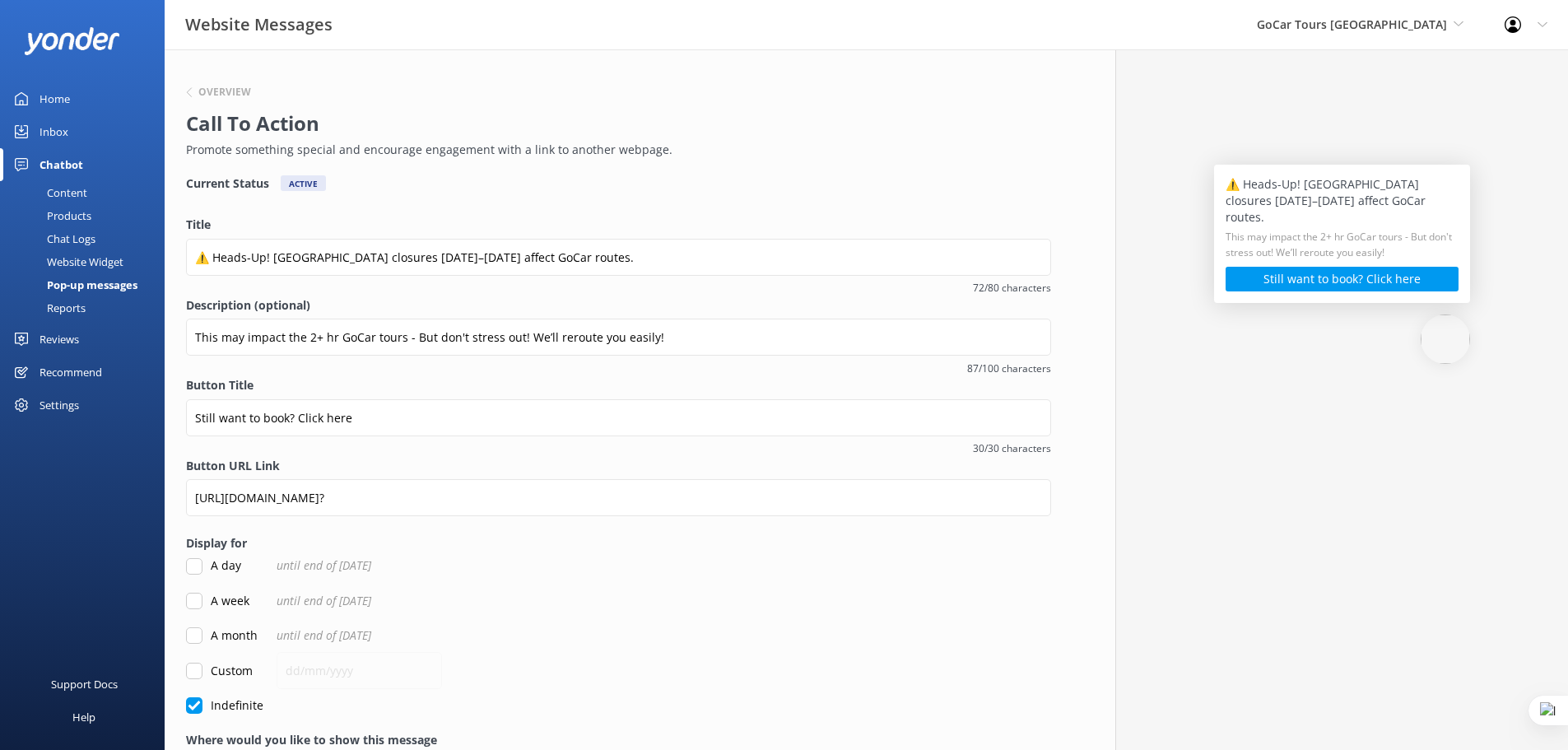
click at [209, 84] on div "Overview" at bounding box center [614, 93] width 857 height 22
click at [213, 91] on h6 "Overview" at bounding box center [224, 92] width 52 height 10
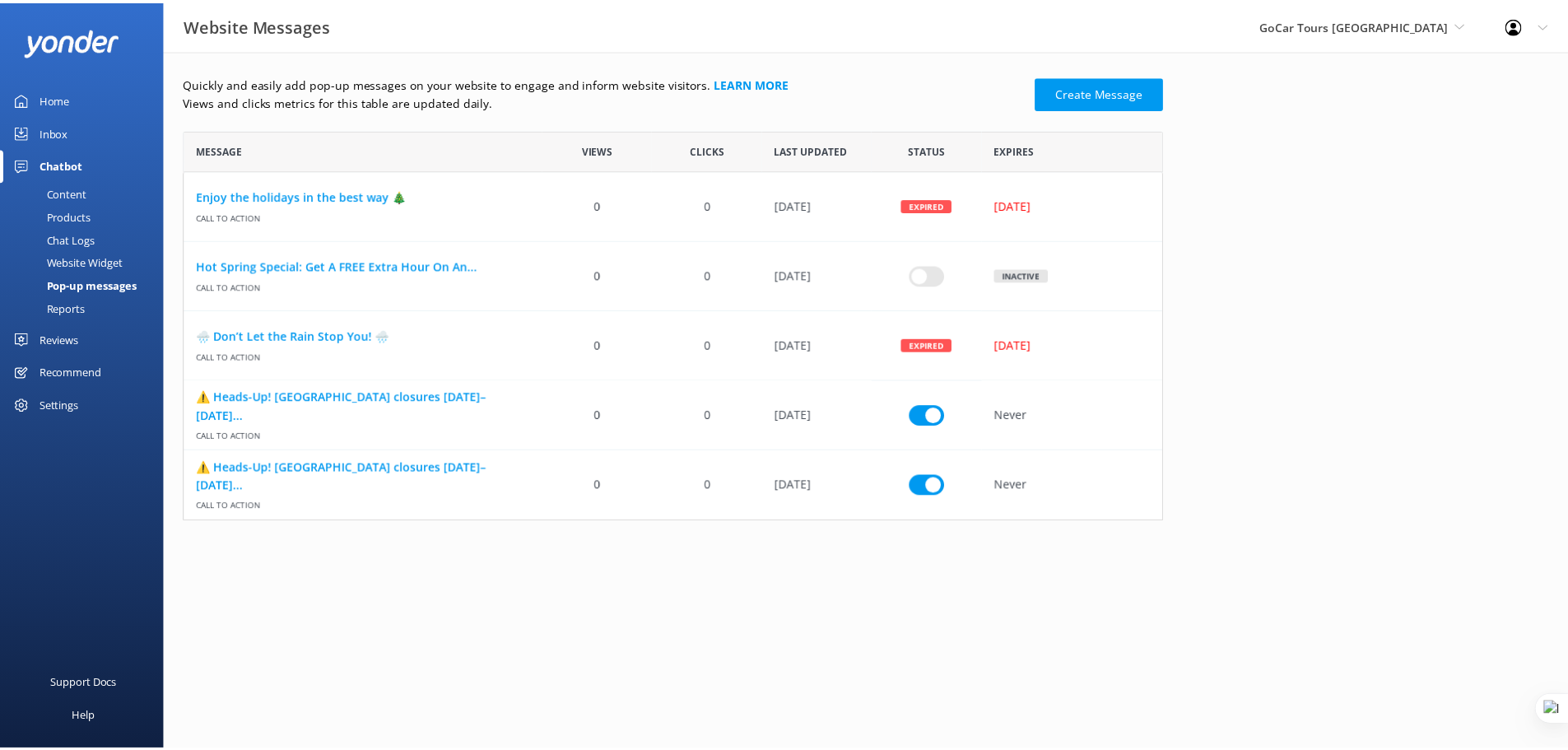
scroll to position [380, 975]
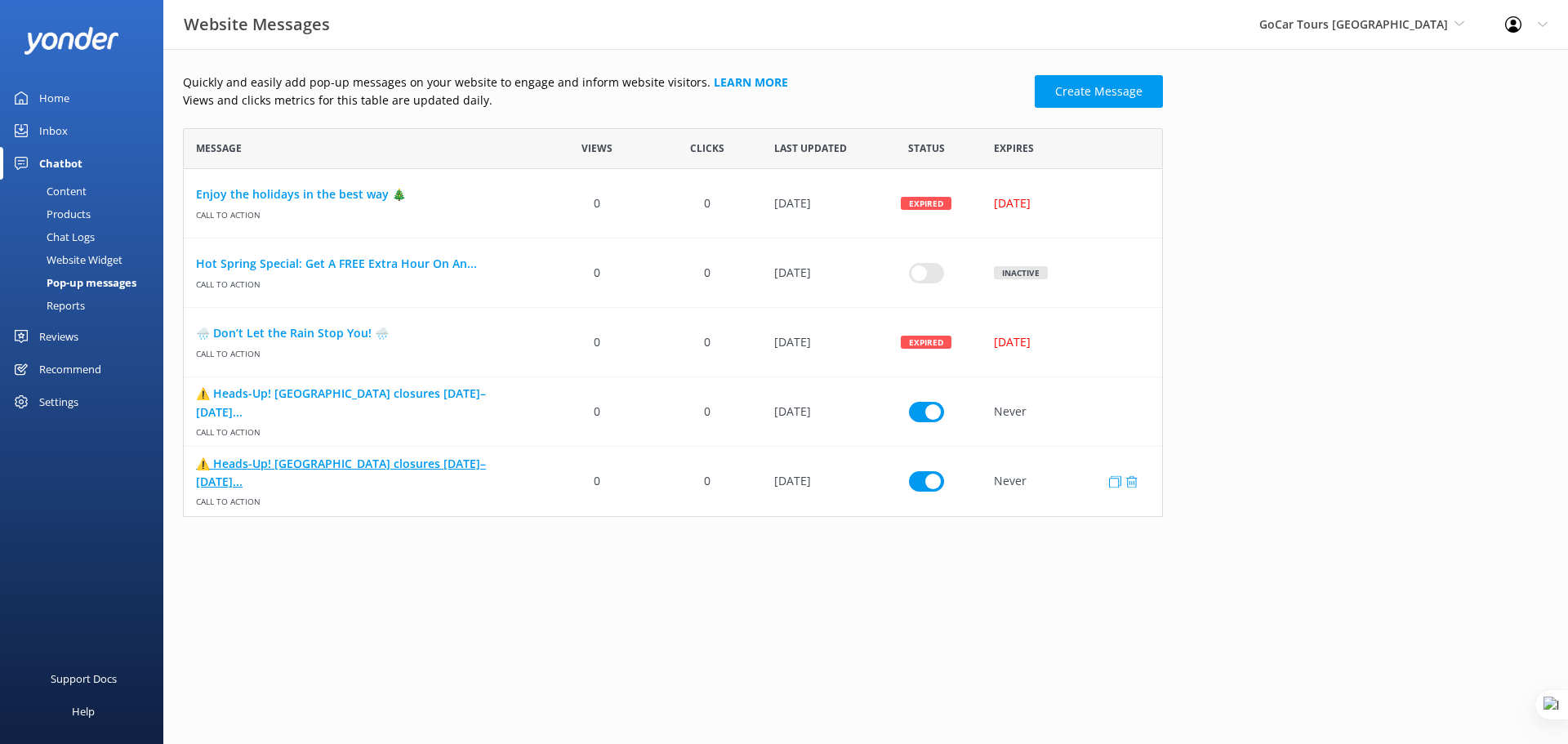
click at [418, 478] on link "⚠️ Heads-Up! Golden Gate Park closures Aug 2–15..." at bounding box center [363, 472] width 335 height 37
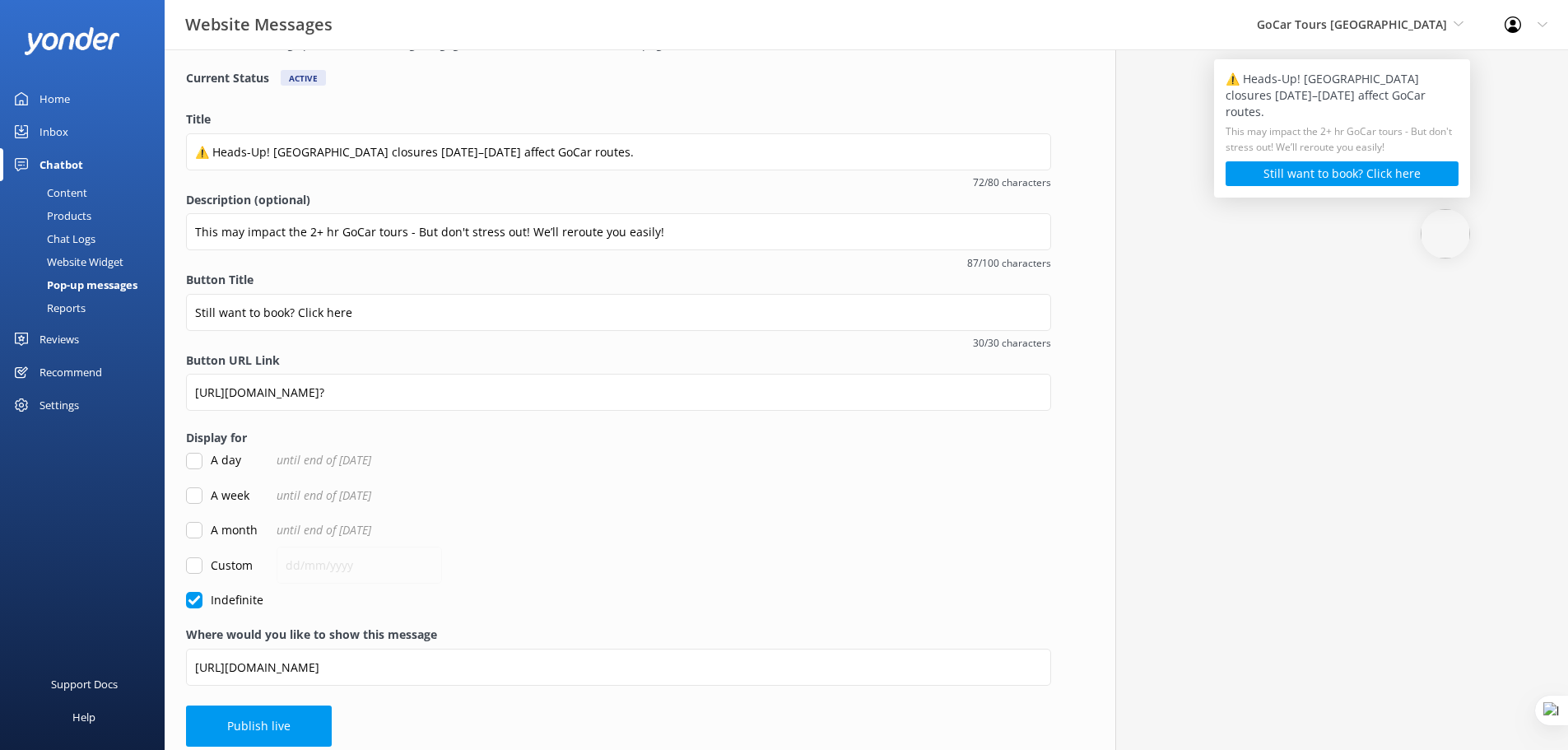
scroll to position [119, 0]
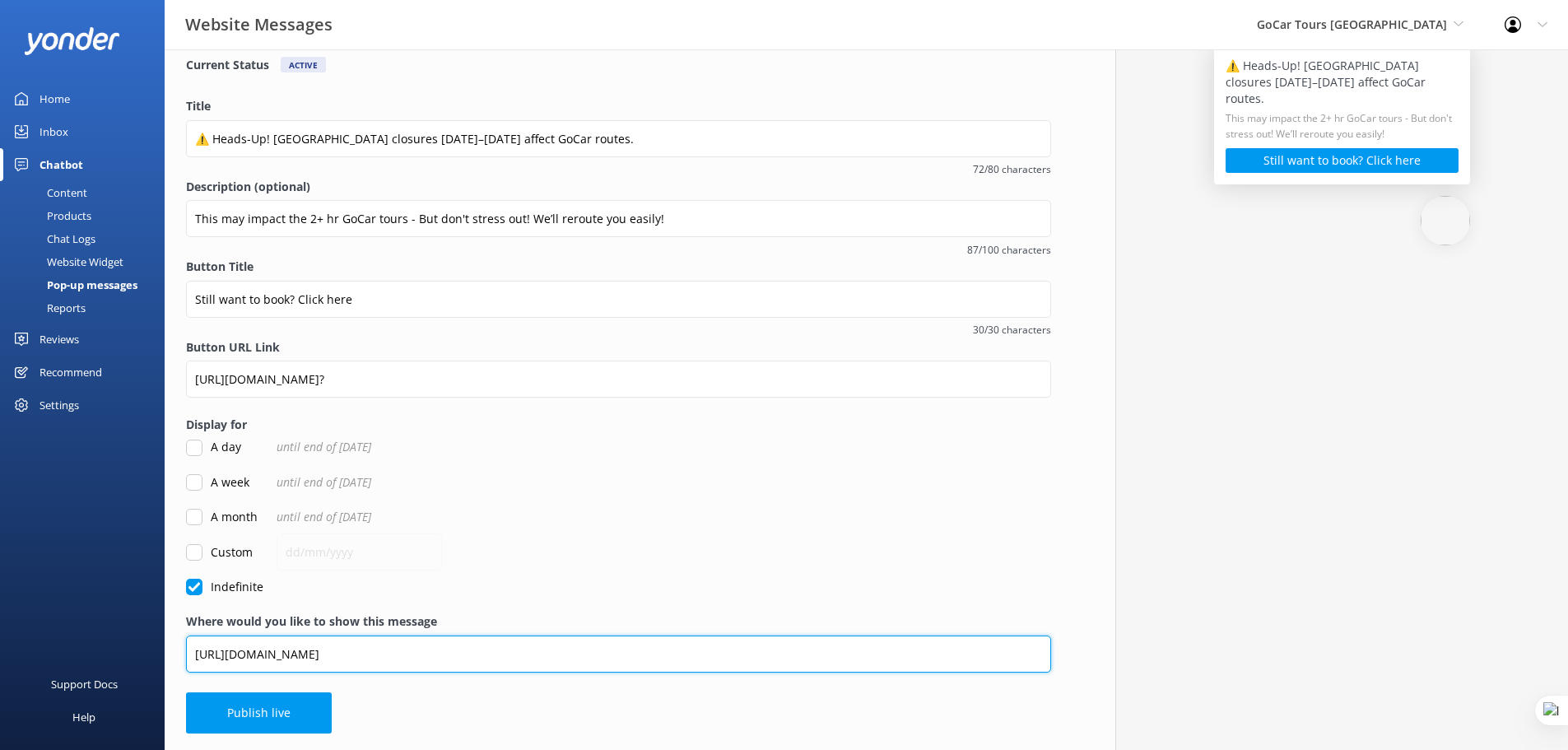
drag, startPoint x: 260, startPoint y: 652, endPoint x: 232, endPoint y: 655, distance: 28.2
click at [232, 655] on input "https://www.gocartours.com/san-francisco/" at bounding box center [618, 654] width 865 height 37
click at [316, 657] on input "https://www.gocartours.com/san-francisco/" at bounding box center [618, 654] width 865 height 37
click at [449, 659] on input "https://www.gocartours.com/san-francisco/" at bounding box center [618, 654] width 865 height 37
paste input "https://gocartours.com/san-francisco/"
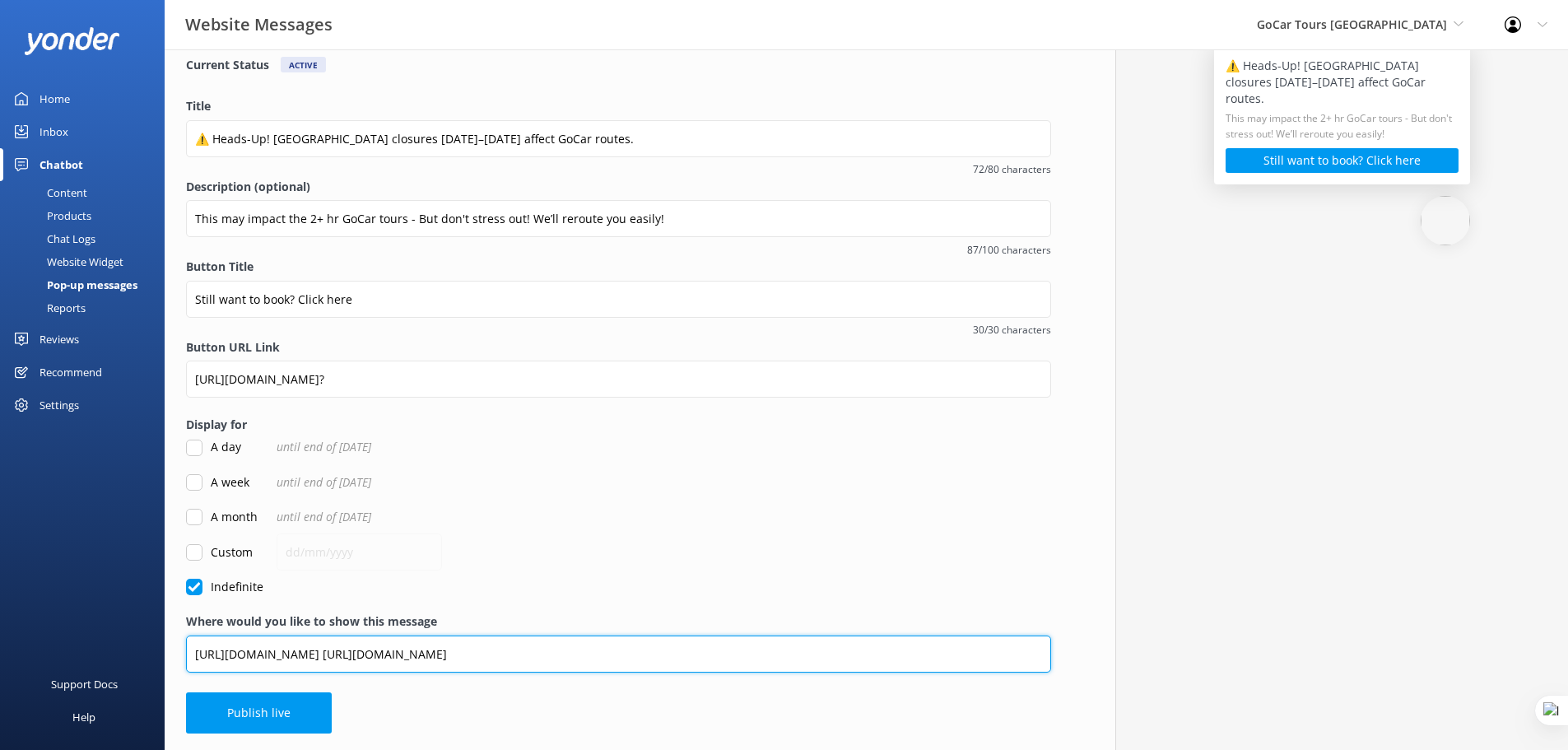
drag, startPoint x: 432, startPoint y: 656, endPoint x: 760, endPoint y: 661, distance: 328.0
click at [760, 661] on input "https://www.gocartours.com/san-francisco/ https://gocartours.com/san-francisco/" at bounding box center [618, 654] width 865 height 37
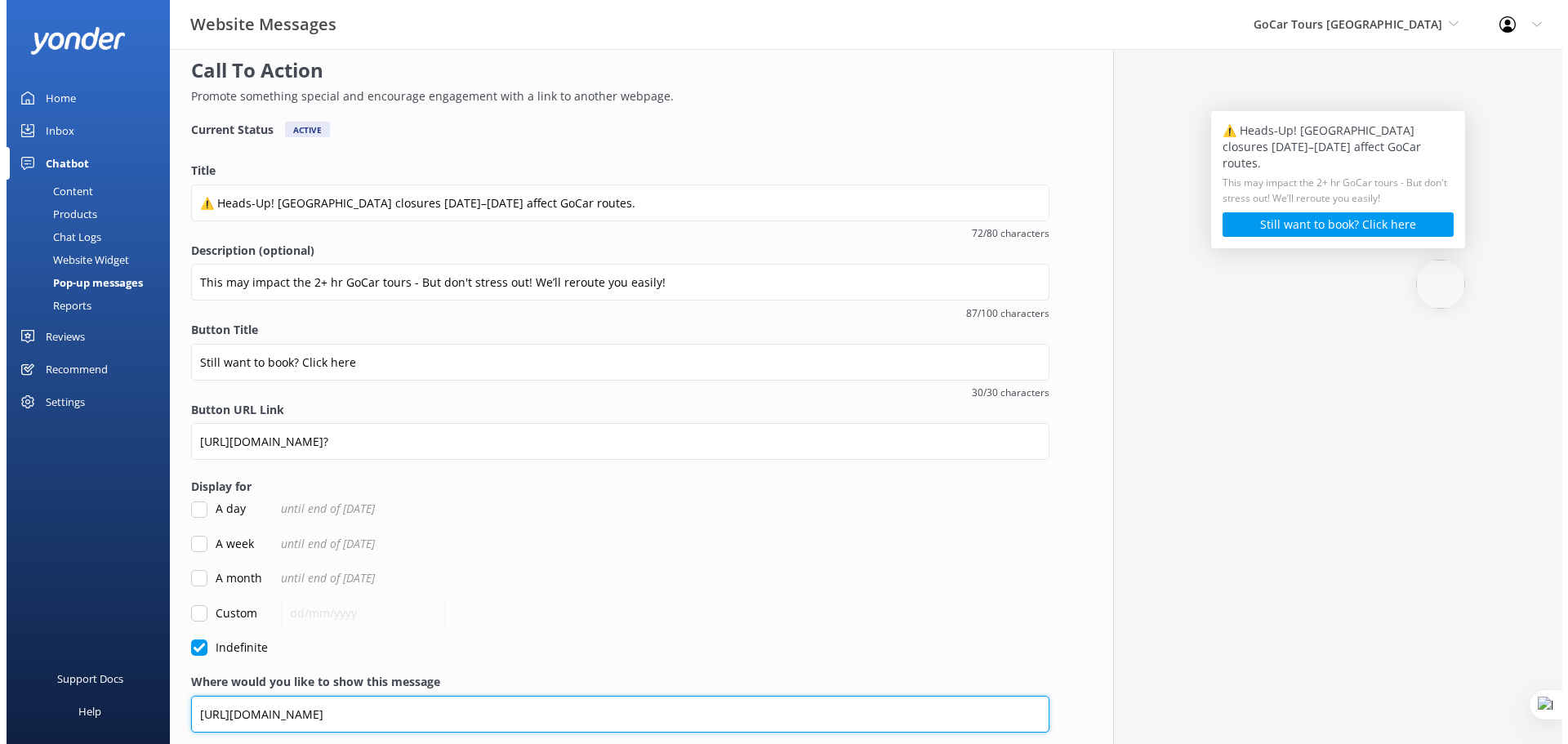
scroll to position [0, 0]
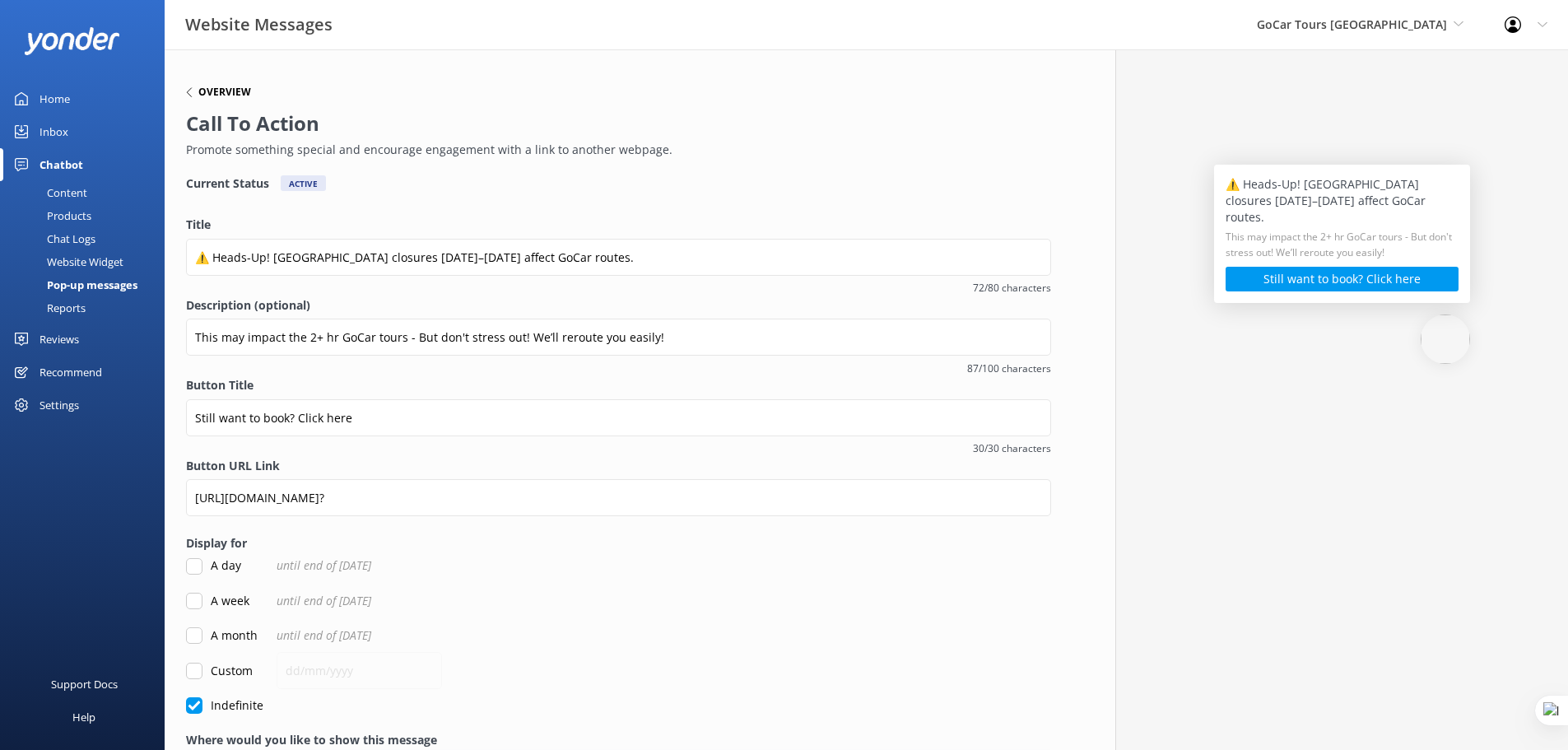
type input "https://www.gocartours.com/san-francisco/"
click at [214, 92] on h6 "Overview" at bounding box center [224, 92] width 52 height 10
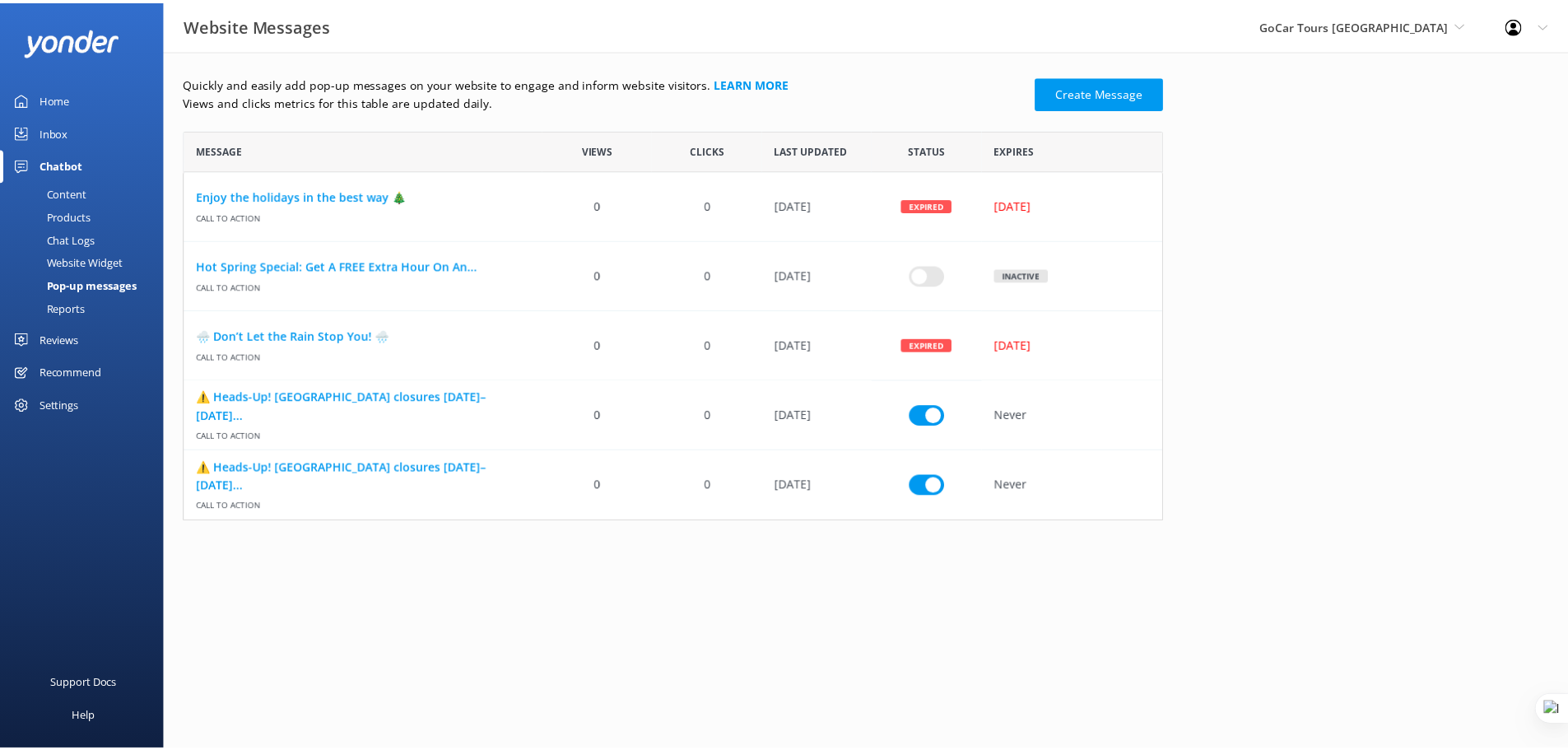
scroll to position [380, 975]
click at [299, 185] on div "Enjoy the holidays in the best way 🎄 Call to action" at bounding box center [365, 206] width 361 height 70
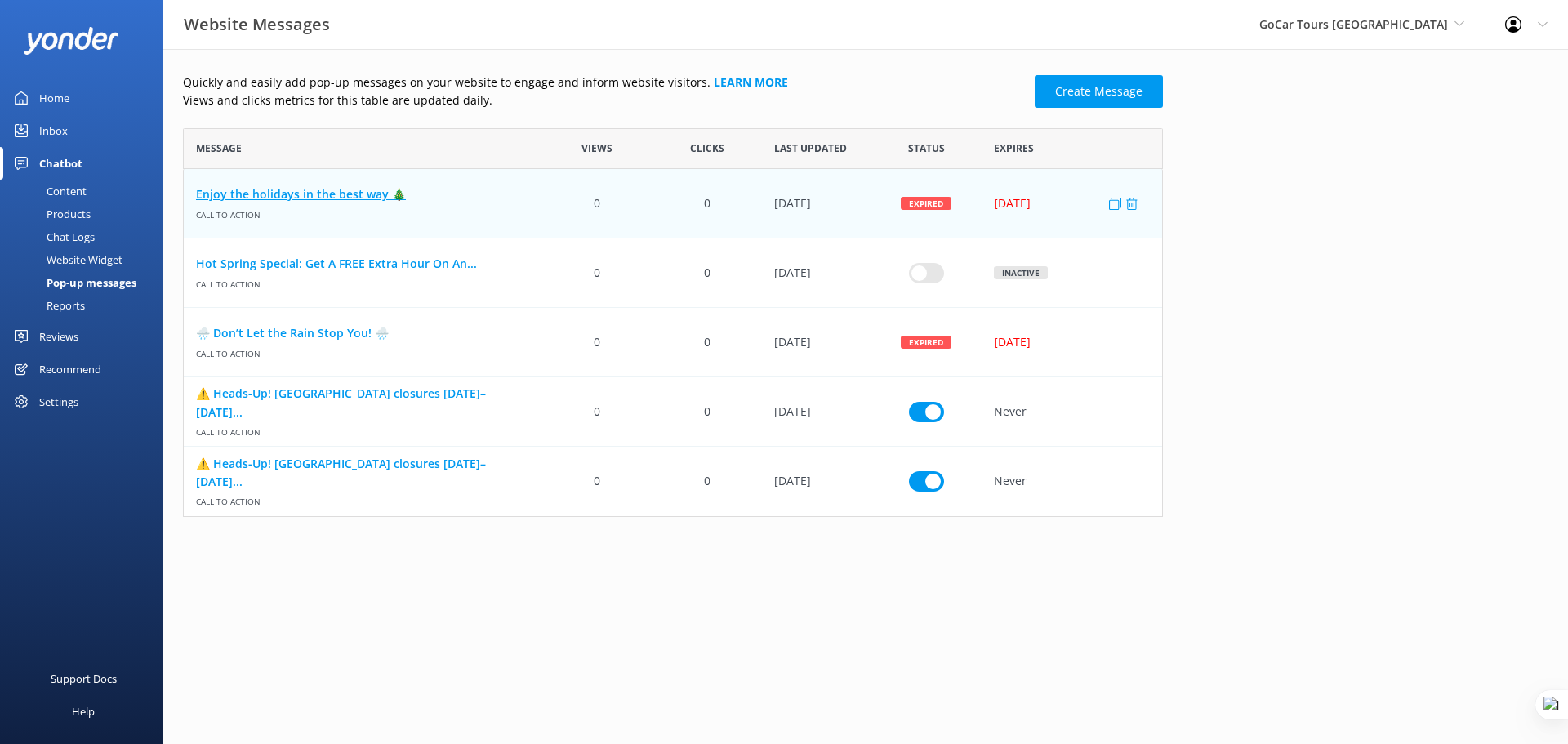
click at [297, 188] on link "Enjoy the holidays in the best way 🎄" at bounding box center [363, 194] width 335 height 18
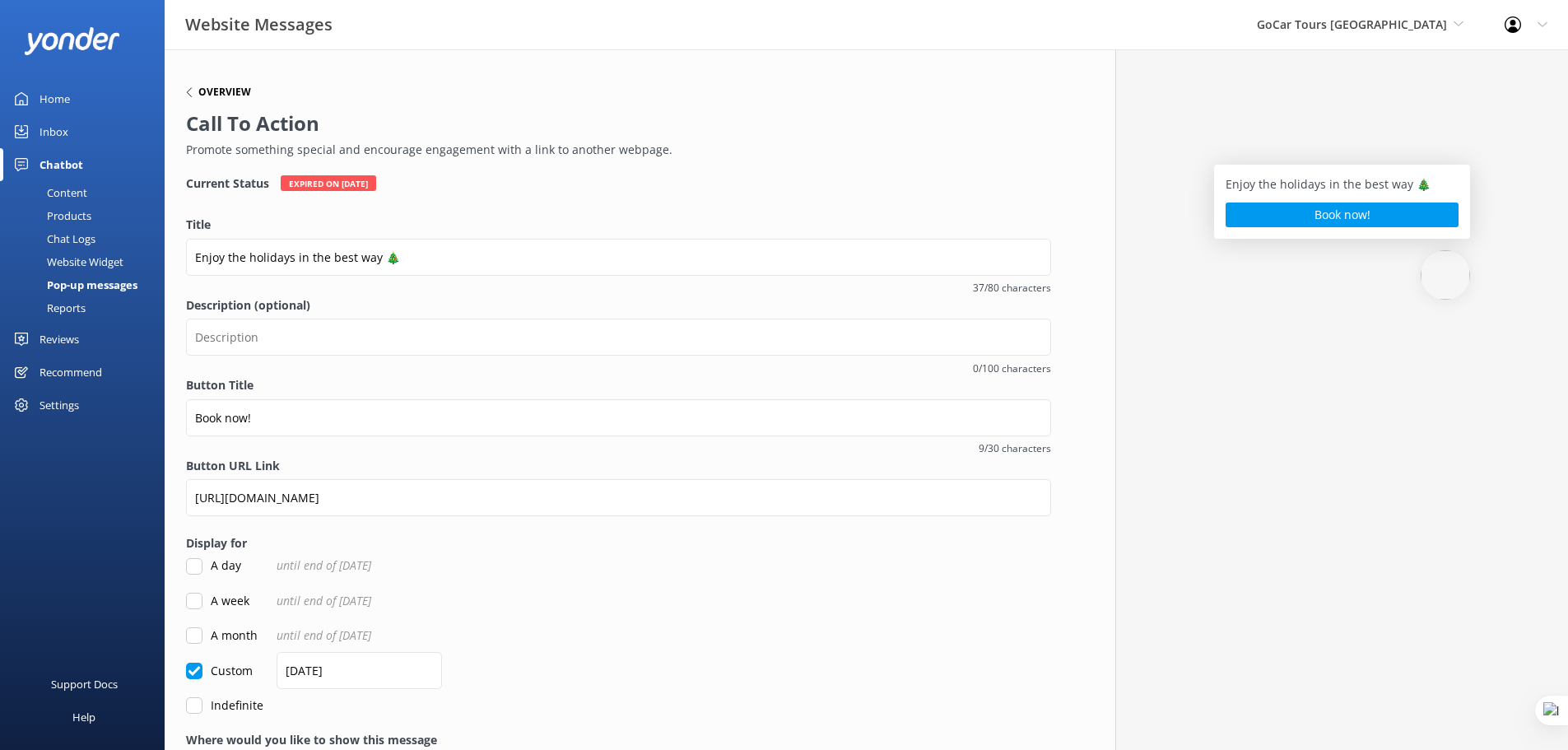
click at [213, 96] on h6 "Overview" at bounding box center [224, 92] width 52 height 10
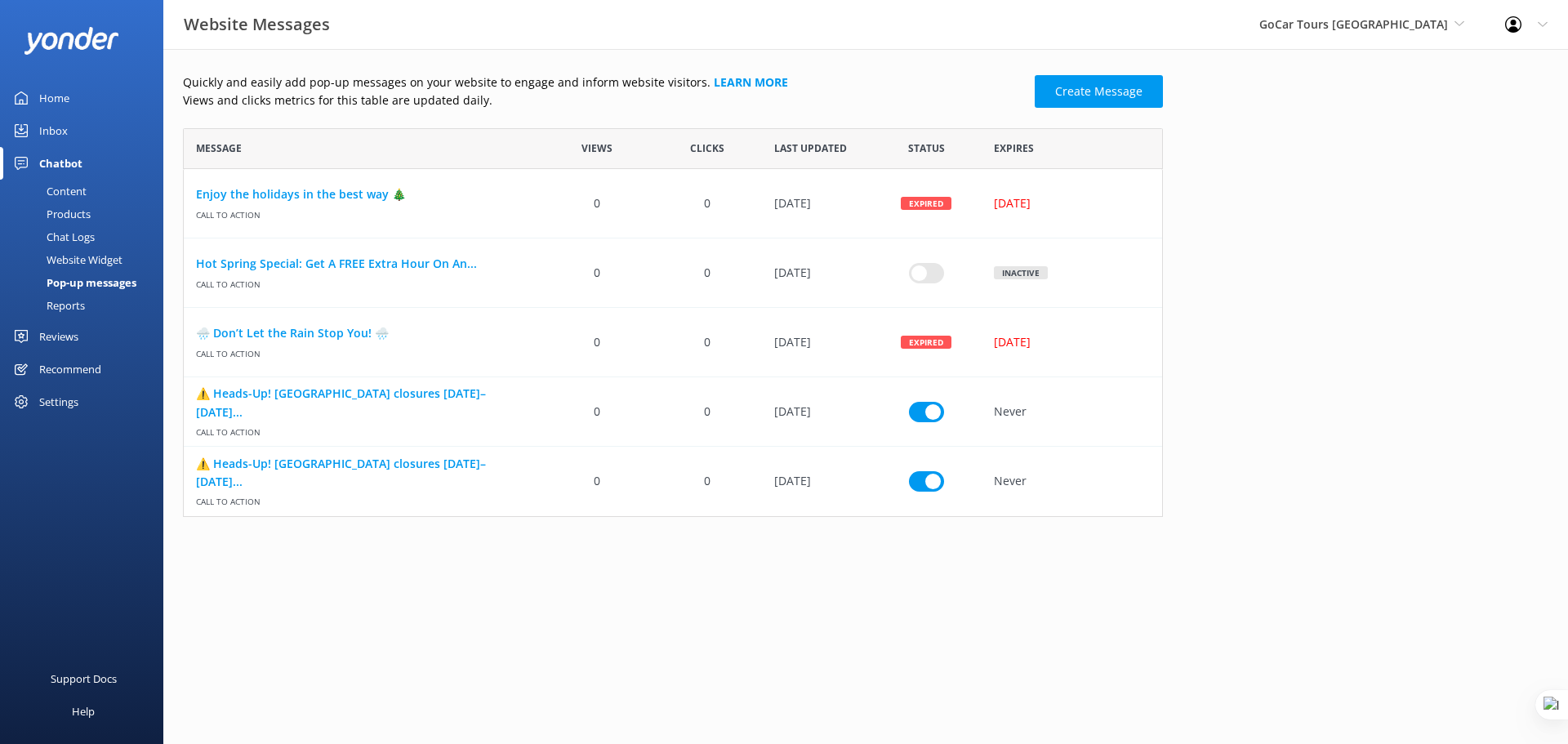
scroll to position [376, 968]
